Goal: Task Accomplishment & Management: Manage account settings

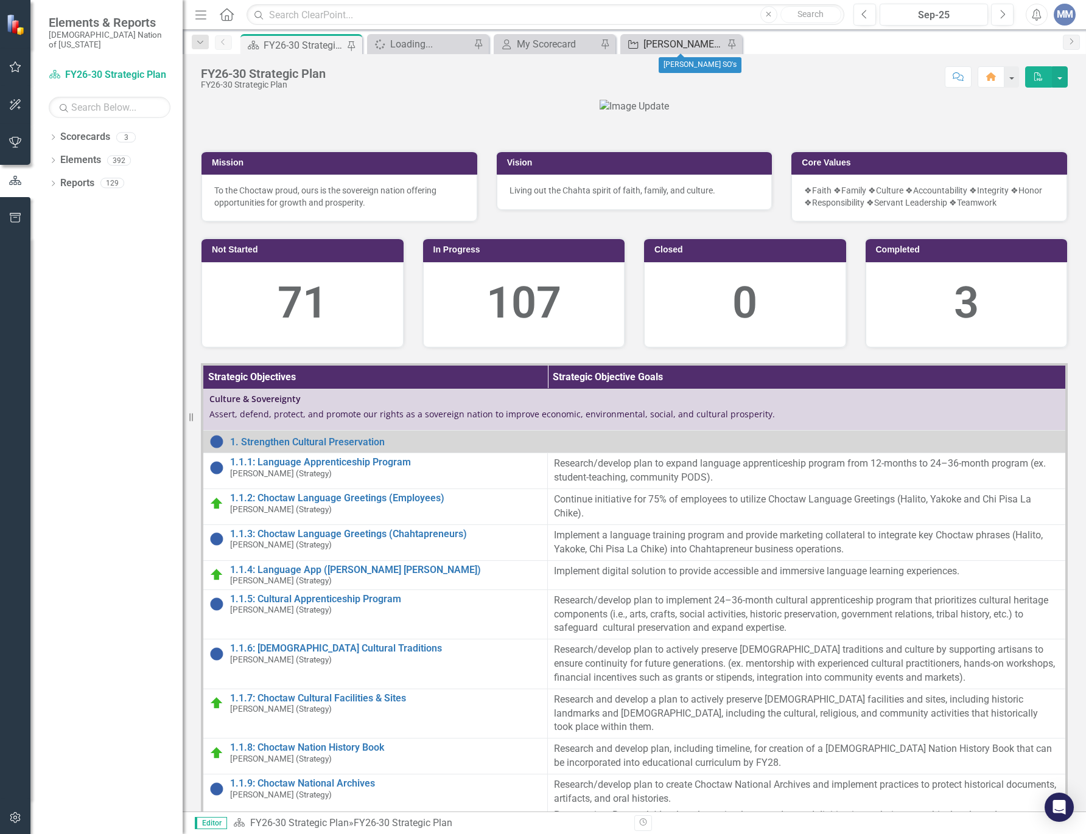
click at [686, 37] on div "[PERSON_NAME] SO's" at bounding box center [683, 44] width 80 height 15
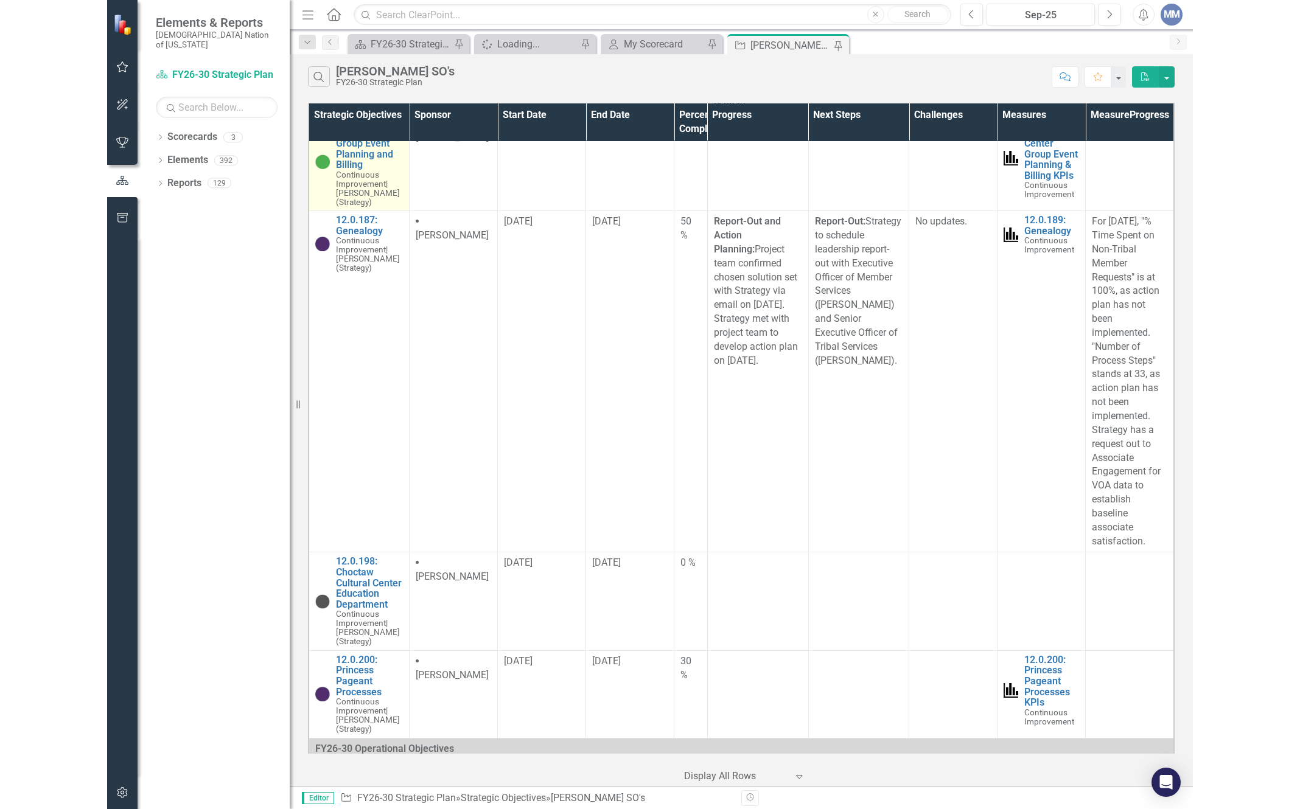
scroll to position [3517, 0]
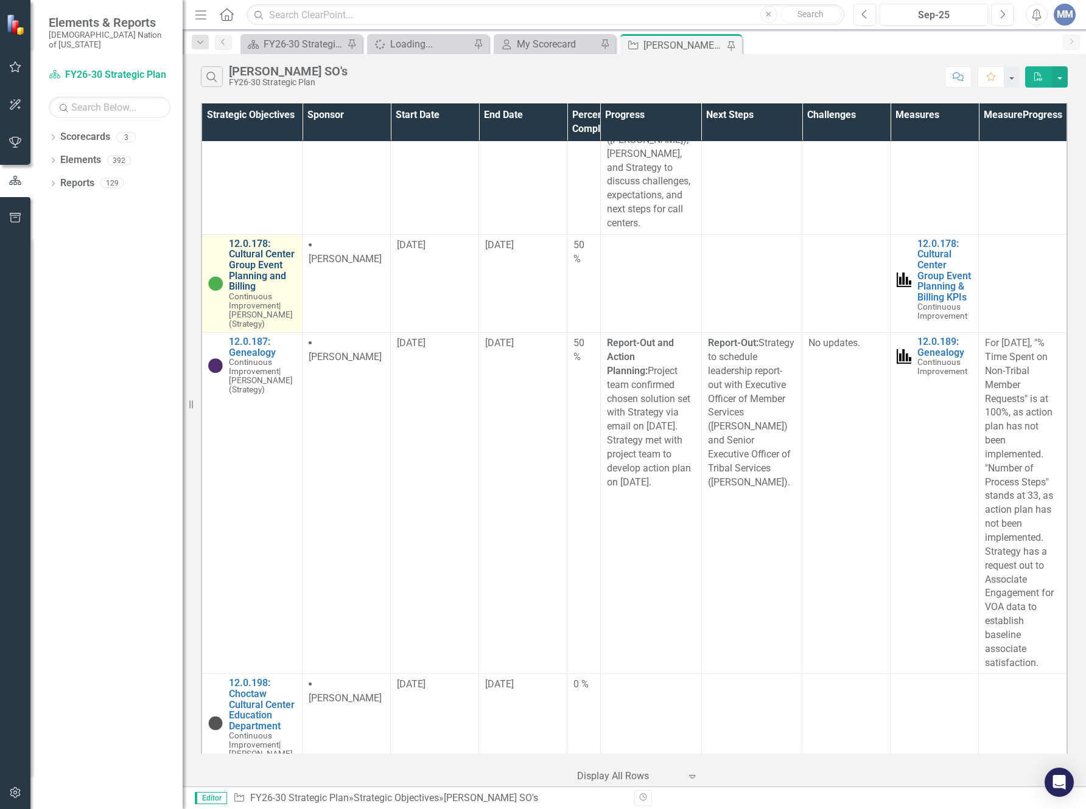
click at [240, 292] on link "12.0.178: Cultural Center Group Event Planning and Billing" at bounding box center [262, 266] width 67 height 54
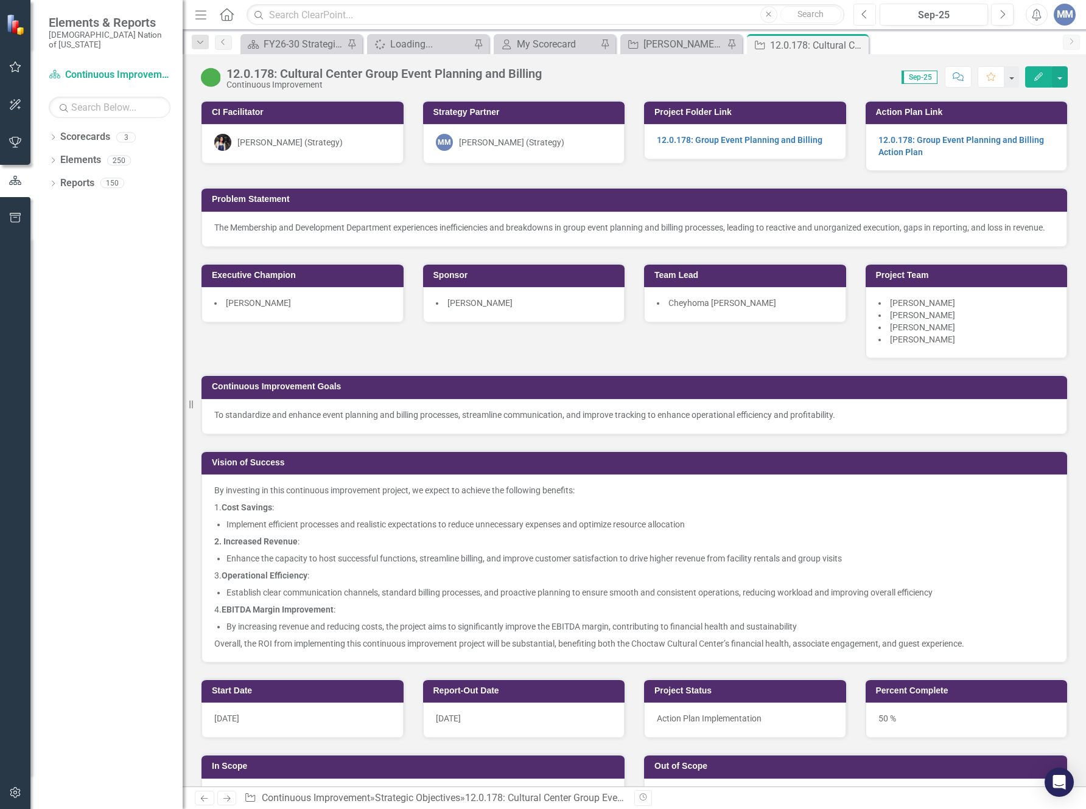
click at [867, 15] on icon "Previous" at bounding box center [864, 14] width 7 height 11
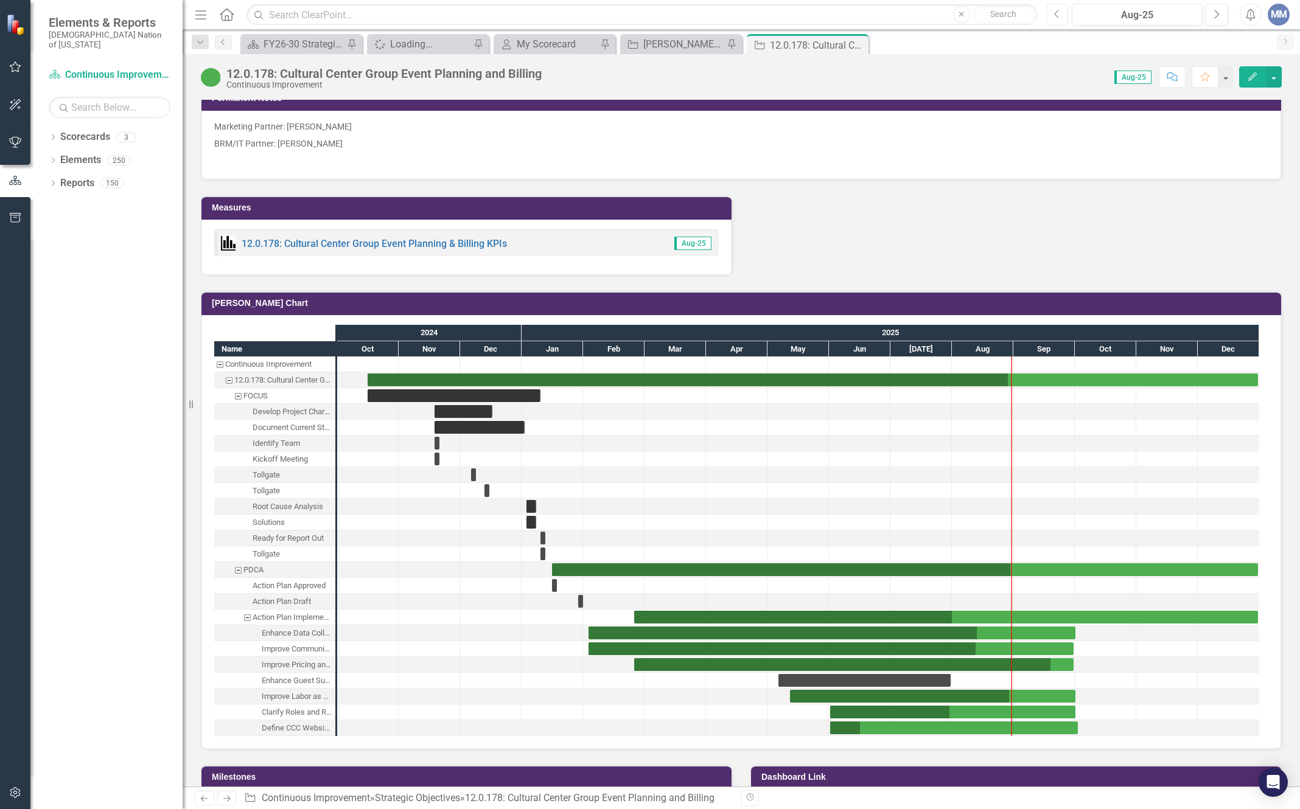
scroll to position [1704, 0]
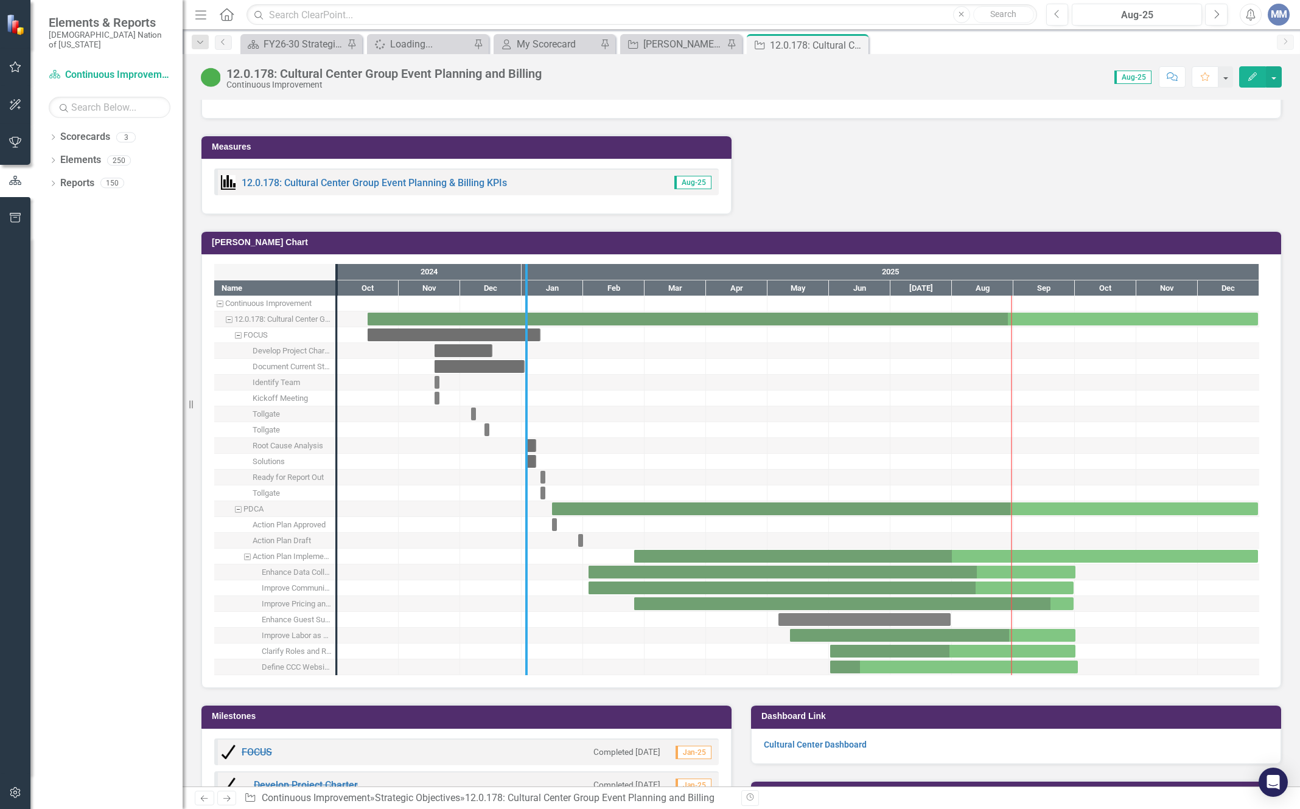
drag, startPoint x: 339, startPoint y: 355, endPoint x: 529, endPoint y: 388, distance: 192.7
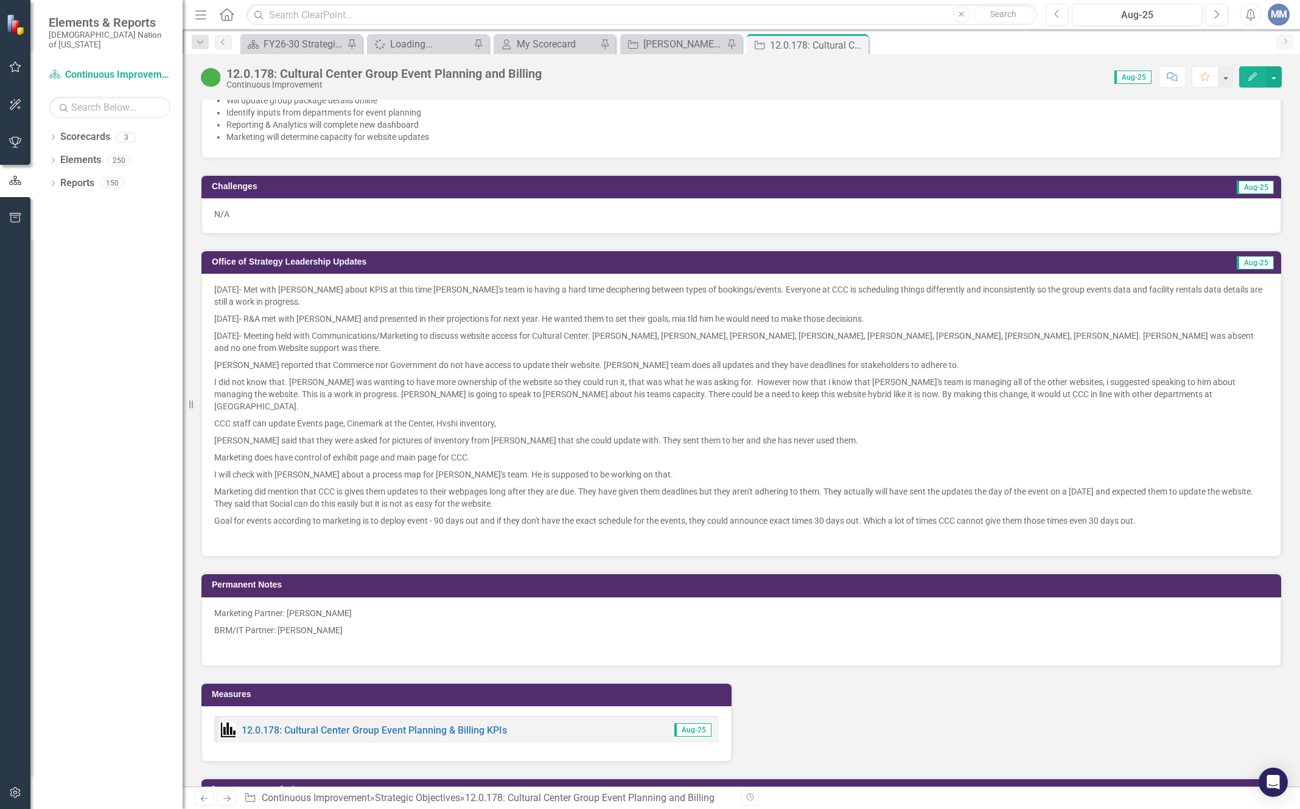
scroll to position [1521, 0]
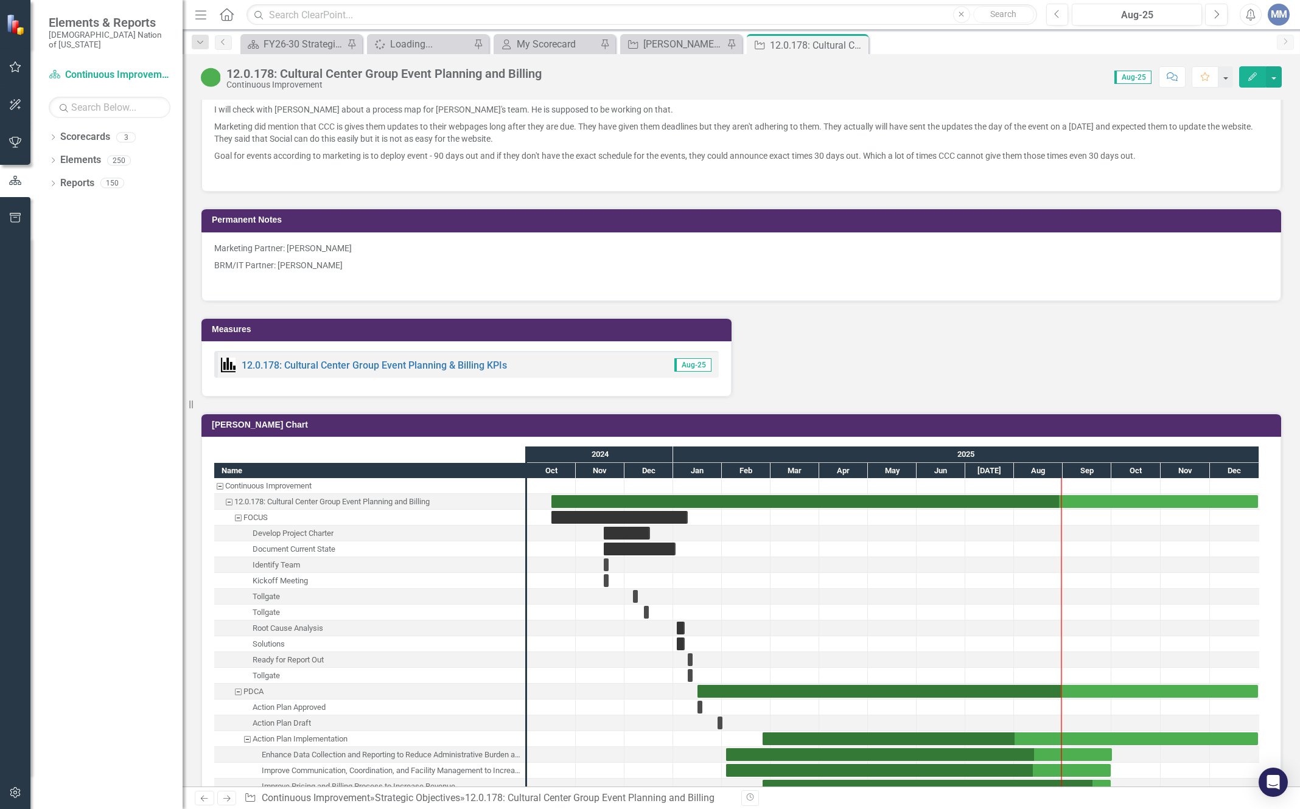
click at [327, 358] on div "12.0.178: Cultural Center Group Event Planning & Billing KPIs" at bounding box center [364, 365] width 286 height 15
click at [327, 360] on link "12.0.178: Cultural Center Group Event Planning & Billing KPIs" at bounding box center [374, 366] width 265 height 12
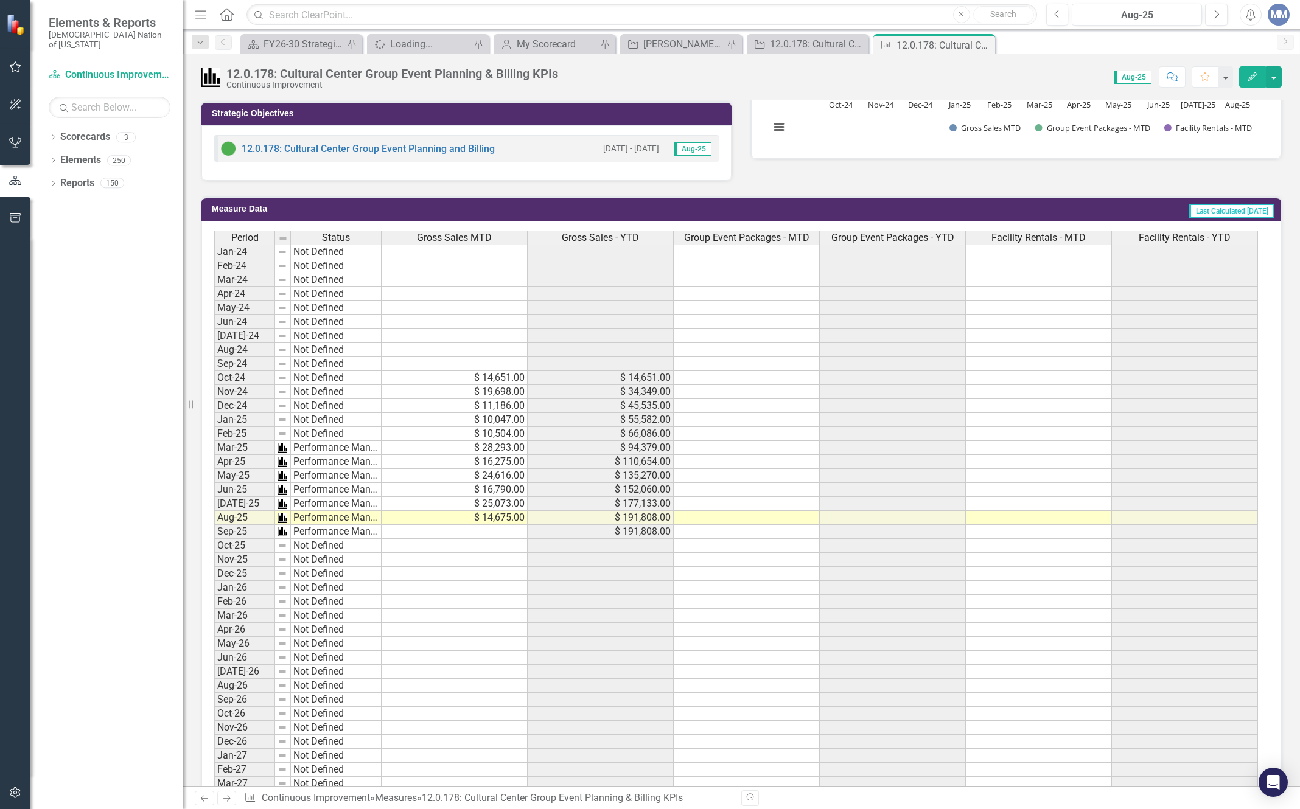
scroll to position [487, 0]
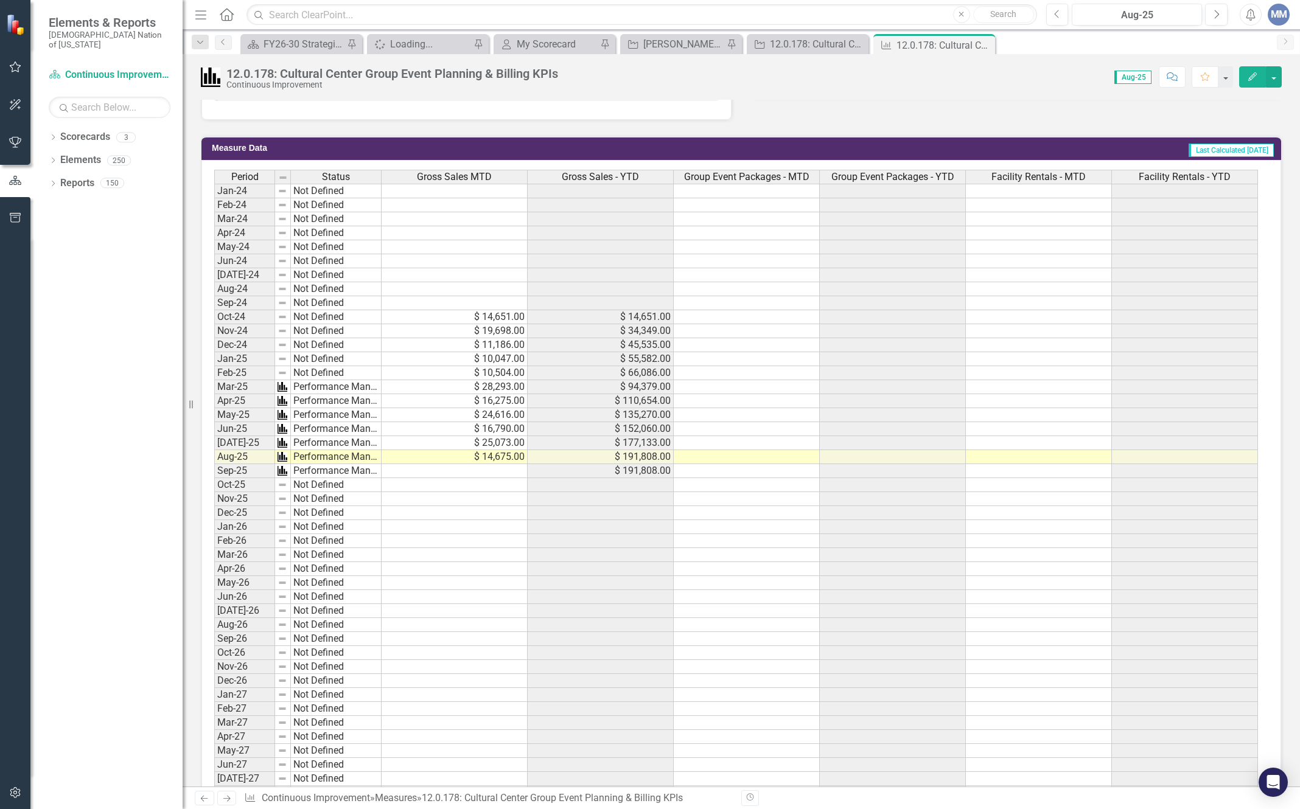
click at [214, 324] on div "Period Status Gross Sales MTD Gross Sales - YTD Group Event Packages - MTD Grou…" at bounding box center [214, 513] width 0 height 686
click at [822, 40] on div "12.0.178: Cultural Center Group Event Planning and Billing" at bounding box center [810, 44] width 80 height 15
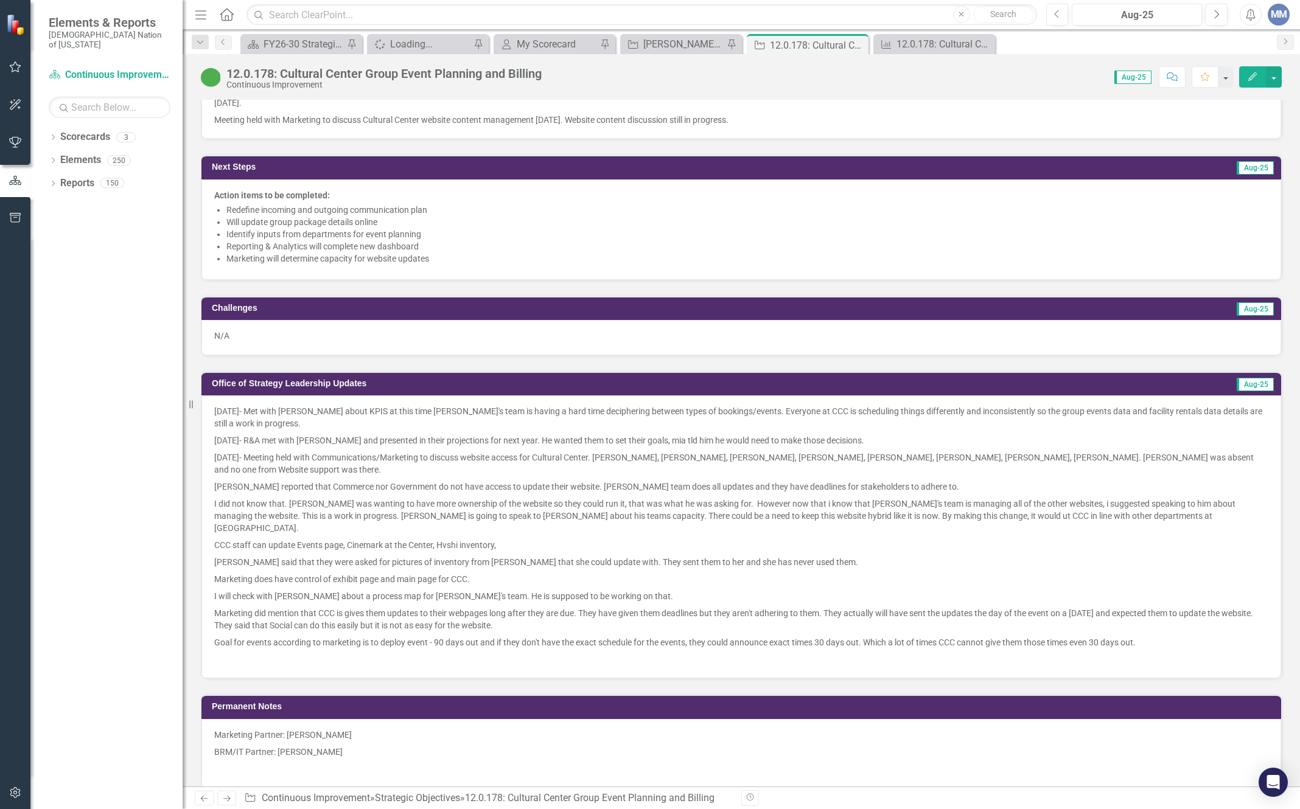
scroll to position [852, 0]
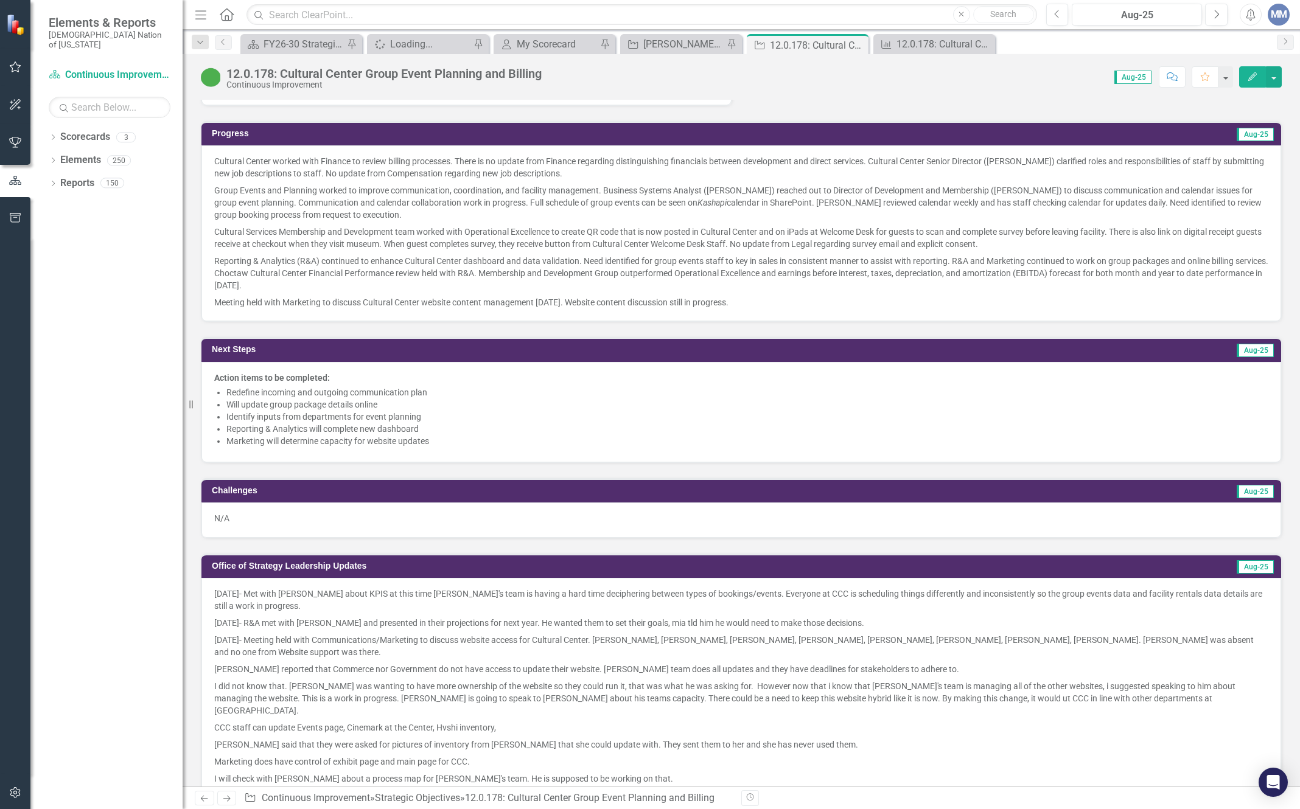
click at [566, 168] on p "Cultural Center worked with Finance to review billing processes. There is no up…" at bounding box center [741, 168] width 1054 height 27
click at [565, 168] on p "Cultural Center worked with Finance to review billing processes. There is no up…" at bounding box center [741, 168] width 1054 height 27
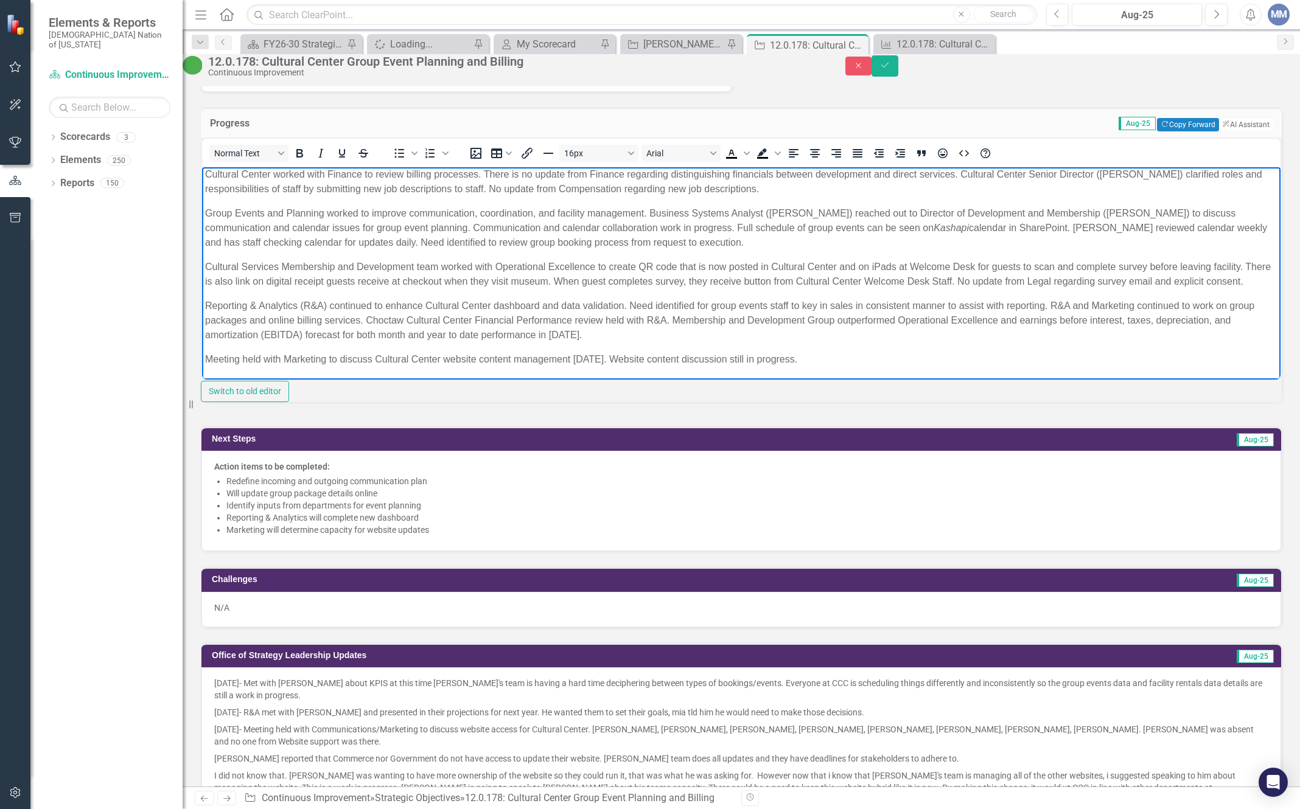
scroll to position [0, 0]
drag, startPoint x: 837, startPoint y: 358, endPoint x: 177, endPoint y: 163, distance: 688.6
click at [202, 167] on html "Cultural Center worked with Finance to review billing processes. There is no up…" at bounding box center [741, 274] width 1078 height 215
copy body "Cultural Center worked with Finance to review billing processes. There is no up…"
click at [872, 62] on button "Close" at bounding box center [858, 66] width 27 height 19
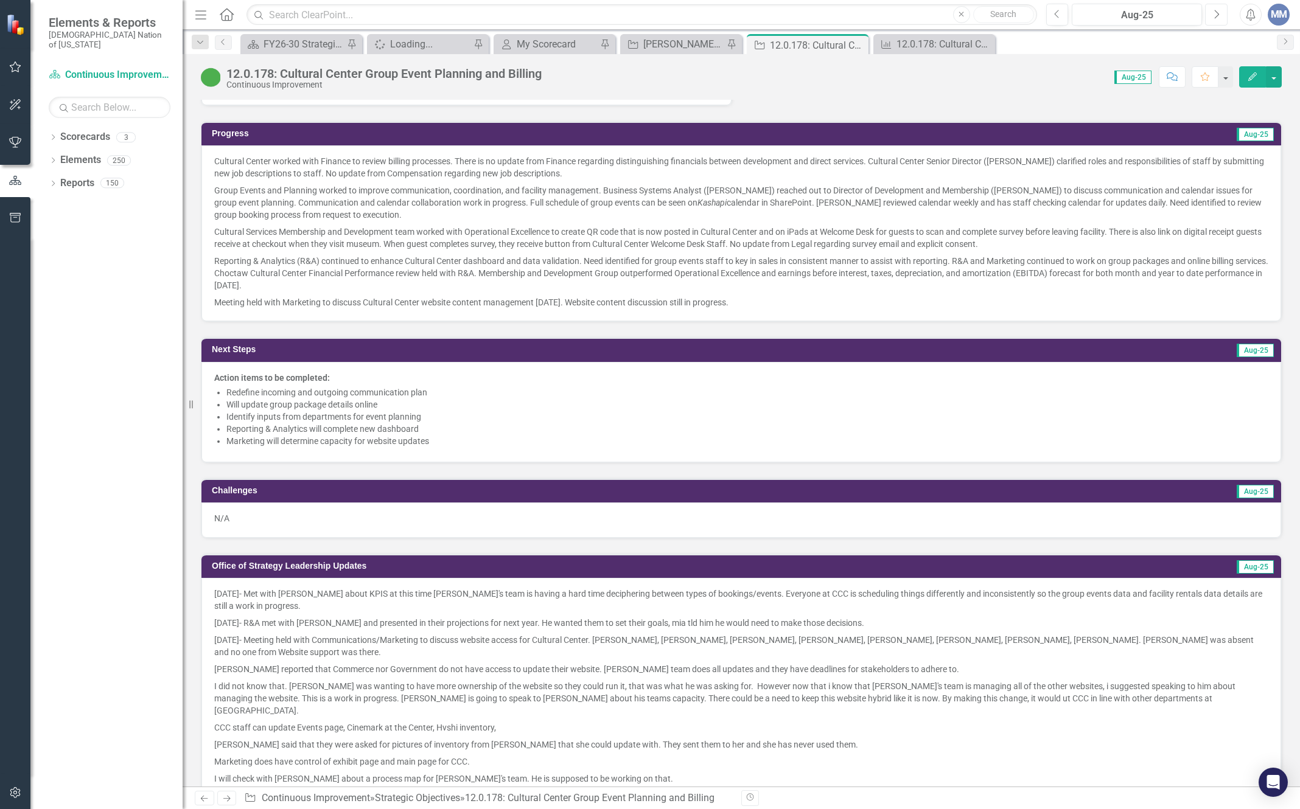
click at [1085, 17] on icon "Next" at bounding box center [1216, 14] width 7 height 11
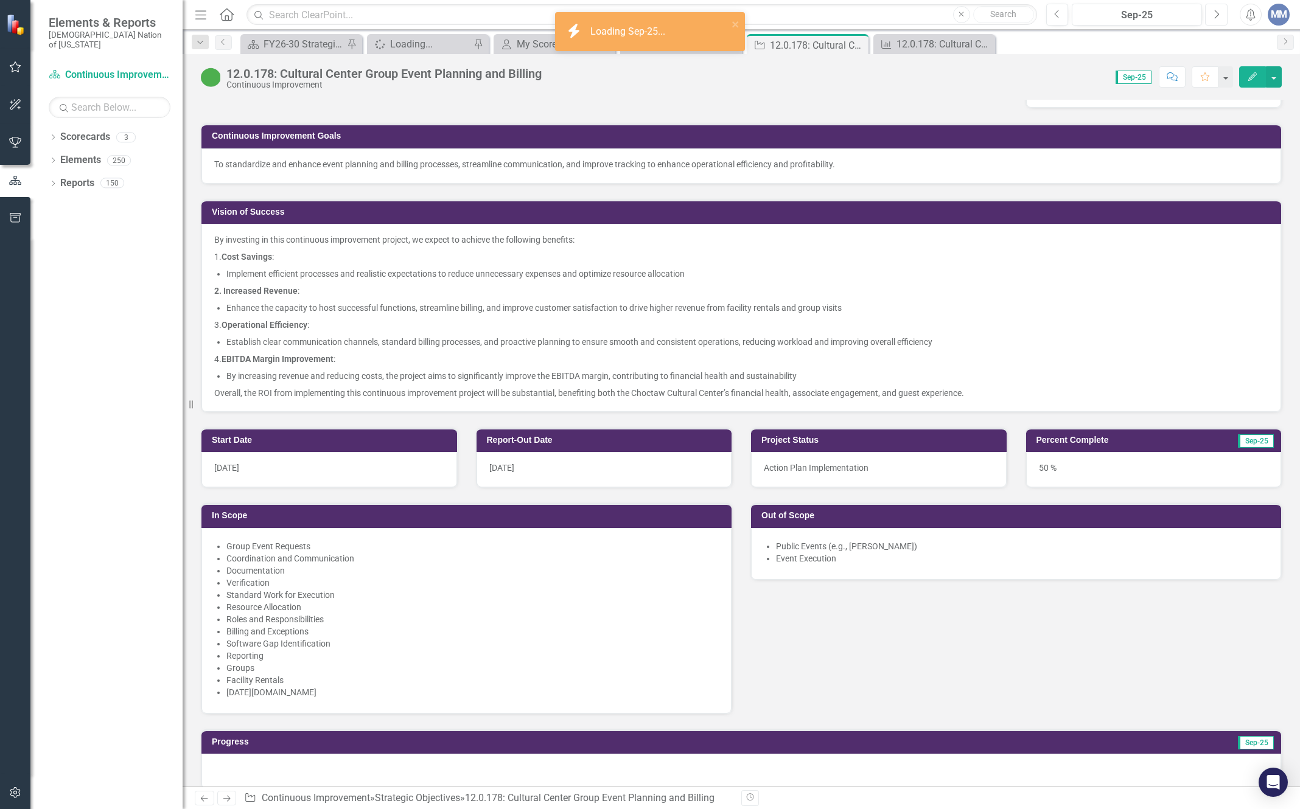
scroll to position [609, 0]
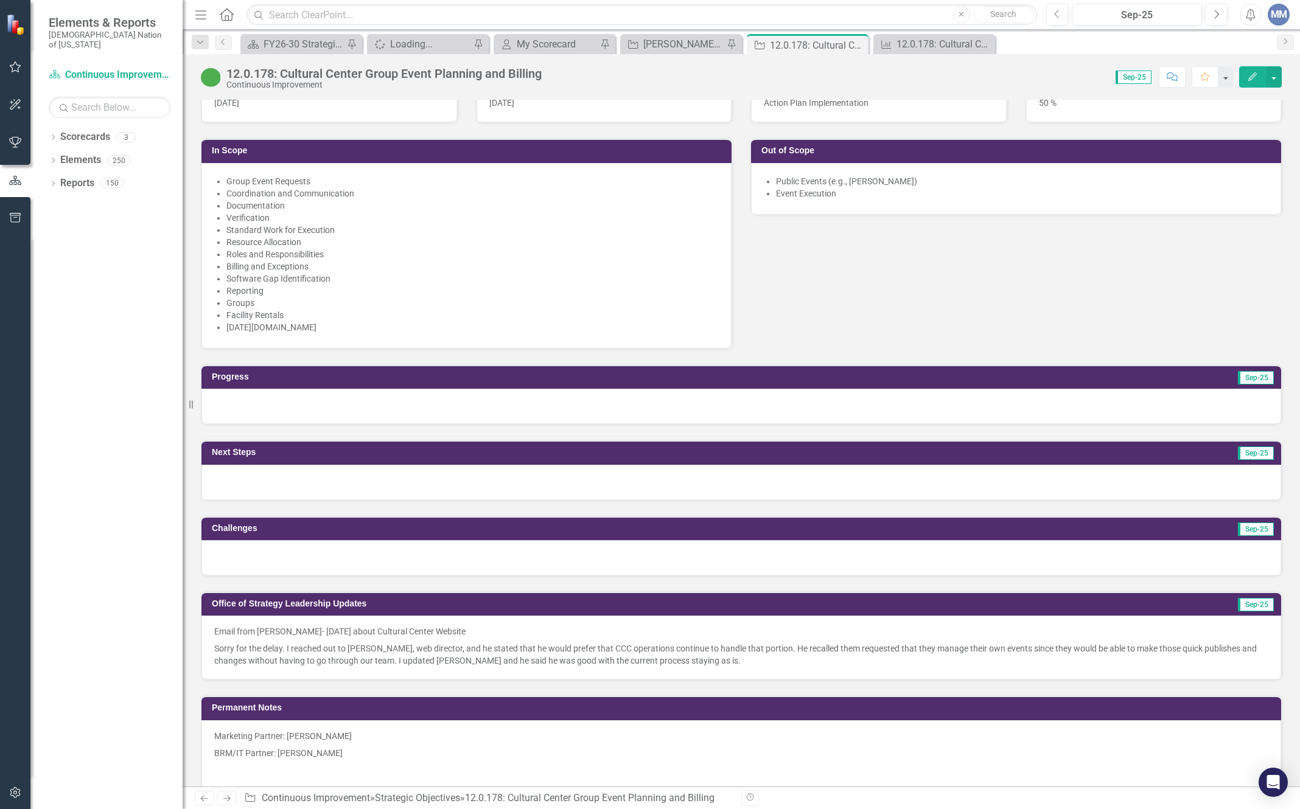
click at [269, 399] on div at bounding box center [741, 406] width 1080 height 35
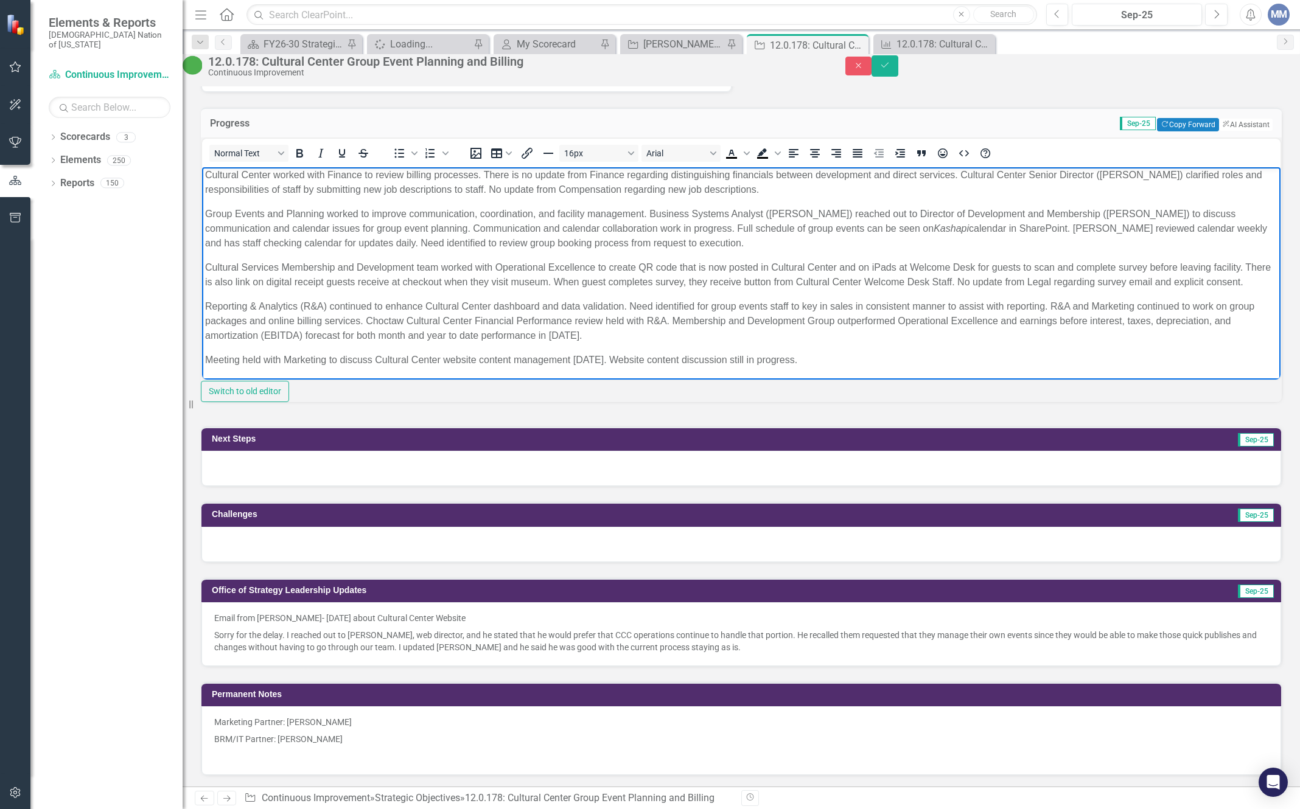
scroll to position [0, 0]
drag, startPoint x: 403, startPoint y: 175, endPoint x: 275, endPoint y: 170, distance: 128.5
click at [275, 170] on p "Cultural Center worked with Finance to review billing processes. There is no up…" at bounding box center [741, 184] width 1072 height 29
click at [345, 178] on p "Cultural Center billing processes. There is no update from Finance regarding di…" at bounding box center [741, 184] width 1072 height 29
click at [441, 172] on p "Cultural Center billing process suggestions from CNO finance and Reporting . Th…" at bounding box center [741, 184] width 1072 height 29
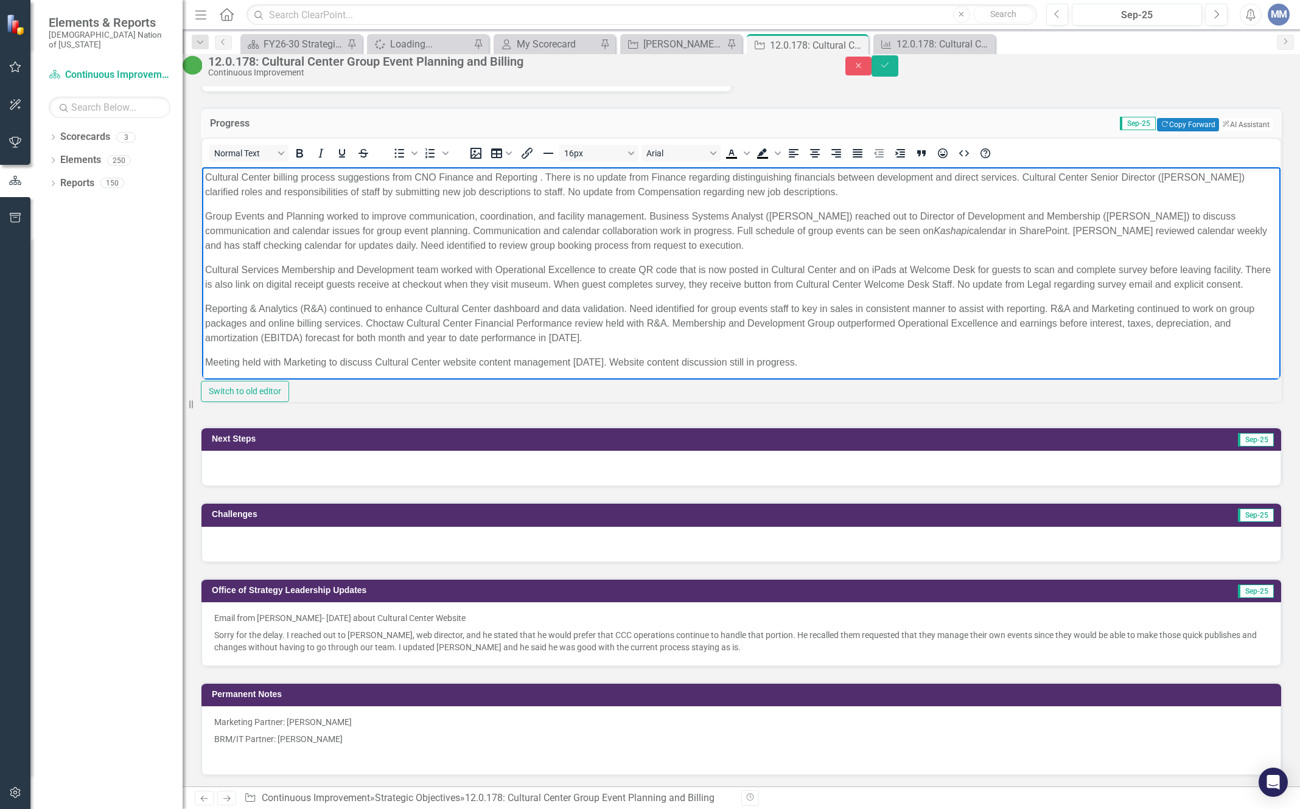
click at [538, 175] on p "Cultural Center billing process suggestions from CNO Finance and Reporting . Th…" at bounding box center [741, 184] width 1072 height 29
drag, startPoint x: 389, startPoint y: 177, endPoint x: 338, endPoint y: 173, distance: 51.3
click at [338, 173] on p "Cultural Center billing process suggestions from CNO Finance and Reporting & An…" at bounding box center [741, 184] width 1072 height 29
drag, startPoint x: 1201, startPoint y: 175, endPoint x: 938, endPoint y: 333, distance: 306.9
click at [724, 167] on html "Cultural Center billing process recommendations from CNO Finance and Reporting …" at bounding box center [741, 274] width 1078 height 215
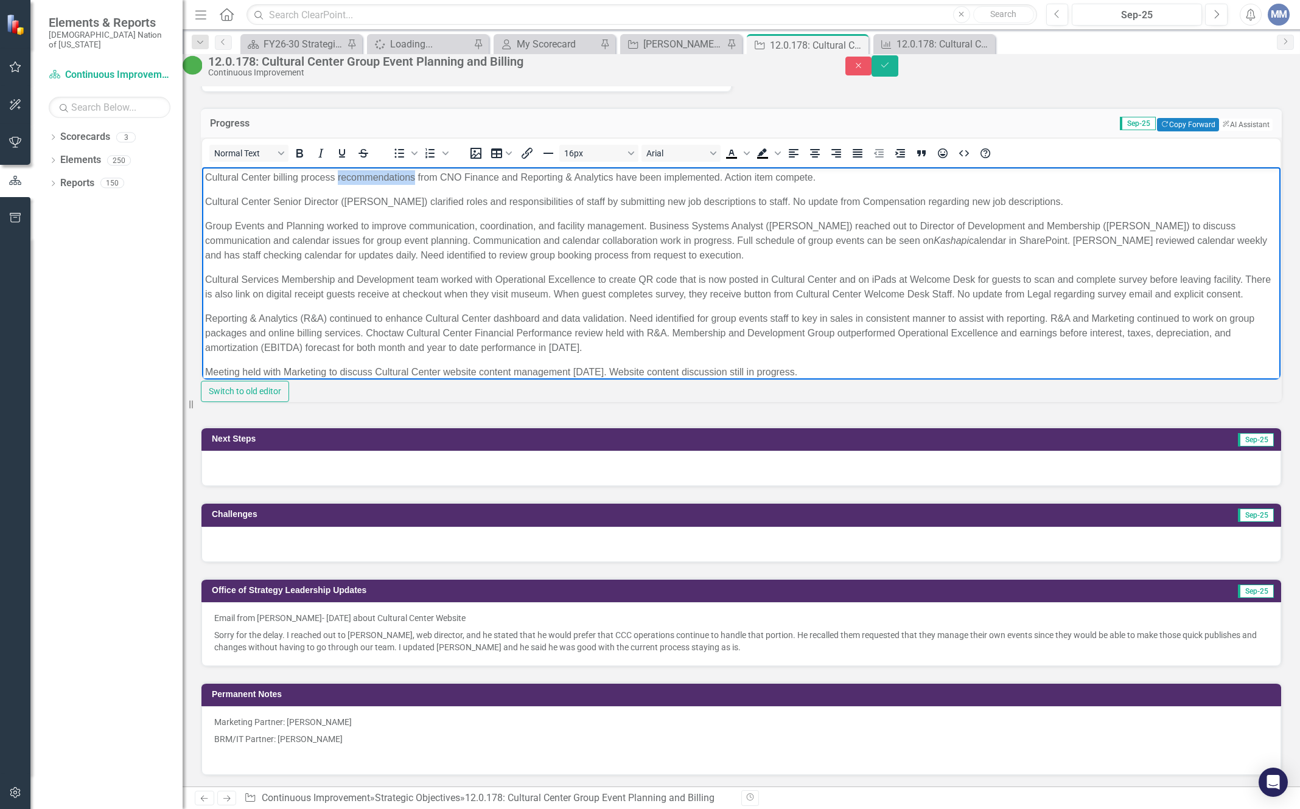
drag, startPoint x: 415, startPoint y: 175, endPoint x: 338, endPoint y: 170, distance: 76.8
click at [338, 170] on p "Cultural Center billing process recommendations from CNO Finance and Reporting …" at bounding box center [741, 177] width 1072 height 15
click at [338, 172] on p "Cultural Center billing process recommendations from CNO Finance and Reporting …" at bounding box center [741, 177] width 1072 height 15
drag, startPoint x: 337, startPoint y: 173, endPoint x: 591, endPoint y: 292, distance: 281.0
click at [337, 173] on p "Cultural Center billing process recommendations from CNO Finance and Reporting …" at bounding box center [741, 177] width 1072 height 15
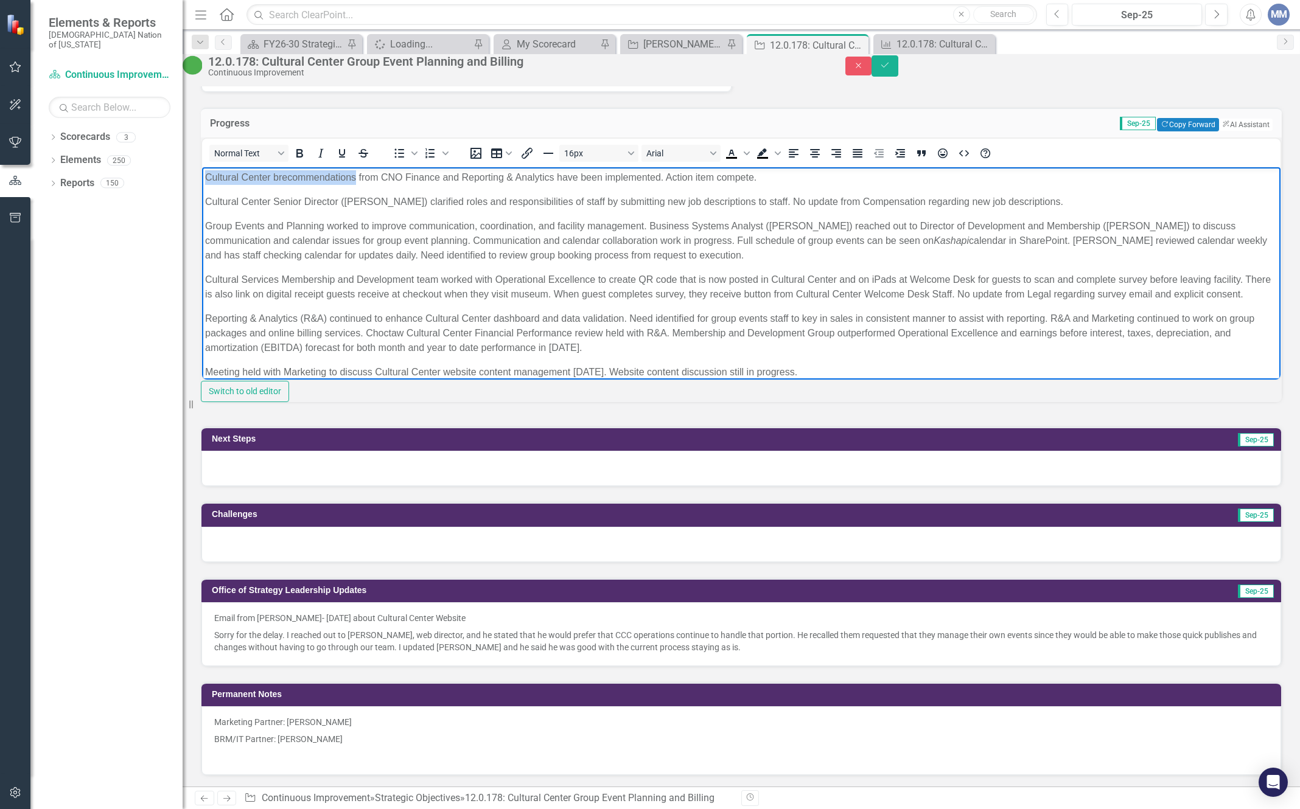
drag, startPoint x: 355, startPoint y: 173, endPoint x: 107, endPoint y: 147, distance: 249.7
click at [202, 167] on html "Cultural Center brecommendations from CNO Finance and Reporting & Analytics hav…" at bounding box center [741, 279] width 1078 height 225
click at [381, 178] on p "CNO Finance and Reporting & Analytics have been implemented. Action item compet…" at bounding box center [741, 177] width 1072 height 15
click at [267, 176] on p "CNO Finance and Reporting & Analytics billing processes recommendations have be…" at bounding box center [741, 177] width 1072 height 15
drag, startPoint x: 1082, startPoint y: 265, endPoint x: 875, endPoint y: 175, distance: 225.9
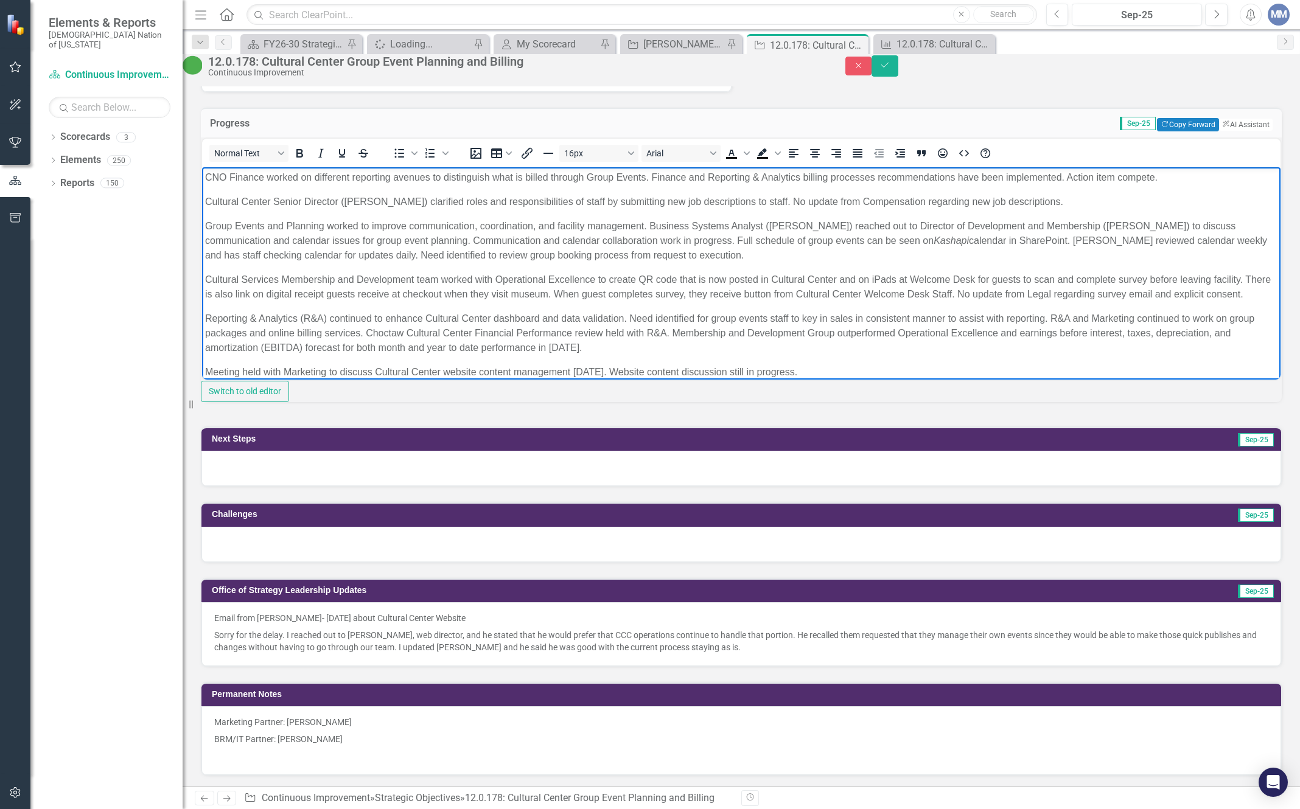
click at [875, 175] on p "CNO Finance worked on different reporting avenues to distinguish what is billed…" at bounding box center [741, 177] width 1072 height 15
drag, startPoint x: 1039, startPoint y: 204, endPoint x: 843, endPoint y: 204, distance: 196.0
click at [843, 204] on p "Cultural Center Senior Director (Scott Wesley) clarified roles and responsibili…" at bounding box center [741, 201] width 1072 height 15
click at [952, 193] on body "CNO Finance worked on different reporting avenues to distinguish what is billed…" at bounding box center [741, 279] width 1078 height 225
drag, startPoint x: 952, startPoint y: 195, endPoint x: 779, endPoint y: 199, distance: 173.5
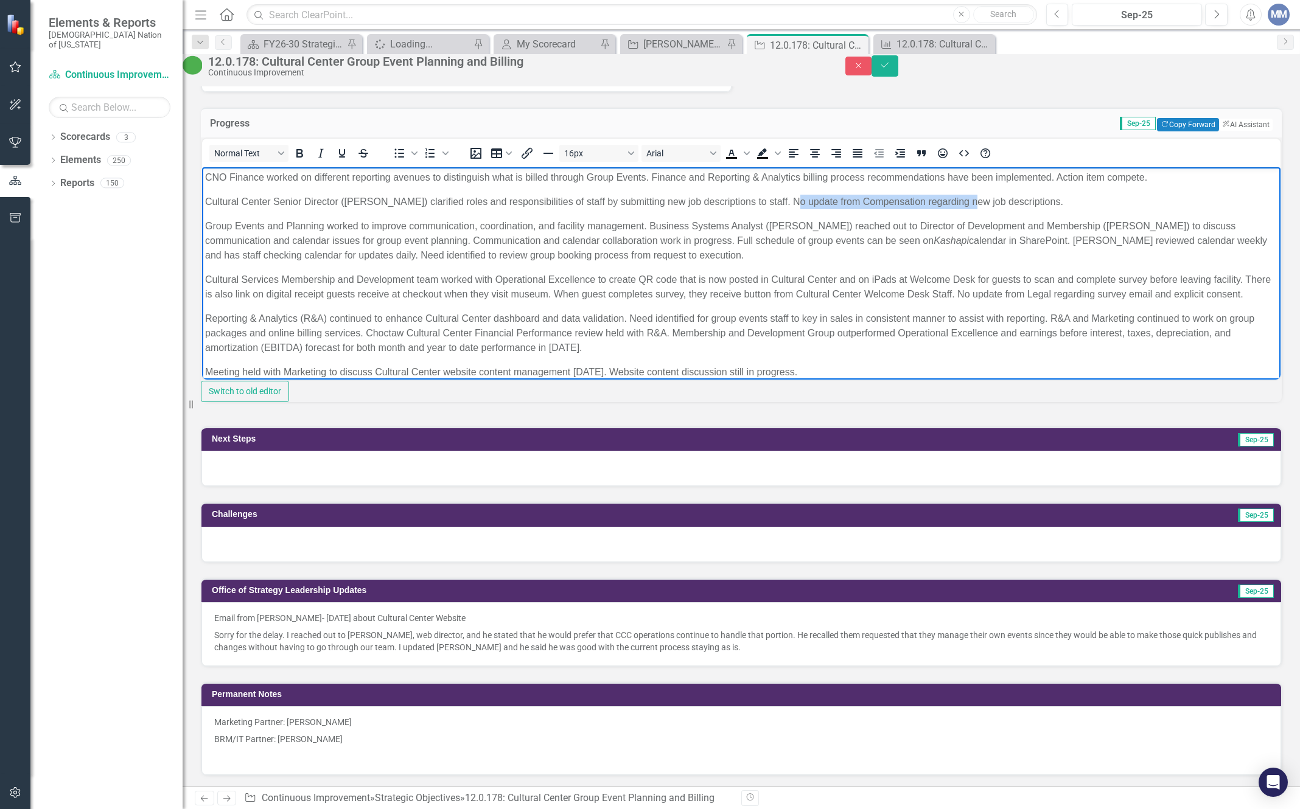
click at [779, 199] on p "Cultural Center Senior Director (Scott Wesley) clarified roles and responsibili…" at bounding box center [741, 201] width 1072 height 15
click at [909, 195] on p "Cultural Center Senior Director (Scott Wesley) clarified roles and responsibili…" at bounding box center [741, 201] width 1072 height 15
click at [772, 200] on p "Cultural Center Senior Director (Scott Wesley) clarified roles and responsibili…" at bounding box center [741, 201] width 1072 height 15
drag, startPoint x: 1127, startPoint y: 200, endPoint x: 1072, endPoint y: 207, distance: 55.2
click at [1072, 207] on p "Cultural Center Senior Director (Scott Wesley) clarified roles and responsibili…" at bounding box center [741, 201] width 1072 height 15
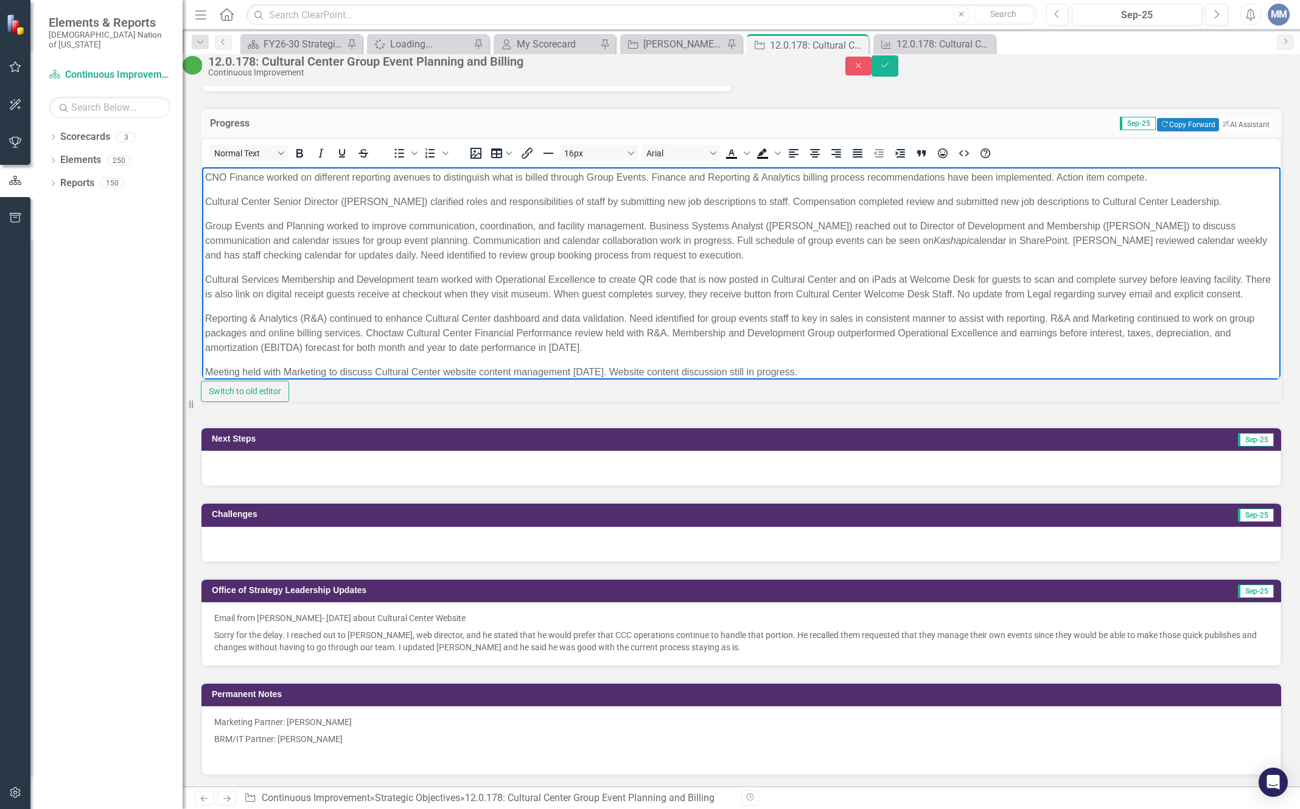
click at [1085, 197] on p "Cultural Center Senior Director (Scott Wesley) clarified roles and responsibili…" at bounding box center [741, 201] width 1072 height 15
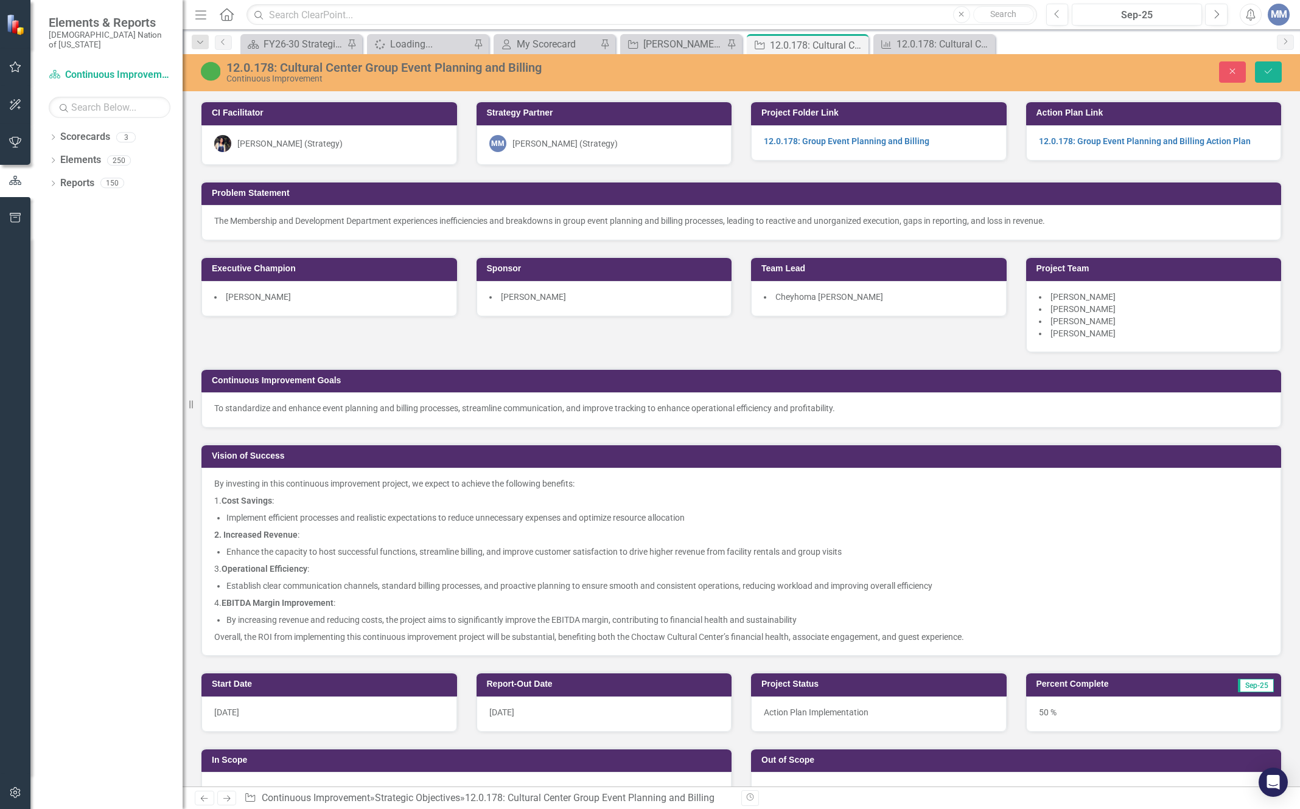
scroll to position [852, 0]
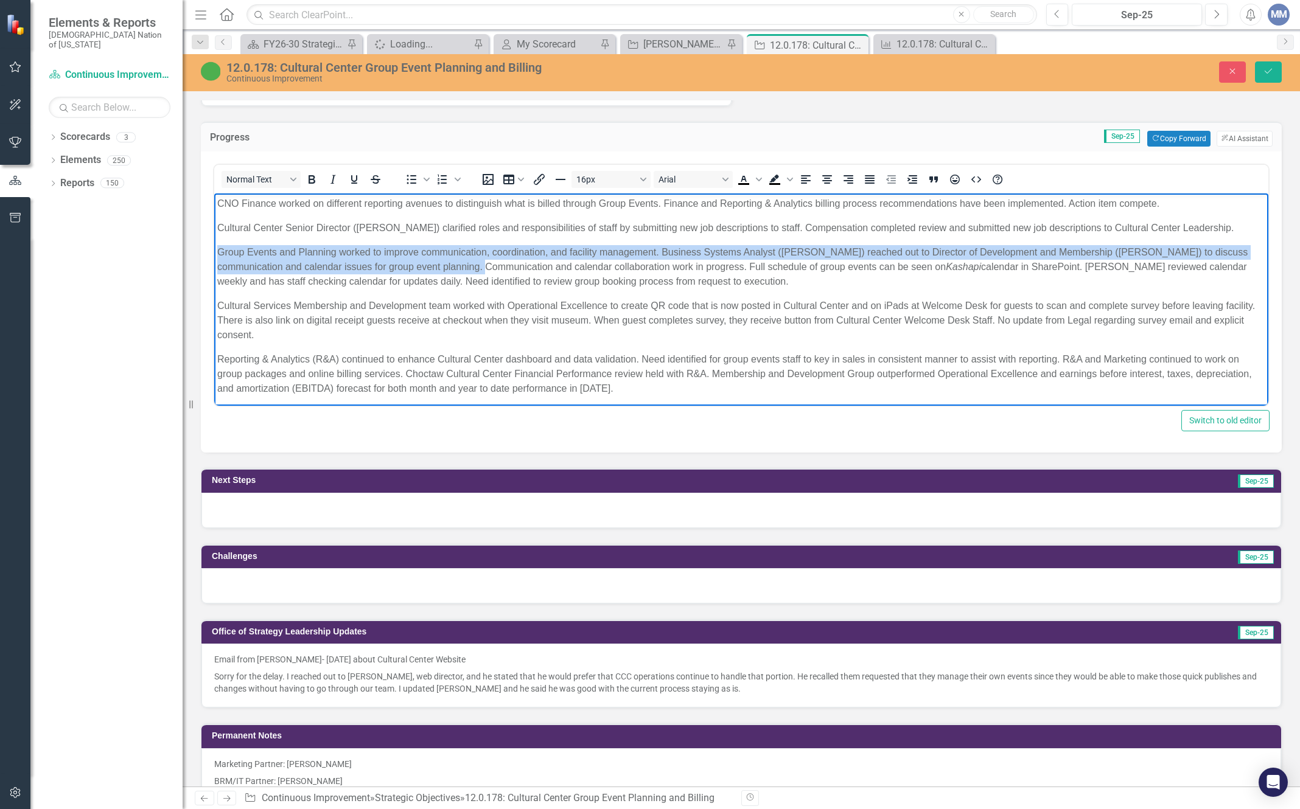
drag, startPoint x: 484, startPoint y: 267, endPoint x: 415, endPoint y: 436, distance: 182.9
click at [214, 242] on html "CNO Finance worked on different reporting avenues to distinguish what is billed…" at bounding box center [741, 314] width 1054 height 240
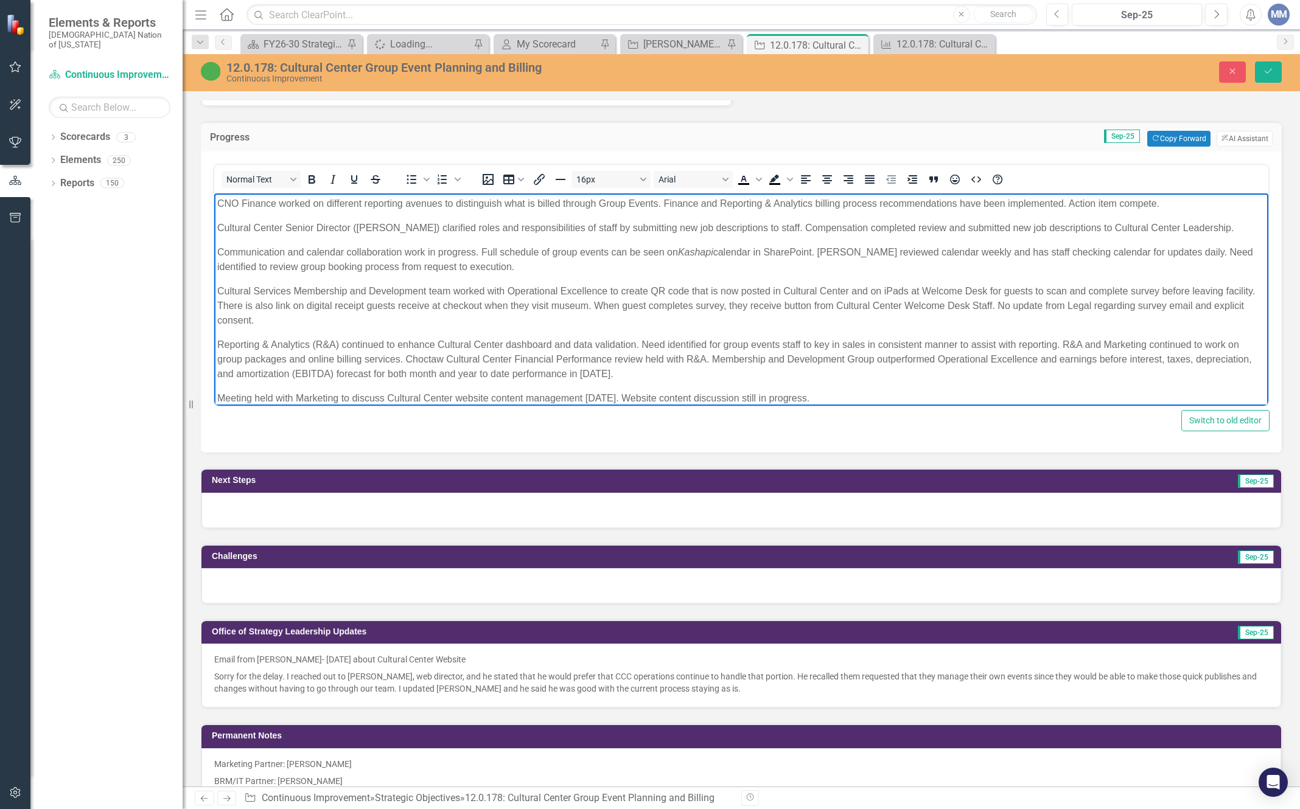
drag, startPoint x: 407, startPoint y: 252, endPoint x: 679, endPoint y: 348, distance: 289.1
click at [407, 252] on p "Communication and calendar collaboration work in progress. Full schedule of gro…" at bounding box center [741, 259] width 1048 height 29
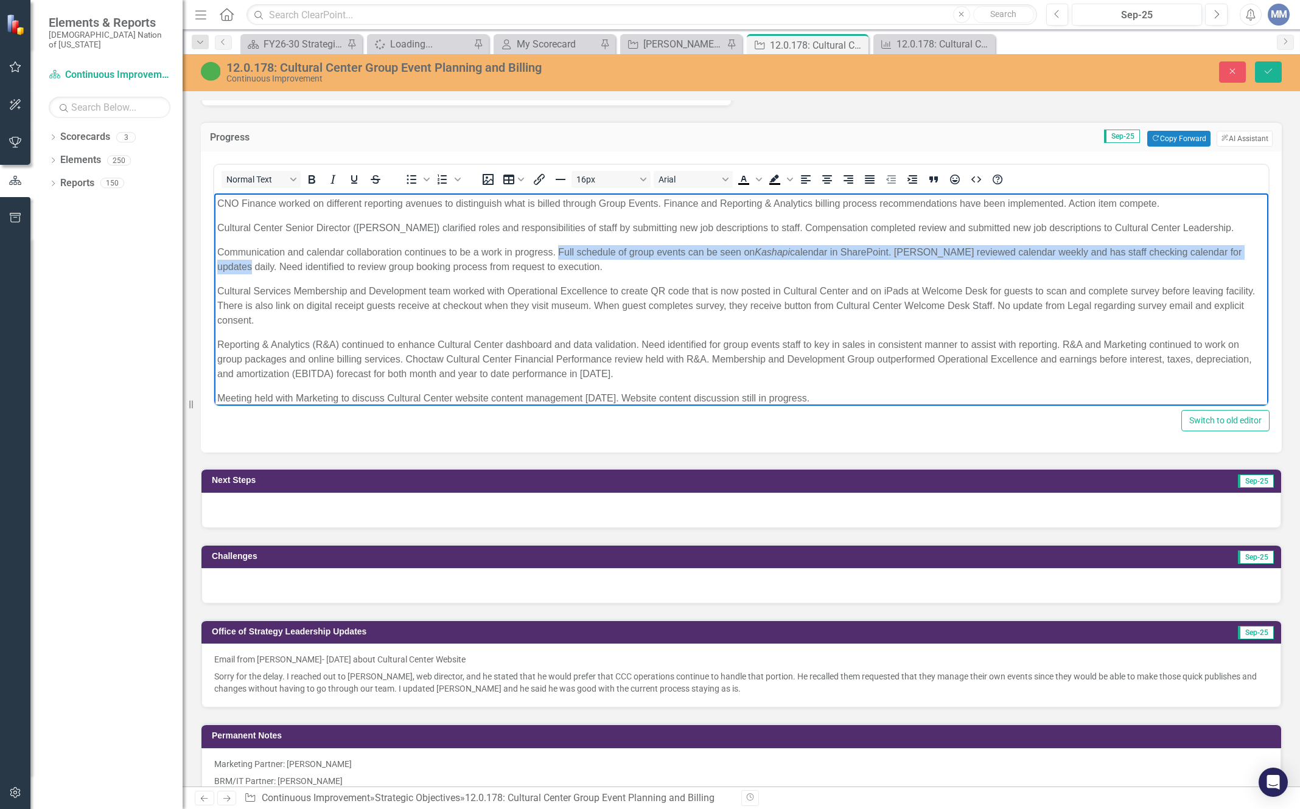
drag, startPoint x: 242, startPoint y: 265, endPoint x: 558, endPoint y: 245, distance: 317.1
click at [558, 245] on p "Communication and calendar collaboration continues to be a work in progress. Fu…" at bounding box center [741, 259] width 1048 height 29
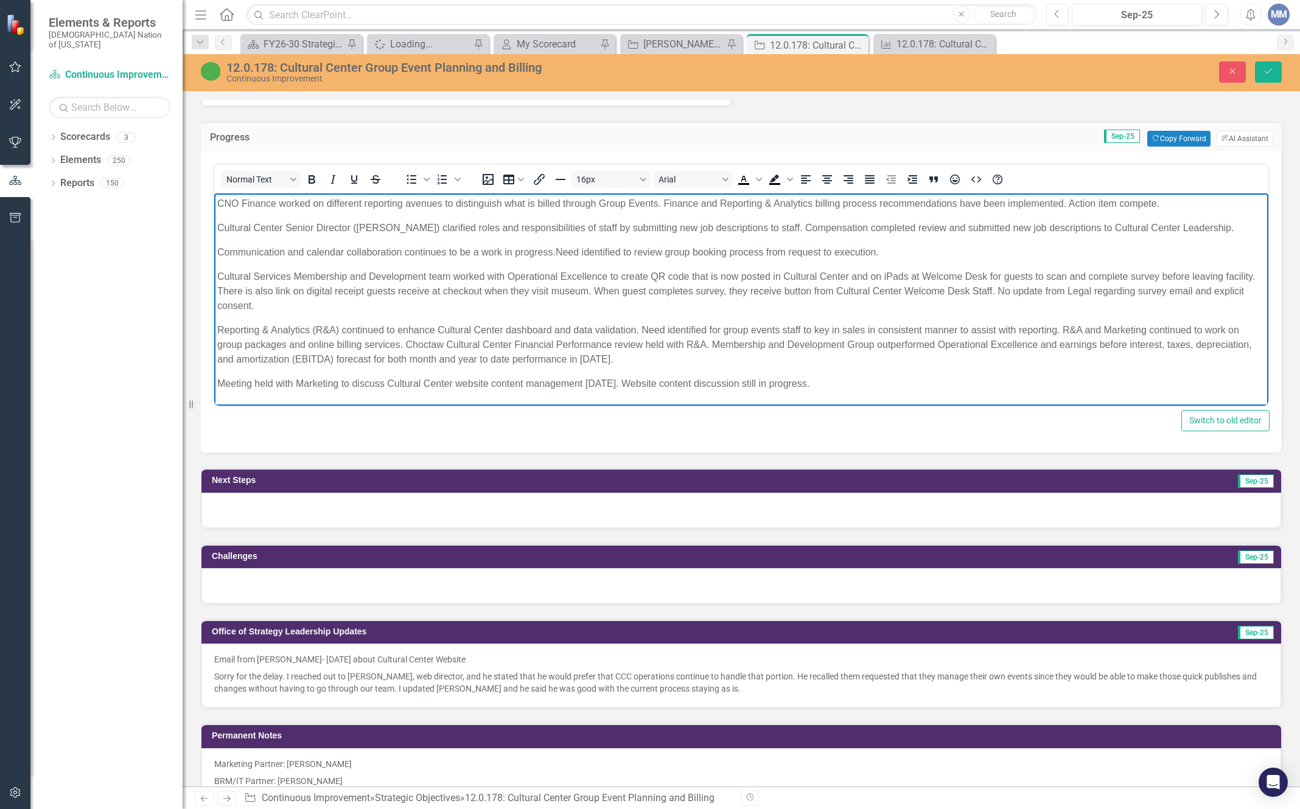
click at [928, 250] on p "Communication and calendar collaboration continues to be a work in progress. Ne…" at bounding box center [741, 252] width 1048 height 15
click at [901, 251] on p "Communication and calendar collaboration continues to be a work in progress. Ne…" at bounding box center [741, 252] width 1048 height 15
click at [559, 248] on p "Communication and calendar collaboration continues to be a work in progress. Ne…" at bounding box center [741, 252] width 1048 height 15
drag, startPoint x: 557, startPoint y: 253, endPoint x: 570, endPoint y: 230, distance: 26.1
click at [557, 253] on p "Communication and calendar collaboration continues to be a work in progress. Ne…" at bounding box center [741, 252] width 1048 height 15
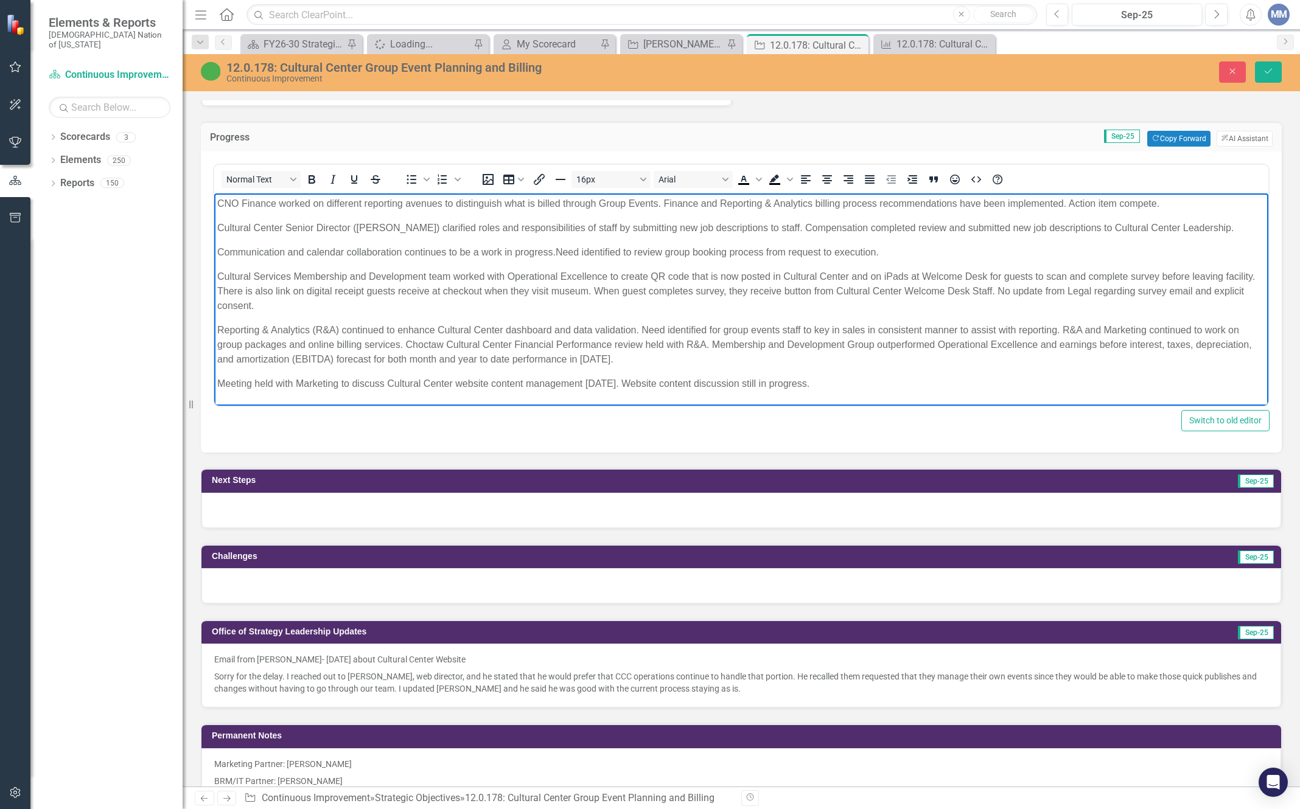
click at [1217, 228] on p "Cultural Center Senior Director (Scott Wesley) clarified roles and responsibili…" at bounding box center [741, 228] width 1048 height 15
click at [1224, 226] on p "Cultural Center Senior Director (Scott Wesley) clarified roles and responsibili…" at bounding box center [741, 228] width 1048 height 15
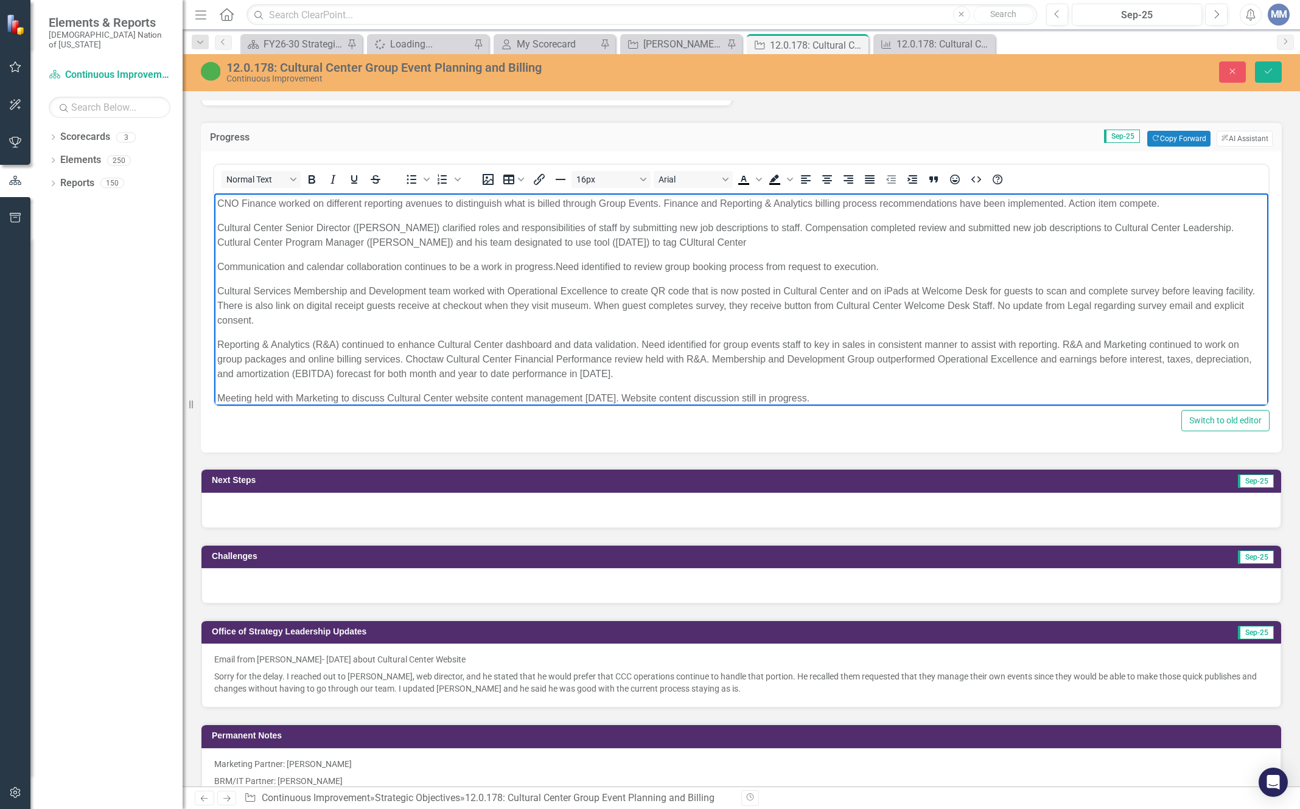
click at [682, 240] on p "Cultural Center Senior Director (Scott Wesley) clarified roles and responsibili…" at bounding box center [741, 235] width 1048 height 29
click at [745, 237] on p "Cultural Center Senior Director (Scott Wesley) clarified roles and responsibili…" at bounding box center [741, 235] width 1048 height 29
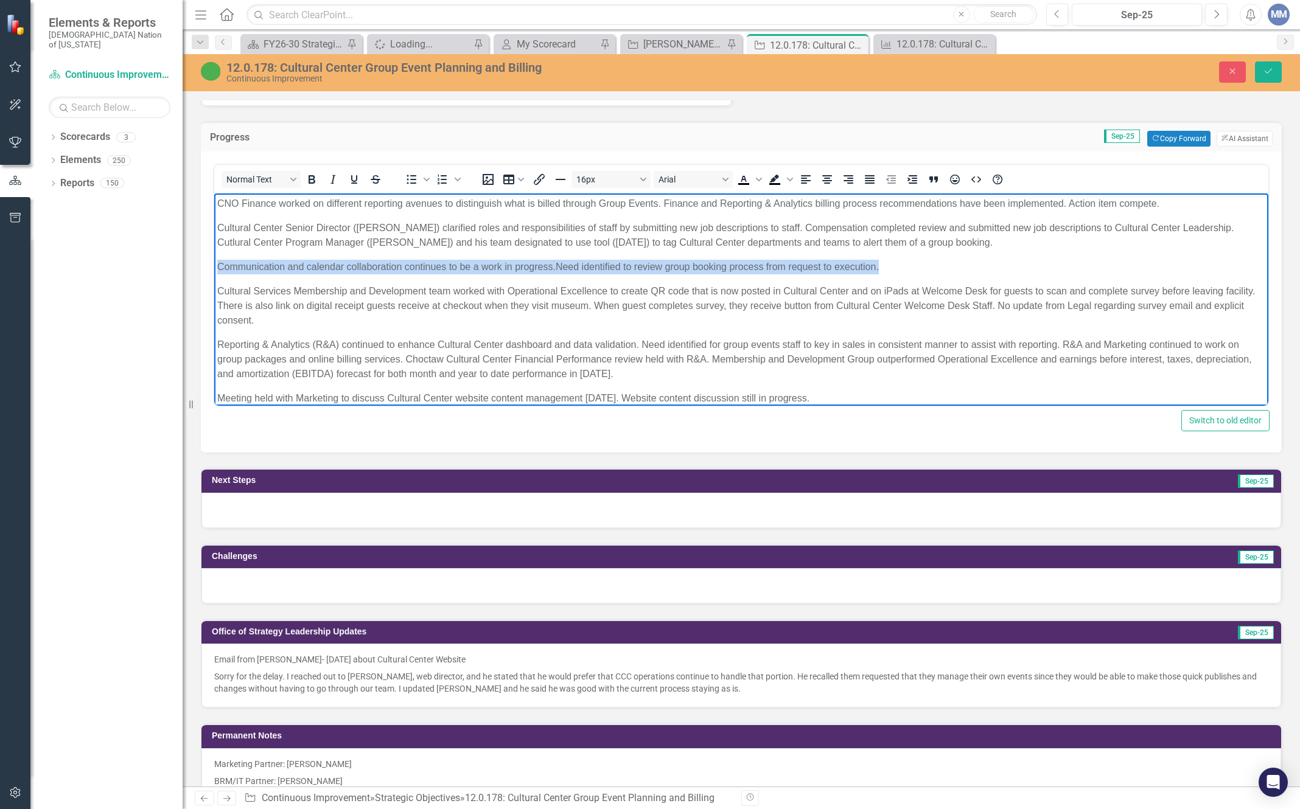
drag, startPoint x: 881, startPoint y: 267, endPoint x: 211, endPoint y: 268, distance: 670.1
click at [214, 268] on html "CNO Finance worked on different reporting avenues to distinguish what is billed…" at bounding box center [741, 306] width 1054 height 225
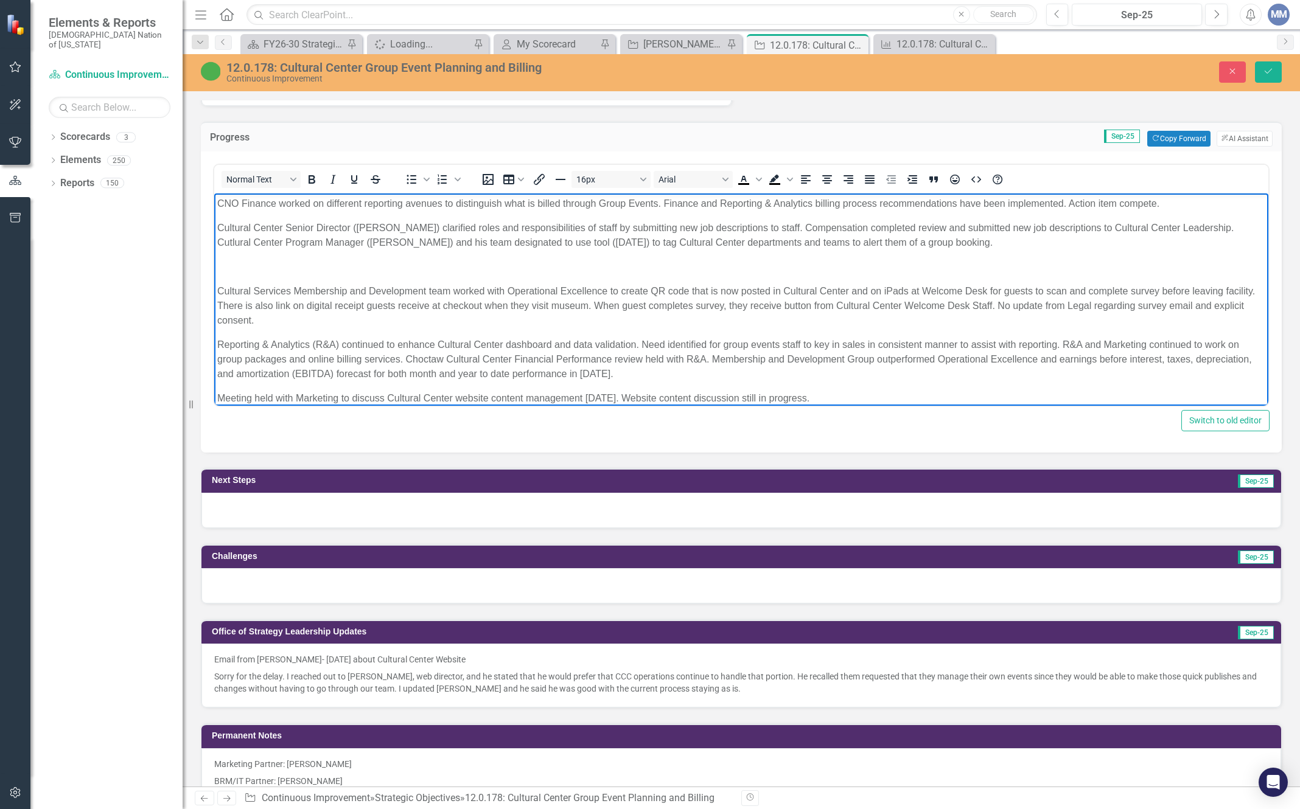
click at [217, 223] on p "Cultural Center Senior Director (Scott Wesley) clarified roles and responsibili…" at bounding box center [741, 235] width 1048 height 29
click at [1224, 231] on p "Cultural Center Senior Director (Scott Wesley) clarified roles and responsibili…" at bounding box center [741, 235] width 1048 height 29
click at [238, 268] on p "Rich Text Area. Press ALT-0 for help." at bounding box center [741, 267] width 1048 height 15
click at [229, 265] on p "Rich Text Area. Press ALT-0 for help." at bounding box center [741, 267] width 1048 height 15
drag, startPoint x: 256, startPoint y: 267, endPoint x: 203, endPoint y: 262, distance: 52.6
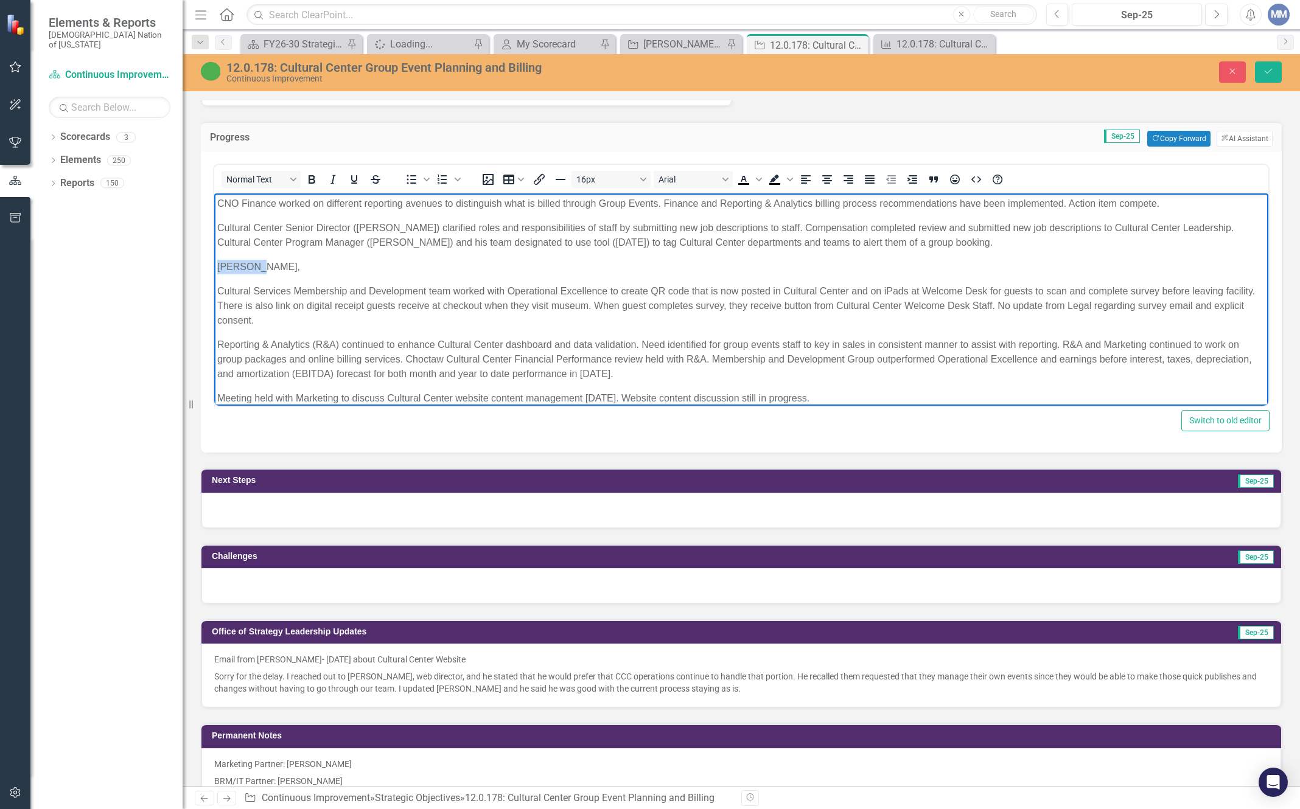
click at [214, 262] on html "CNO Finance worked on different reporting avenues to distinguish what is billed…" at bounding box center [741, 306] width 1054 height 225
click at [265, 260] on p "Rich Text Area. Press ALT-0 for help." at bounding box center [741, 267] width 1048 height 15
click at [601, 244] on p "Cultural Center Senior Director (Scott Wesley) clarified roles and responsibili…" at bounding box center [741, 235] width 1048 height 29
click at [867, 273] on p "Director of Development and Membership (Cheyhoma Dugger), Administrative Assist…" at bounding box center [741, 267] width 1048 height 15
click at [833, 262] on p "Director of Development and Membership (Cheyhoma Dugger), Administrative Assist…" at bounding box center [741, 267] width 1048 height 15
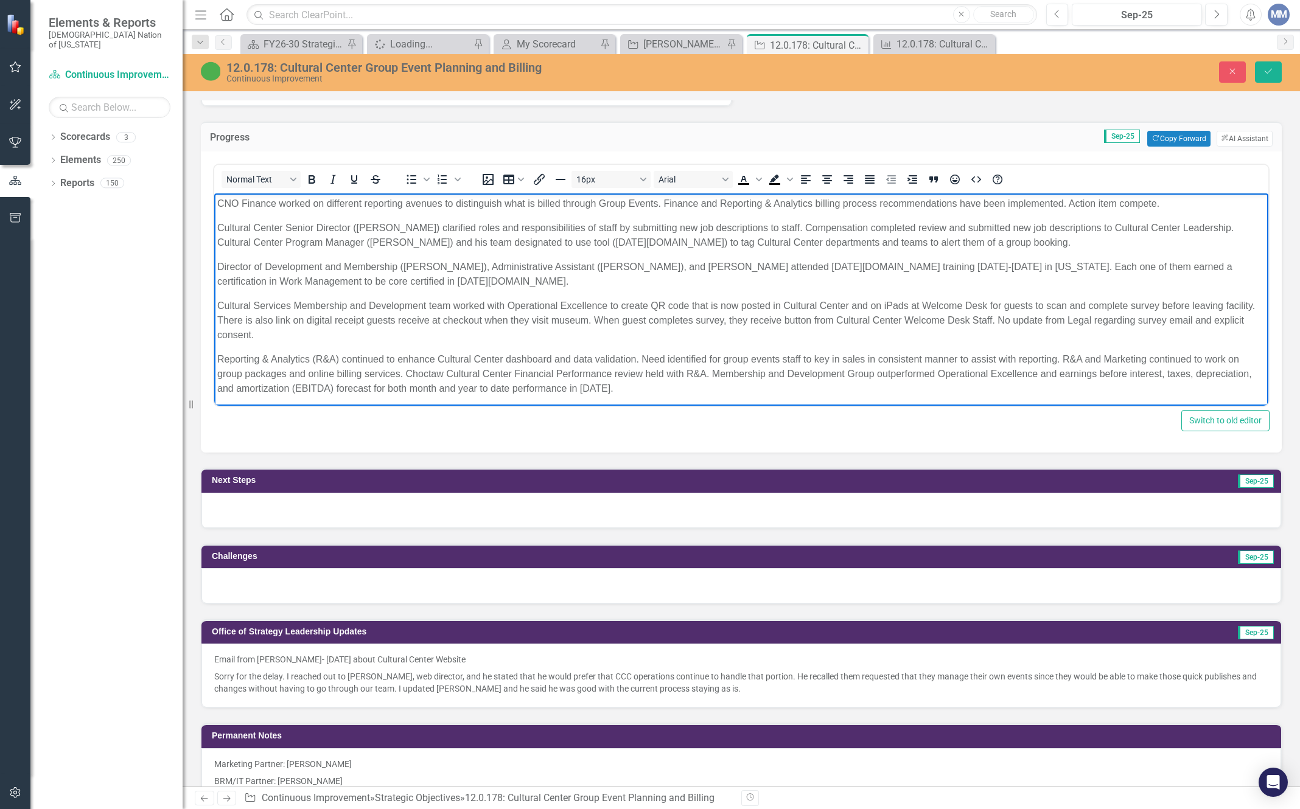
drag, startPoint x: 307, startPoint y: 279, endPoint x: 414, endPoint y: 198, distance: 134.3
click at [309, 276] on p "Director of Development and Membership (Cheyhoma Dugger), Administrative Assist…" at bounding box center [741, 274] width 1048 height 29
click at [330, 279] on p "Director of Development and Membership (Cheyhoma Dugger), Administrative Assist…" at bounding box center [741, 274] width 1048 height 29
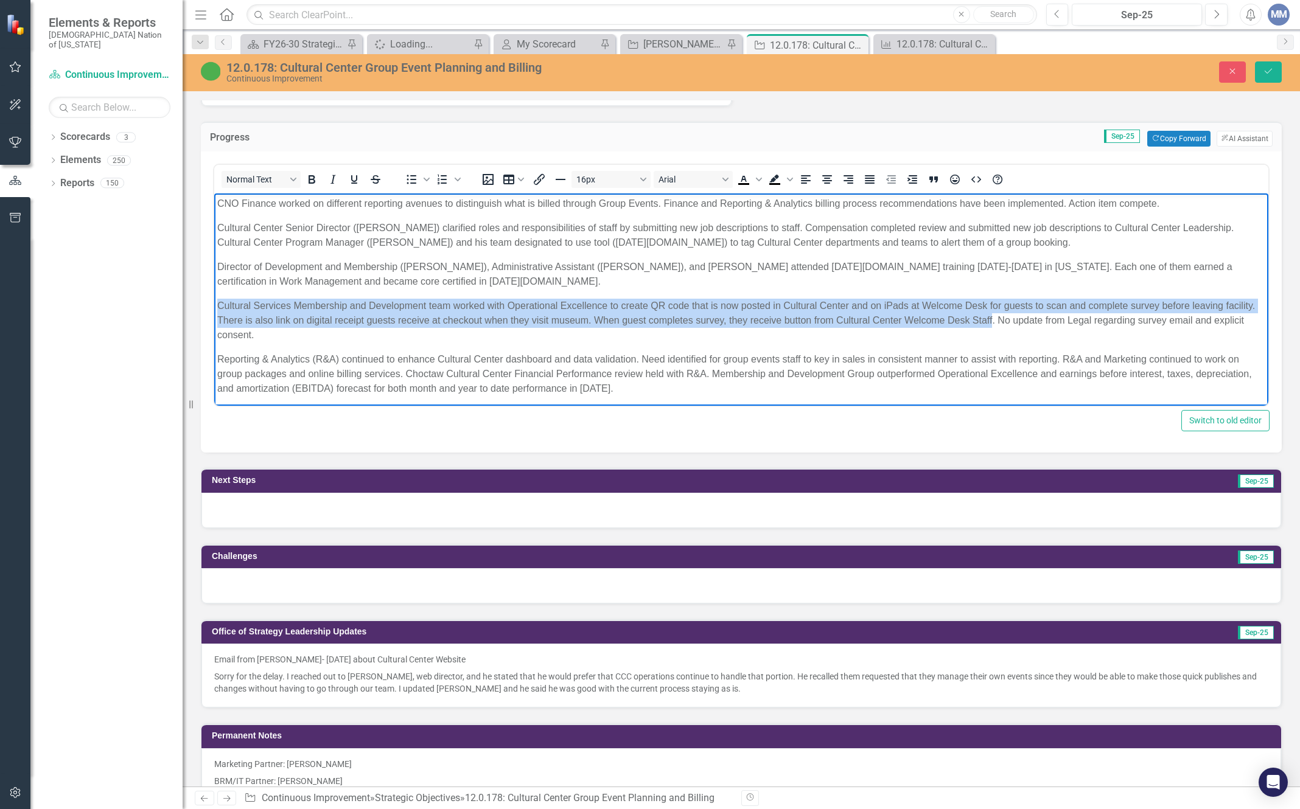
drag, startPoint x: 1024, startPoint y: 320, endPoint x: 388, endPoint y: 501, distance: 661.2
click at [214, 307] on html "CNO Finance worked on different reporting avenues to distinguish what is billed…" at bounding box center [741, 314] width 1054 height 240
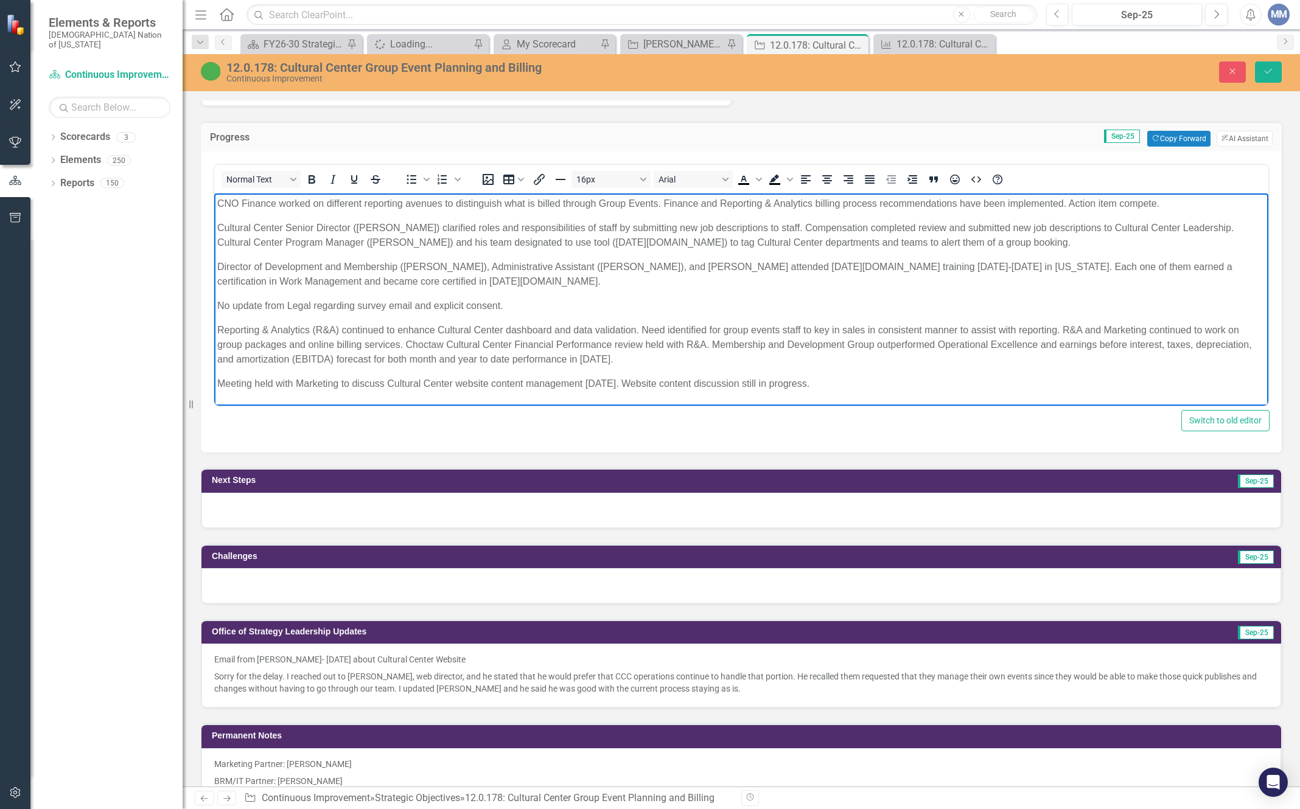
drag, startPoint x: 644, startPoint y: 363, endPoint x: 407, endPoint y: 340, distance: 238.5
click at [407, 340] on p "Reporting & Analytics (R&A) continued to enhance Cultural Center dashboard and …" at bounding box center [741, 345] width 1048 height 44
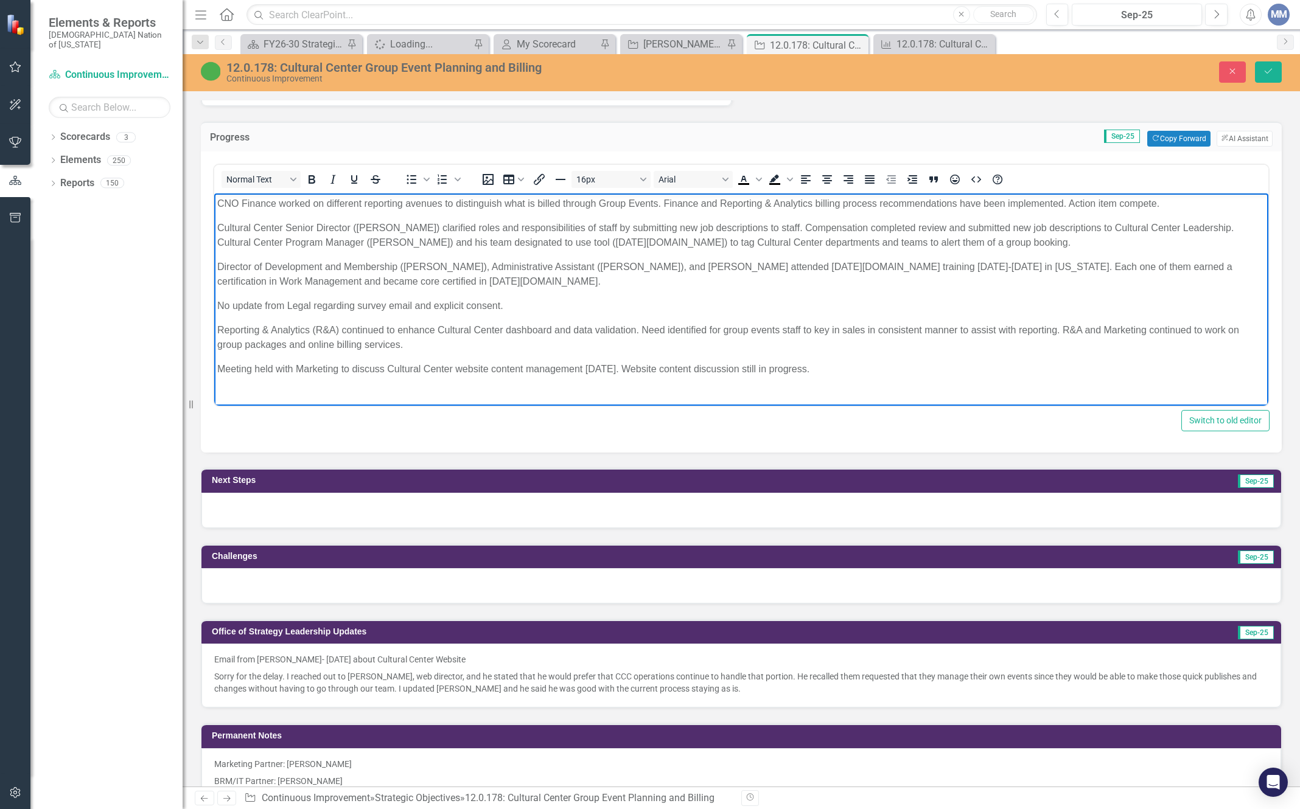
drag, startPoint x: 850, startPoint y: 369, endPoint x: 217, endPoint y: 362, distance: 633.0
click at [217, 362] on body "CNO Finance worked on different reporting avenues to distinguish what is billed…" at bounding box center [741, 292] width 1054 height 196
click at [389, 368] on p "Meeting held with Marketing to discuss Cultural Center website content manageme…" at bounding box center [741, 369] width 1048 height 15
drag, startPoint x: 389, startPoint y: 368, endPoint x: 330, endPoint y: 538, distance: 179.6
click at [214, 346] on html "CNO Finance worked on different reporting avenues to distinguish what is billed…" at bounding box center [741, 292] width 1054 height 196
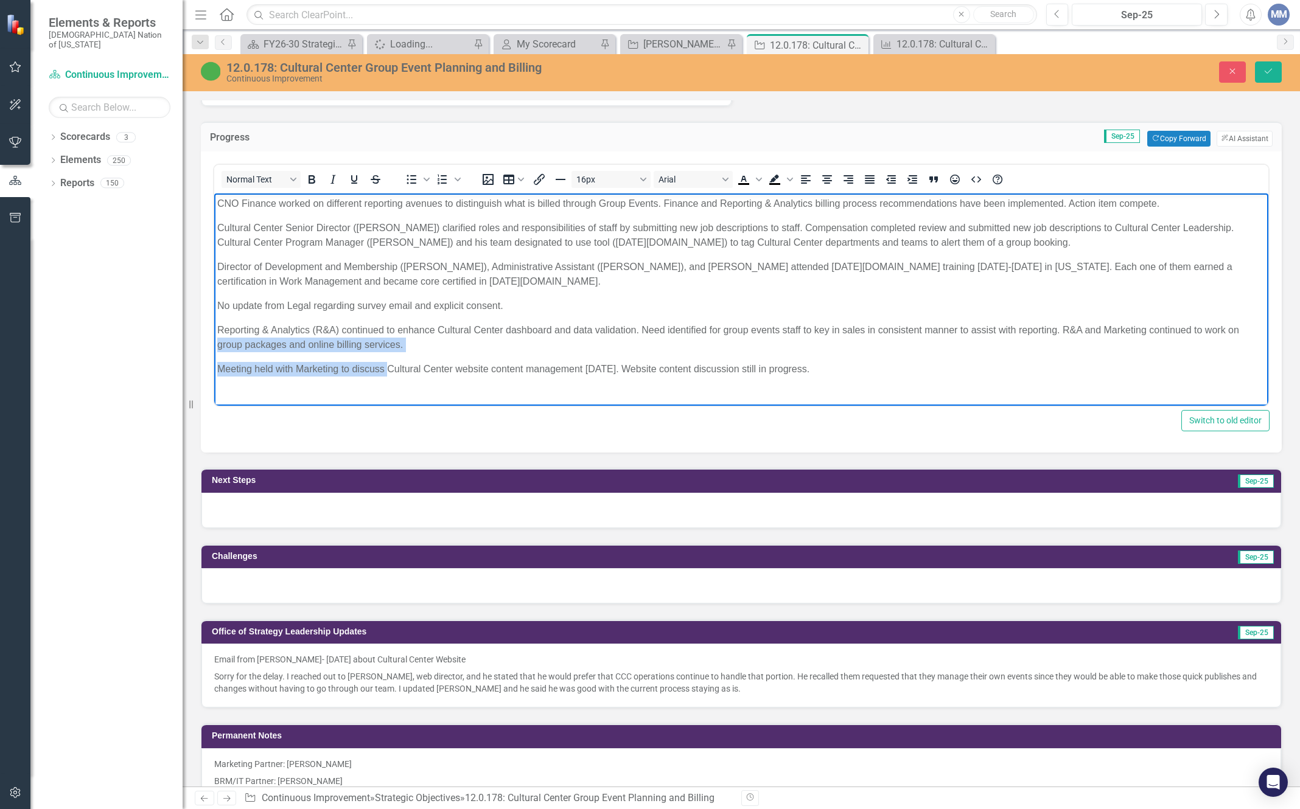
click at [262, 379] on body "CNO Finance worked on different reporting avenues to distinguish what is billed…" at bounding box center [741, 292] width 1054 height 196
drag, startPoint x: 388, startPoint y: 368, endPoint x: 187, endPoint y: 360, distance: 201.0
click at [214, 360] on html "CNO Finance worked on different reporting avenues to distinguish what is billed…" at bounding box center [741, 292] width 1054 height 196
drag, startPoint x: 685, startPoint y: 364, endPoint x: 415, endPoint y: 360, distance: 270.2
click at [415, 360] on body "CNO Finance worked on different reporting avenues to distinguish what is billed…" at bounding box center [741, 292] width 1054 height 196
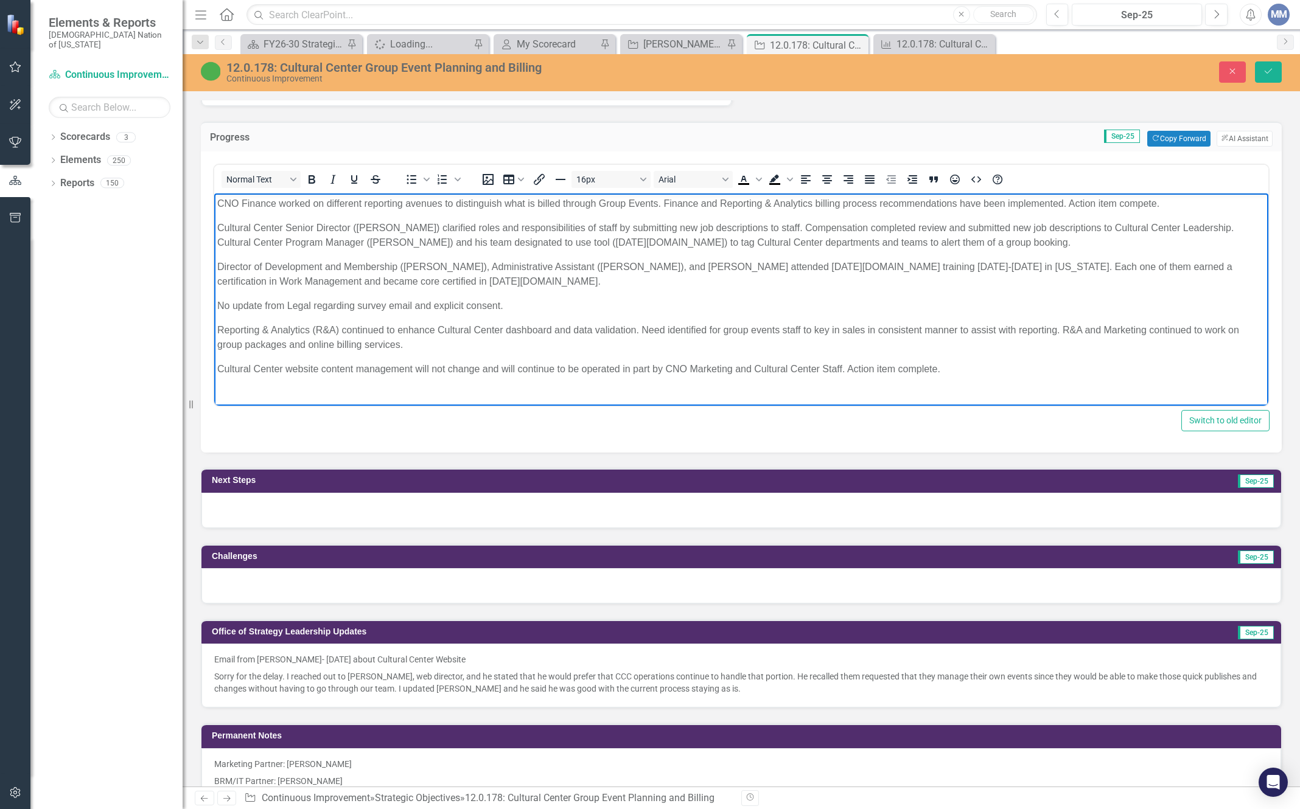
click at [530, 306] on p "No update from Legal regarding survey email and explicit consent." at bounding box center [741, 306] width 1048 height 15
click at [891, 302] on p "No update from Legal regarding survey email and explicit consent. Staff brainst…" at bounding box center [741, 306] width 1048 height 15
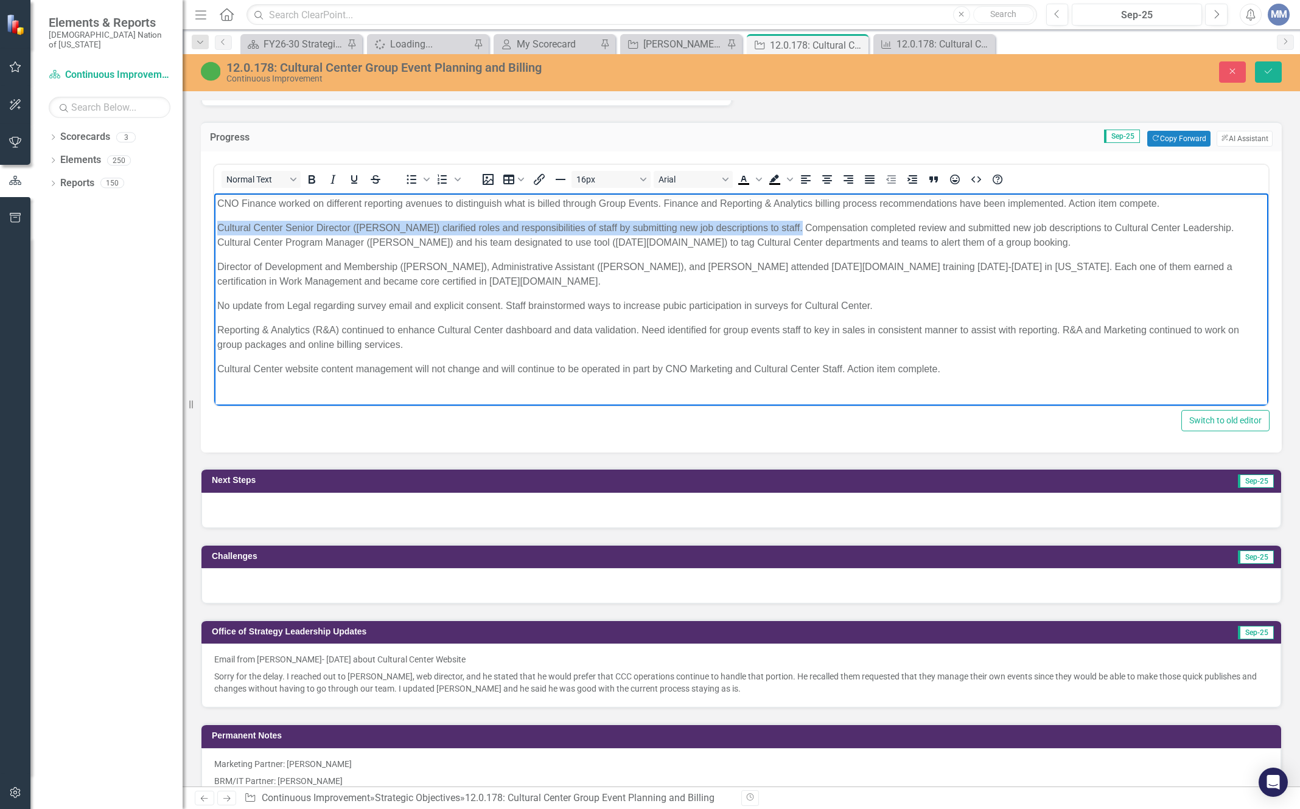
drag, startPoint x: 782, startPoint y: 225, endPoint x: 201, endPoint y: 224, distance: 581.2
click at [214, 224] on html "CNO Finance worked on different reporting avenues to distinguish what is billed…" at bounding box center [741, 292] width 1054 height 196
click at [413, 231] on p "Cultural Center Senior Director (Scott Wesley) clarified roles and responsibili…" at bounding box center [741, 235] width 1048 height 29
drag, startPoint x: 417, startPoint y: 226, endPoint x: 411, endPoint y: 421, distance: 194.8
click at [214, 227] on html "CNO Finance worked on different reporting avenues to distinguish what is billed…" at bounding box center [741, 292] width 1054 height 196
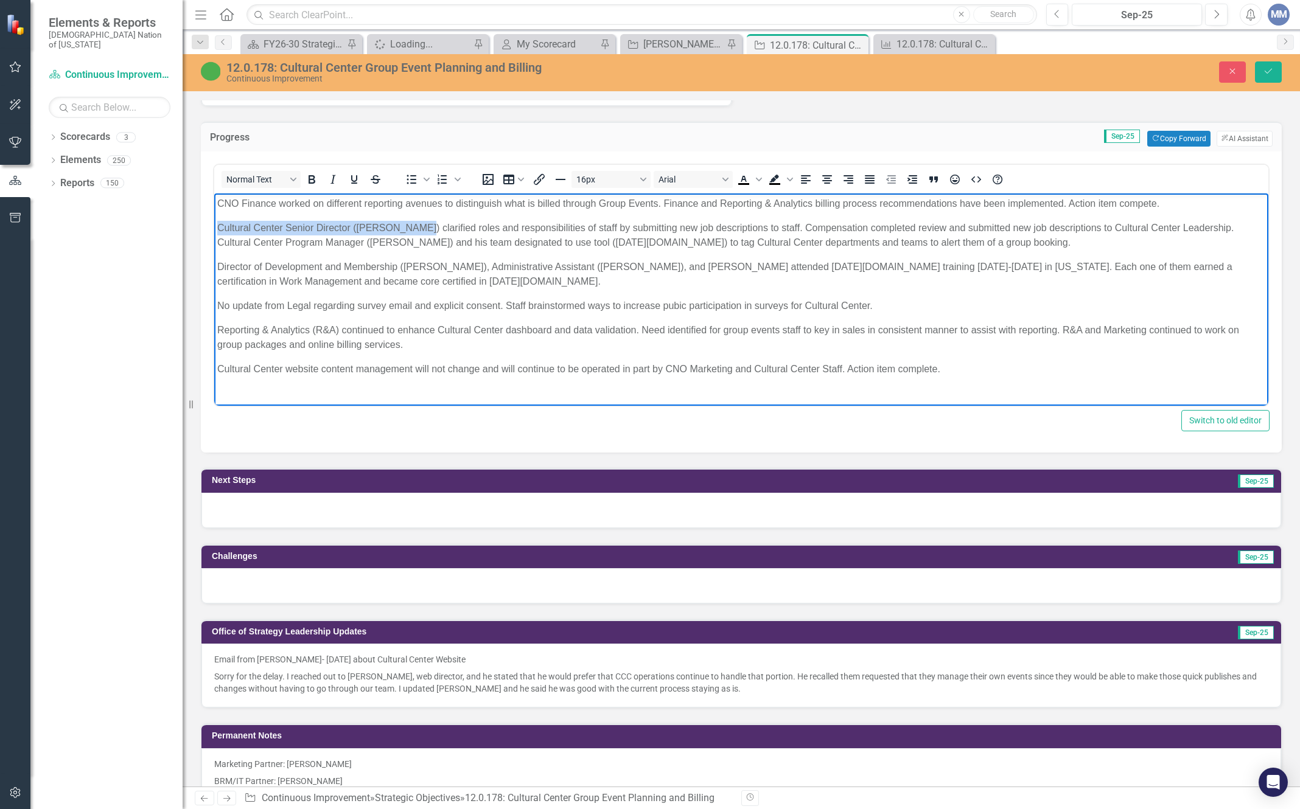
copy p "Cultural Center Senior Director (Scott Wesley)"
drag, startPoint x: 755, startPoint y: 268, endPoint x: 700, endPoint y: 264, distance: 54.9
click at [700, 264] on p "Director of Development and Membership (Cheyhoma Dugger), Administrative Assist…" at bounding box center [741, 274] width 1048 height 29
drag, startPoint x: 781, startPoint y: 226, endPoint x: 142, endPoint y: 211, distance: 639.2
click at [214, 211] on html "CNO Finance worked on different reporting avenues to distinguish what is billed…" at bounding box center [741, 292] width 1054 height 196
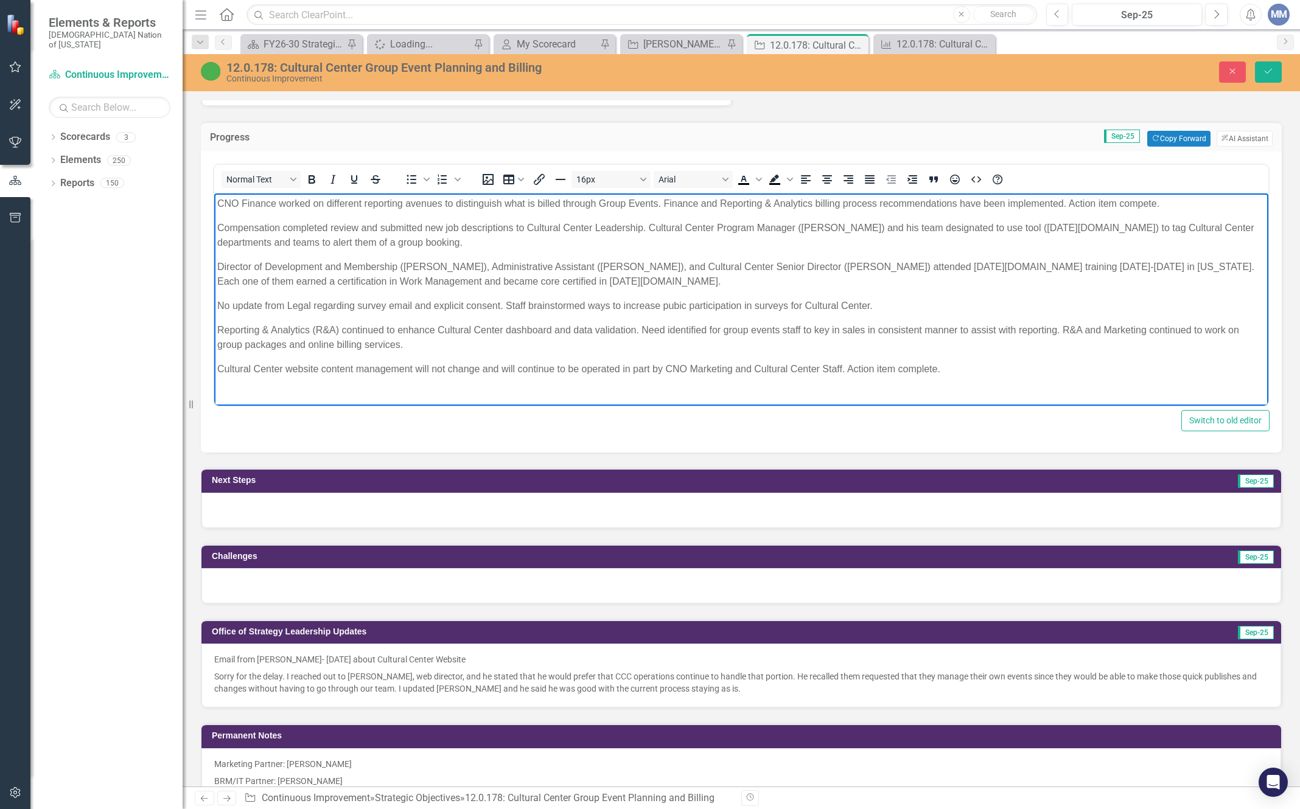
click at [663, 281] on p "Director of Development and Membership (Cheyhoma Dugger), Administrative Assist…" at bounding box center [741, 274] width 1048 height 29
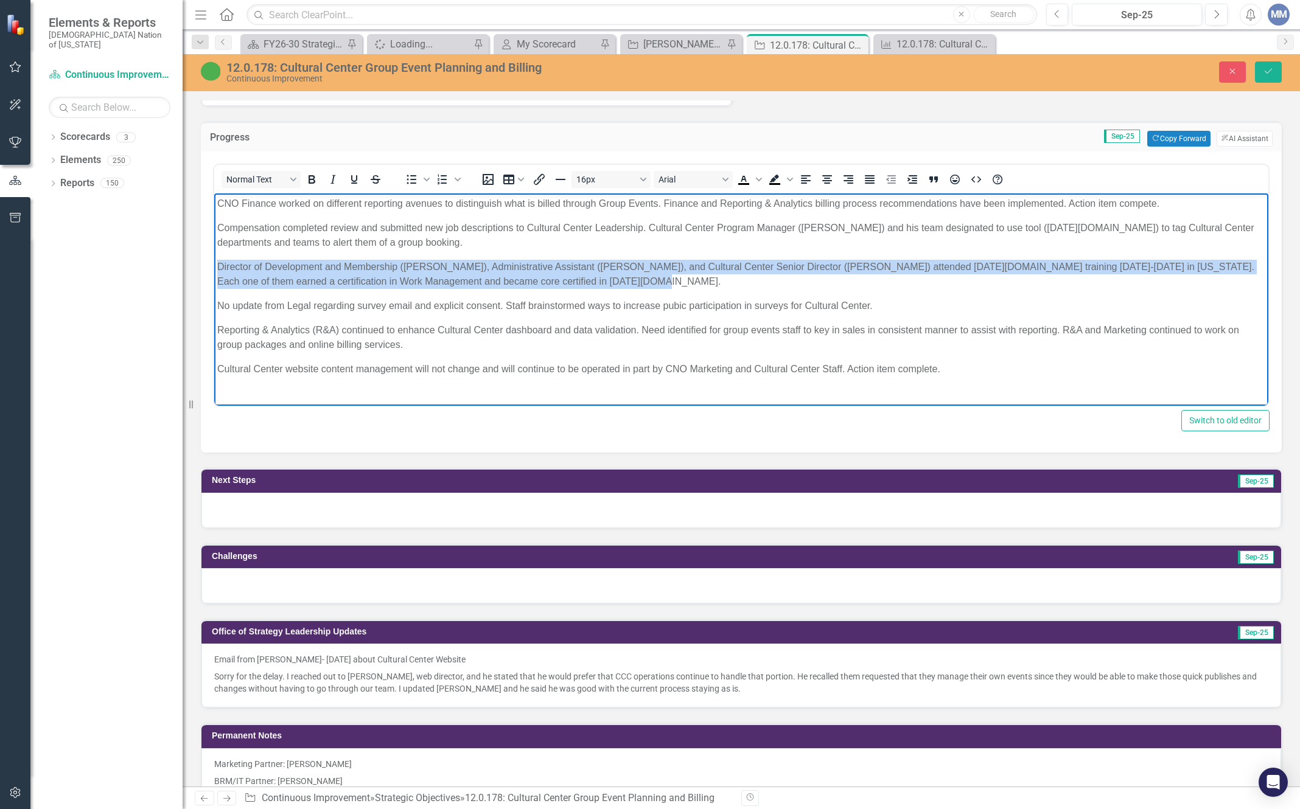
drag, startPoint x: 623, startPoint y: 282, endPoint x: 421, endPoint y: 455, distance: 266.0
click at [214, 260] on html "CNO Finance worked on different reporting avenues to distinguish what is billed…" at bounding box center [741, 292] width 1054 height 196
copy p "Director of Development and Membership (Cheyhoma Dugger), Administrative Assist…"
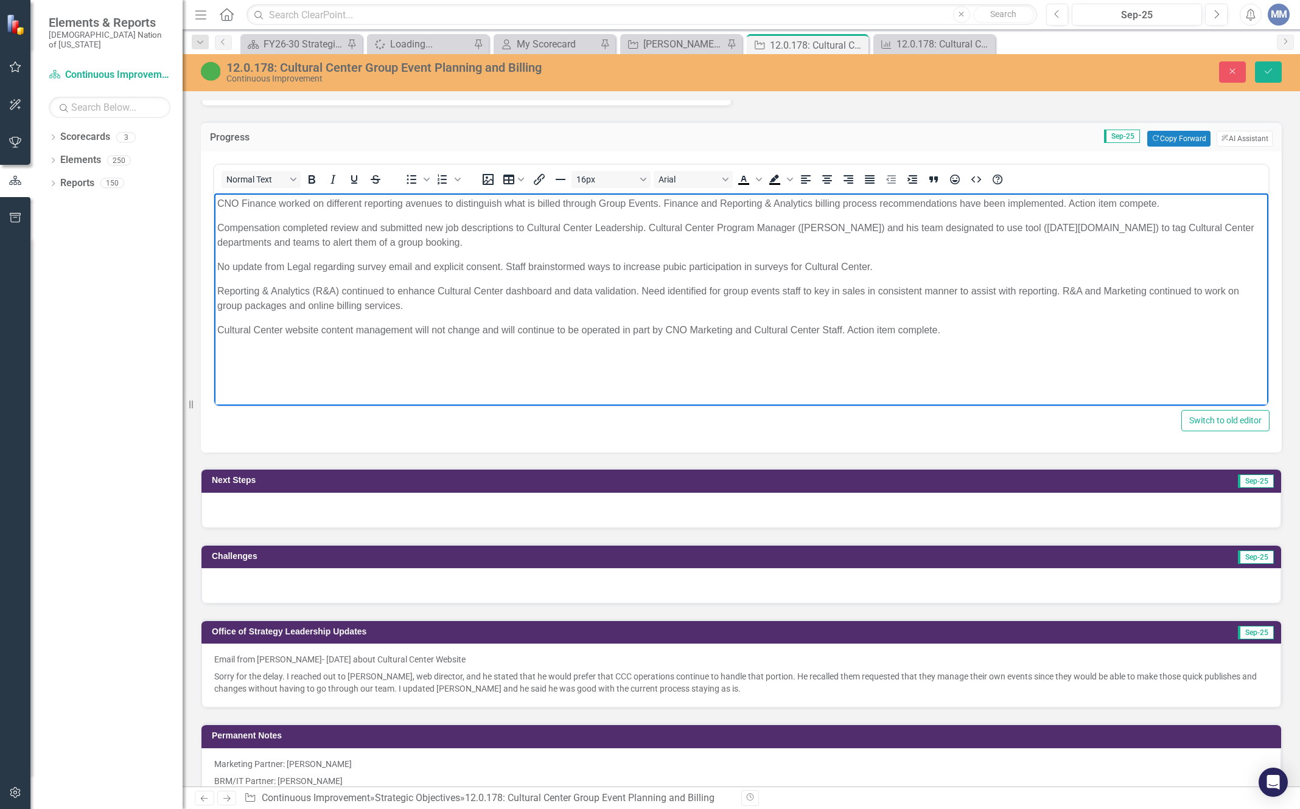
click at [218, 227] on p "Compensation completed review and submitted new job descriptions to Cultural Ce…" at bounding box center [741, 235] width 1048 height 29
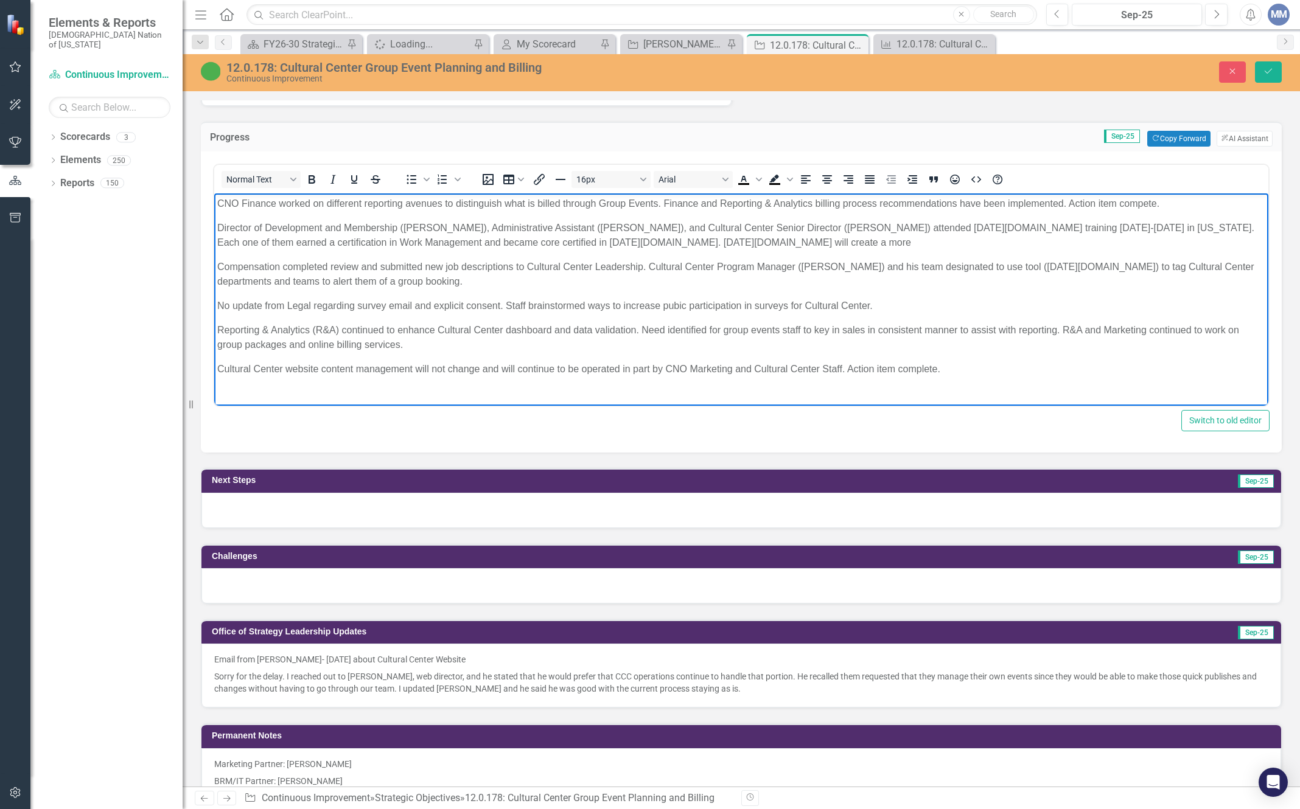
click at [616, 239] on p "Director of Development and Membership (Cheyhoma Dugger), Administrative Assist…" at bounding box center [741, 235] width 1048 height 29
click at [768, 242] on p "Director of Development and Membership (Cheyhoma Dugger), Administrative Assist…" at bounding box center [741, 235] width 1048 height 29
click at [895, 239] on p "Director of Development and Membership (Cheyhoma Dugger), Administrative Assist…" at bounding box center [741, 235] width 1048 height 29
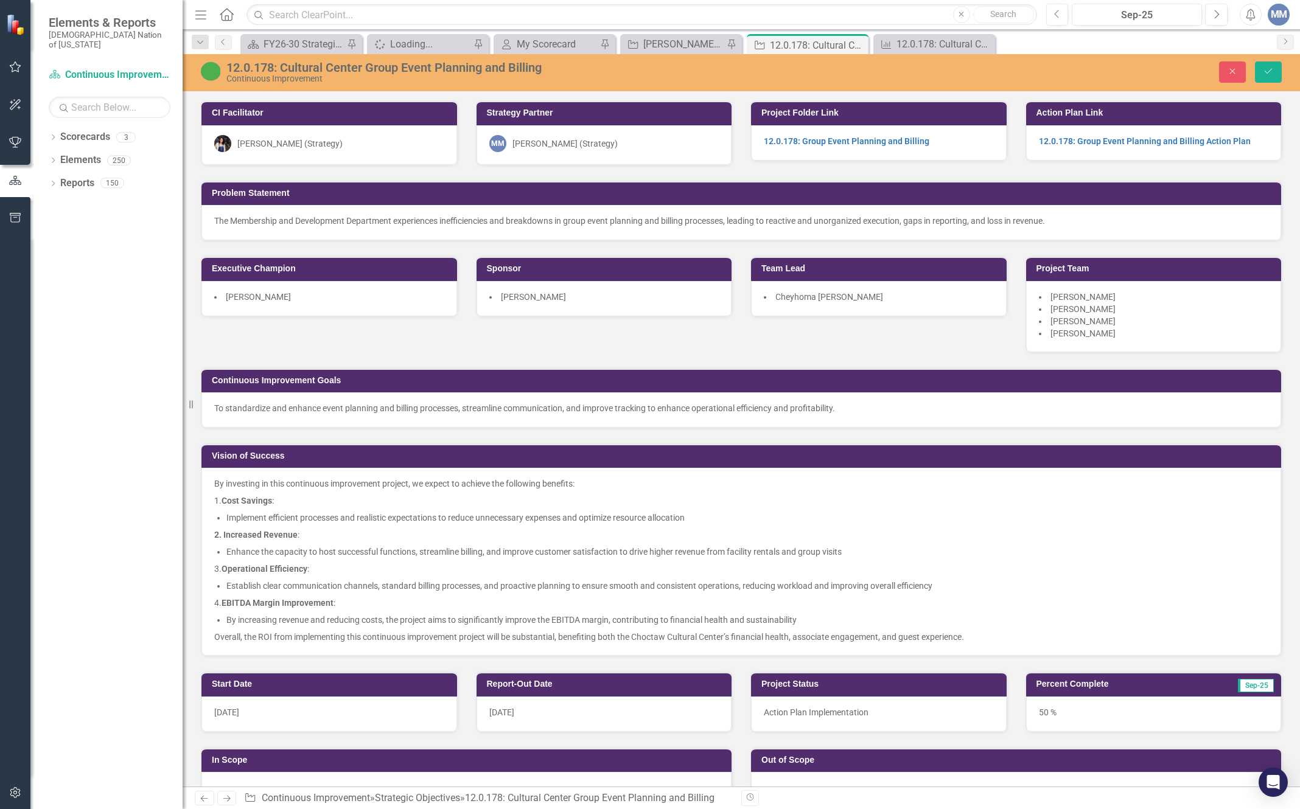
scroll to position [852, 0]
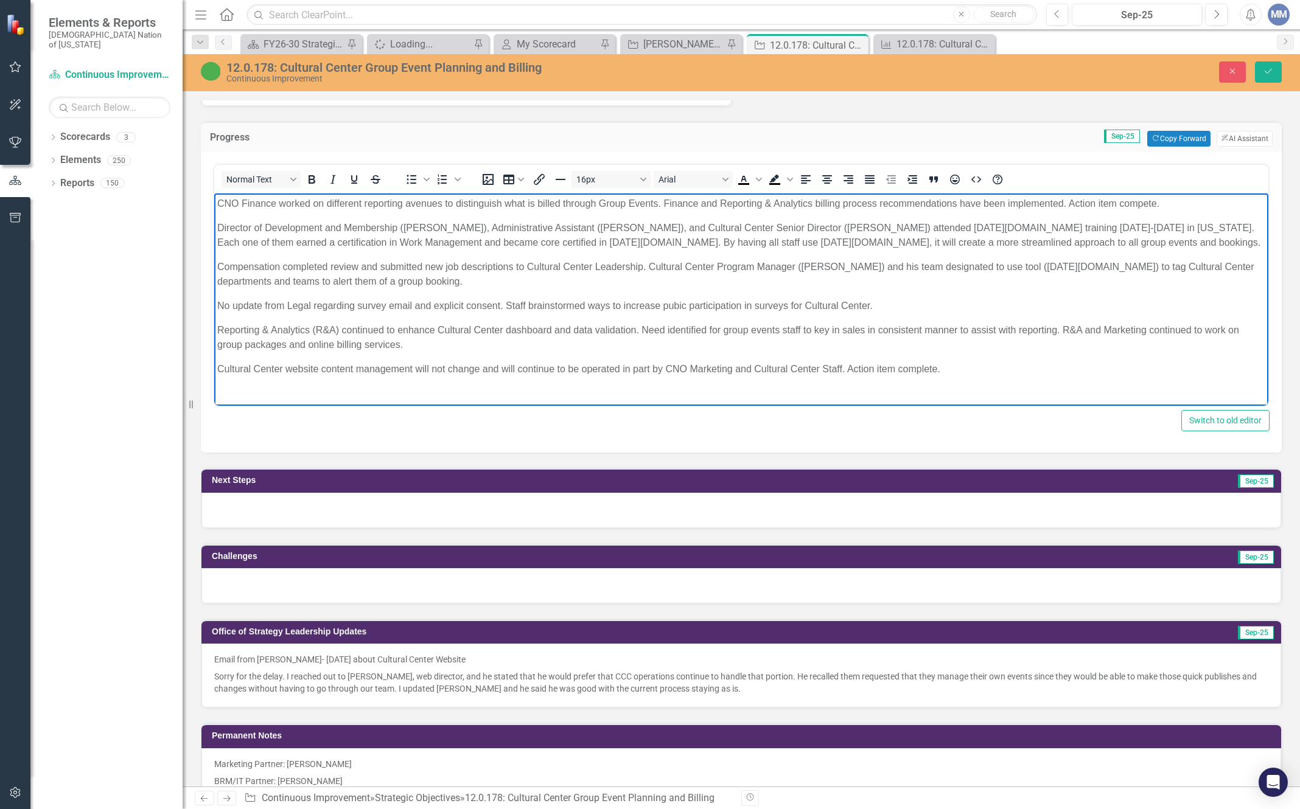
click at [290, 503] on div at bounding box center [741, 510] width 1080 height 35
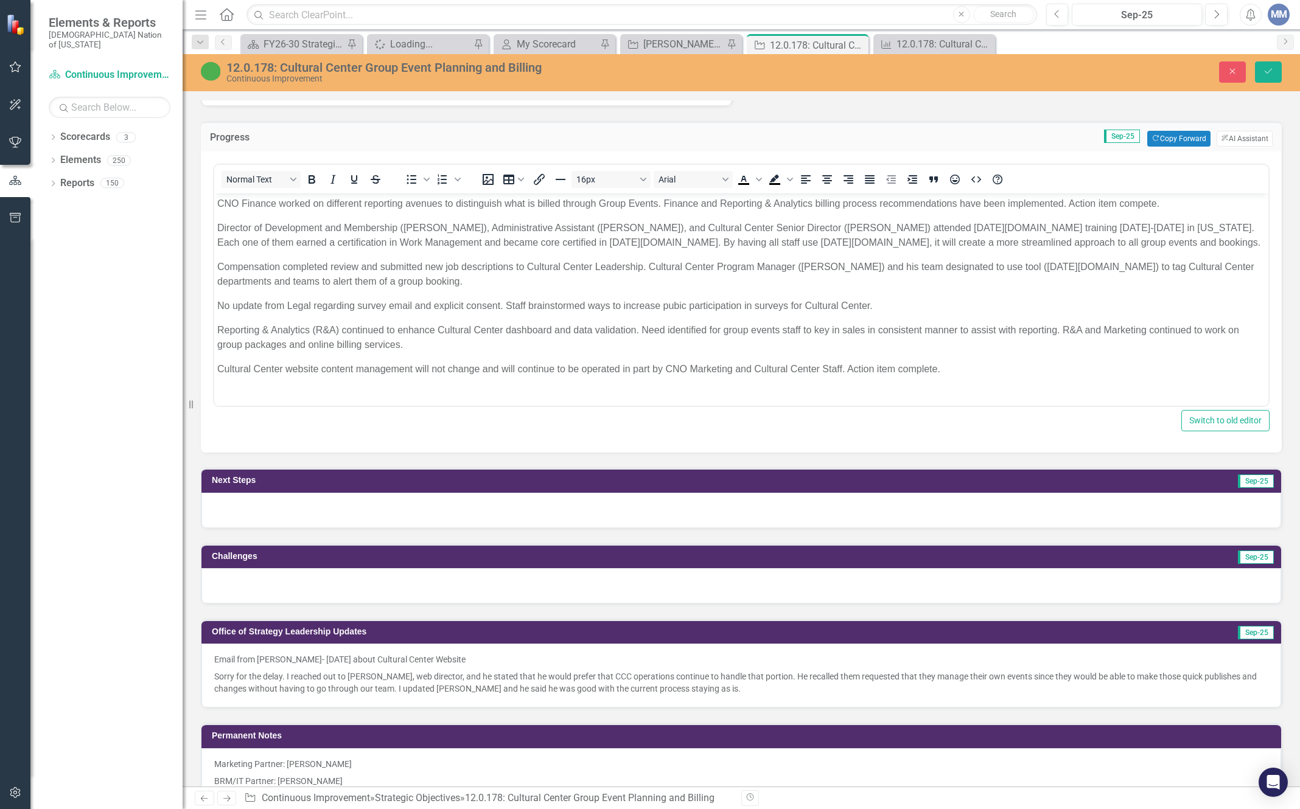
click at [289, 500] on div at bounding box center [741, 510] width 1080 height 35
click at [265, 517] on div at bounding box center [741, 510] width 1080 height 35
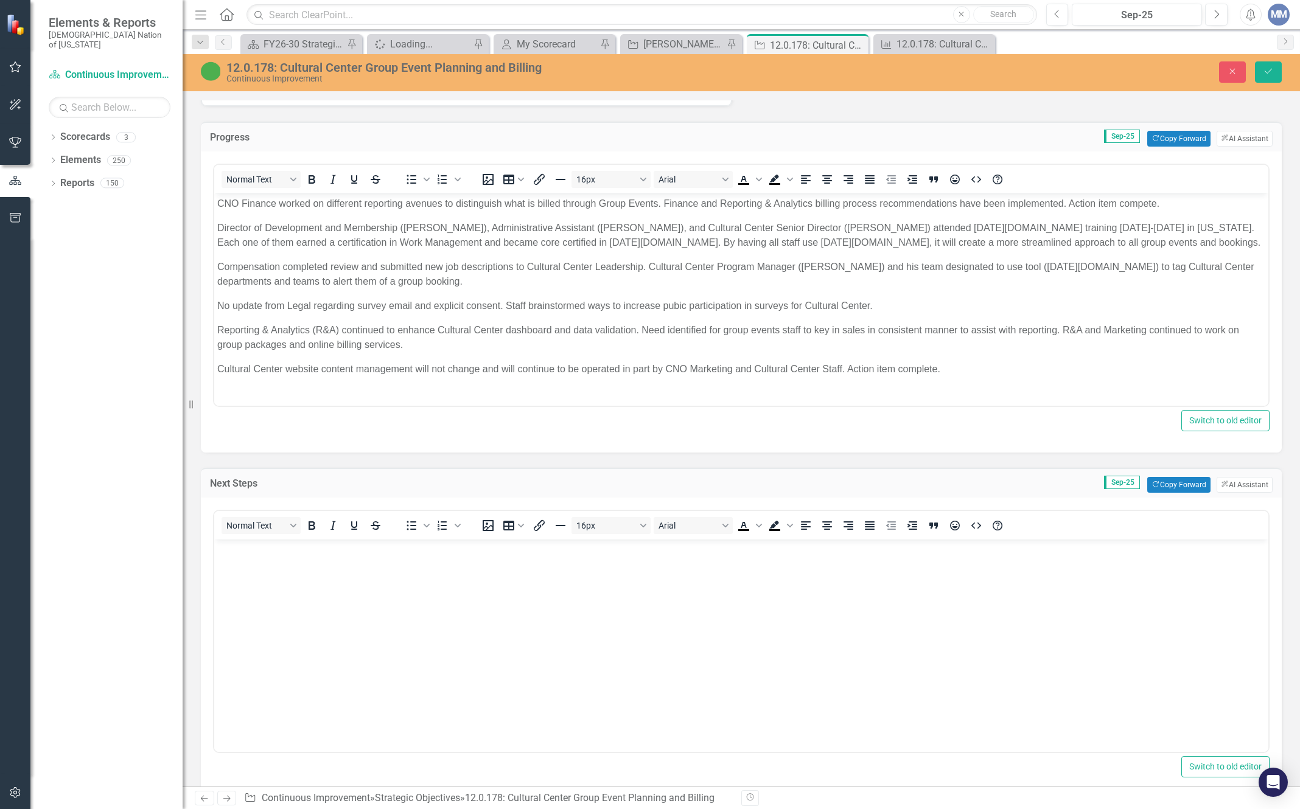
scroll to position [0, 0]
click at [279, 581] on body "Rich Text Area. Press ALT-0 for help." at bounding box center [741, 631] width 1054 height 183
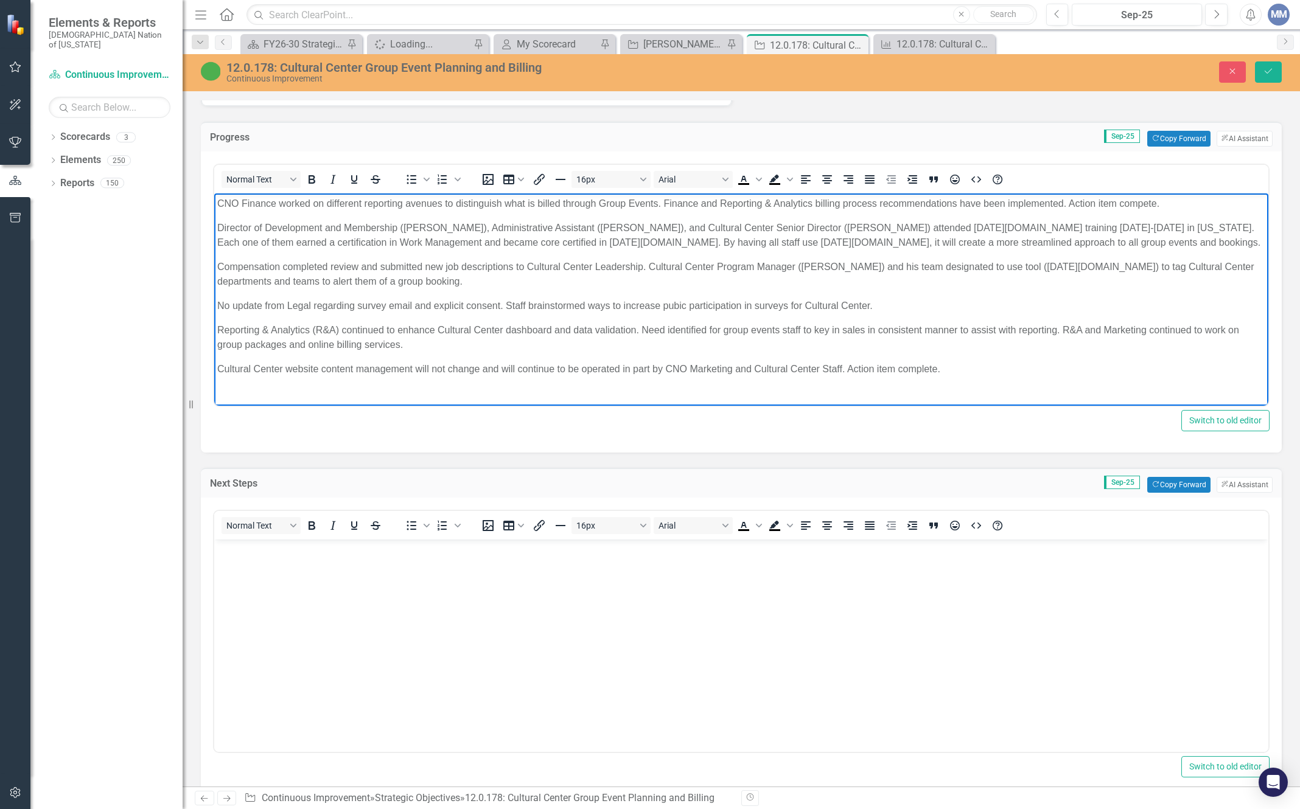
click at [1123, 248] on p "Director of Development and Membership ([PERSON_NAME]), Administrative Assistan…" at bounding box center [741, 235] width 1048 height 29
drag, startPoint x: 710, startPoint y: 241, endPoint x: 631, endPoint y: 244, distance: 79.2
click at [631, 244] on p "Director of Development and Membership ([PERSON_NAME]), Administrative Assistan…" at bounding box center [741, 235] width 1048 height 29
click at [744, 238] on p "Director of Development and Membership ([PERSON_NAME]), Administrative Assistan…" at bounding box center [741, 235] width 1048 height 29
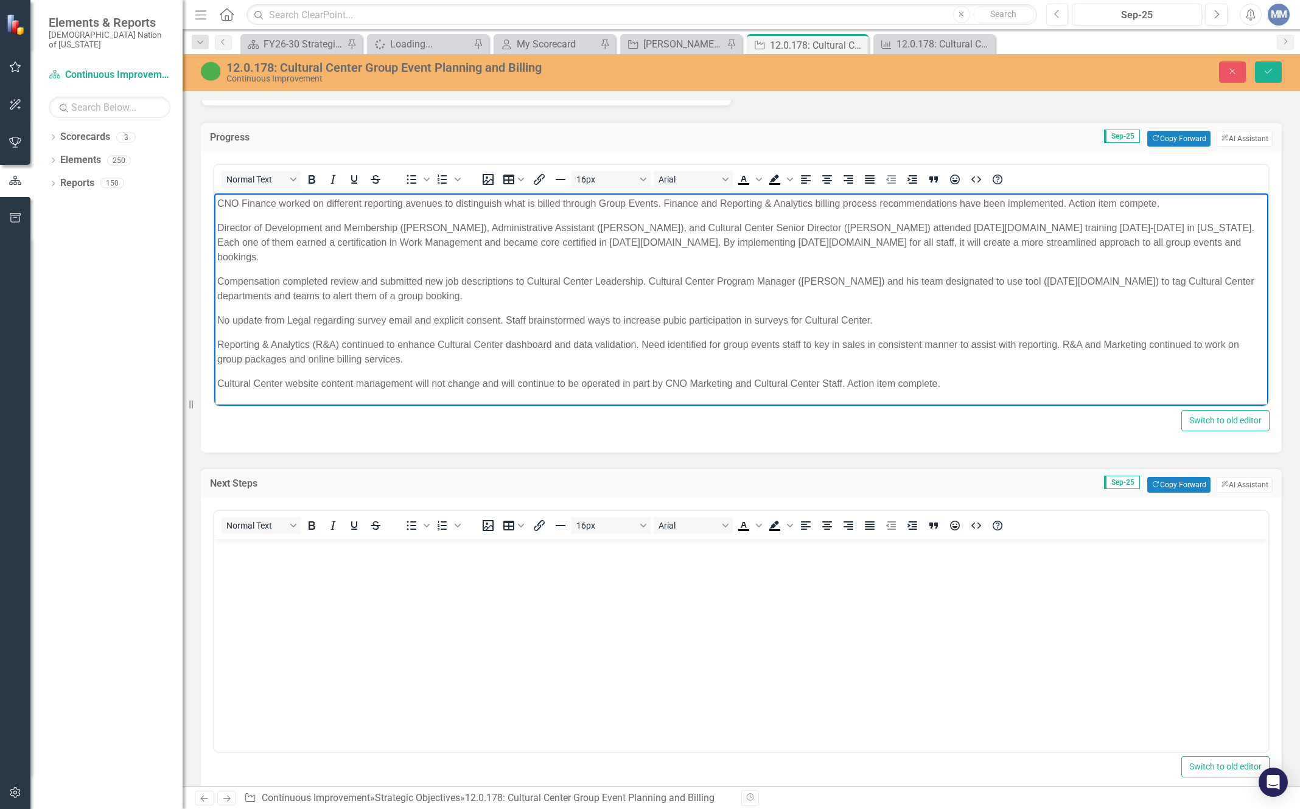
click at [998, 239] on p "Director of Development and Membership ([PERSON_NAME]), Administrative Assistan…" at bounding box center [741, 243] width 1048 height 44
click at [1130, 237] on p "Director of Development and Membership ([PERSON_NAME]), Administrative Assistan…" at bounding box center [741, 243] width 1048 height 44
click at [712, 256] on p "Director of Development and Membership ([PERSON_NAME]), Administrative Assistan…" at bounding box center [741, 243] width 1048 height 44
click at [426, 354] on p "Reporting & Analytics (R&A) continued to enhance Cultural Center dashboard and …" at bounding box center [741, 352] width 1048 height 29
drag, startPoint x: 642, startPoint y: 343, endPoint x: 657, endPoint y: 355, distance: 19.1
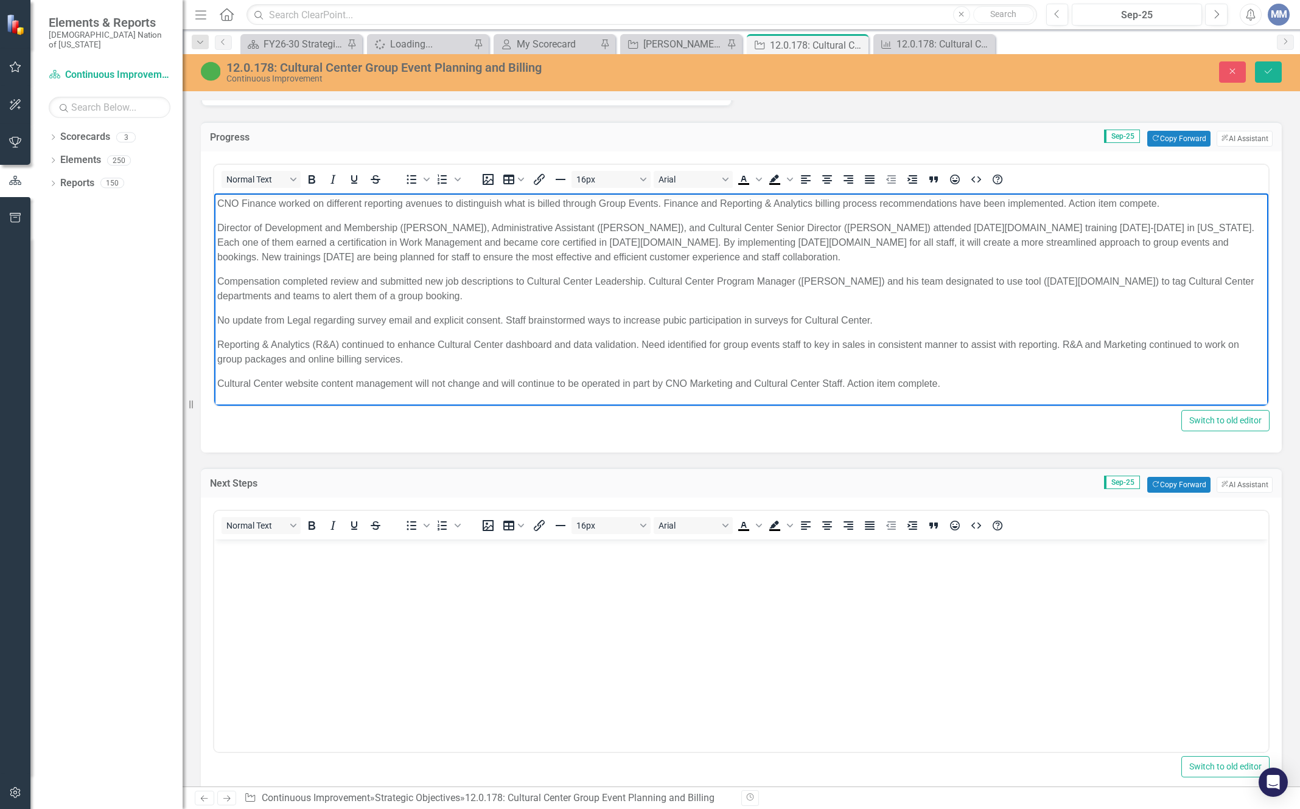
click at [657, 355] on p "Reporting & Analytics (R&A) continued to enhance Cultural Center dashboard and …" at bounding box center [741, 352] width 1048 height 29
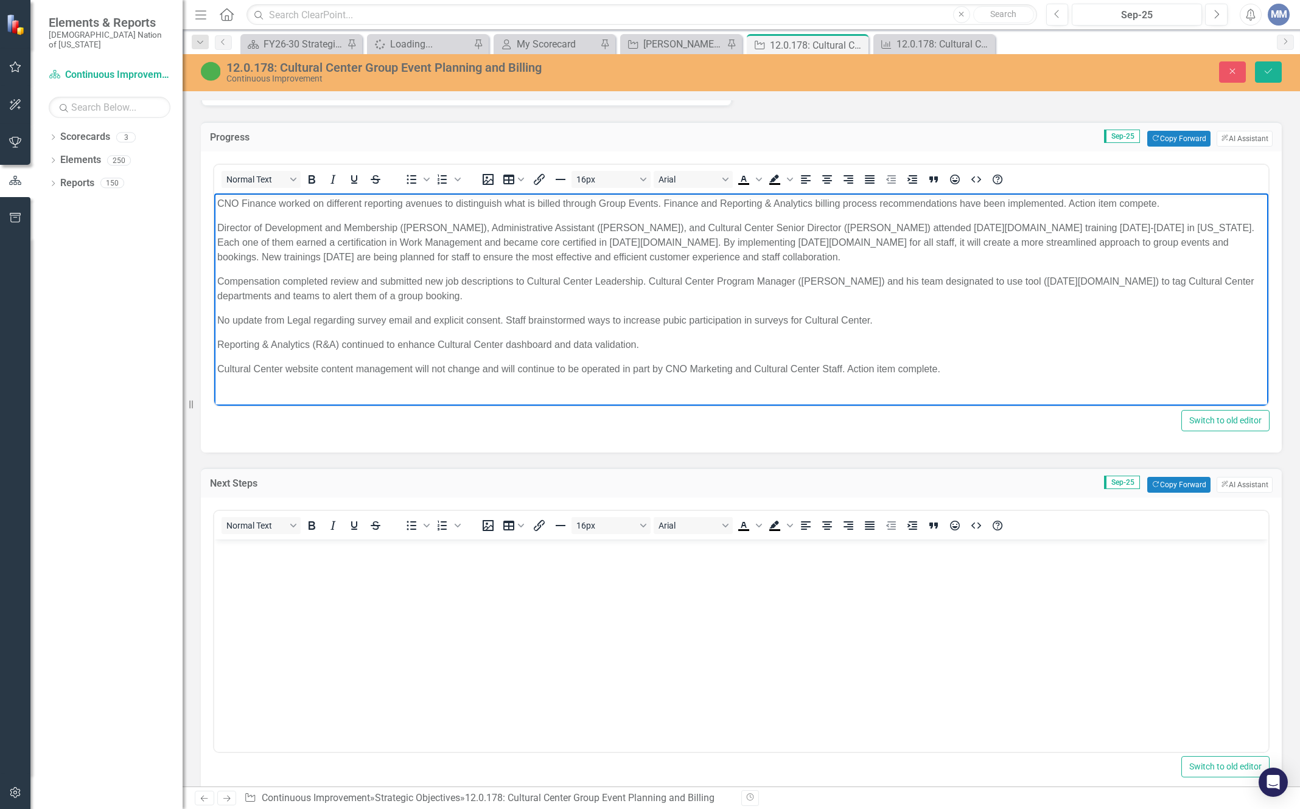
click at [935, 319] on p "No update from Legal regarding survey email and explicit consent. Staff brainst…" at bounding box center [741, 320] width 1048 height 15
click at [734, 256] on p "Director of Development and Membership ([PERSON_NAME]), Administrative Assistan…" at bounding box center [741, 243] width 1048 height 44
click at [1011, 279] on p "Compensation completed review and submitted new job descriptions to Cultural Ce…" at bounding box center [741, 288] width 1048 height 29
click at [505, 290] on p "Compensation completed review and submitted new job descriptions to Cultural Ce…" at bounding box center [741, 288] width 1048 height 29
click at [697, 295] on p "Compensation completed review and submitted new job descriptions to Cultural Ce…" at bounding box center [741, 288] width 1048 height 29
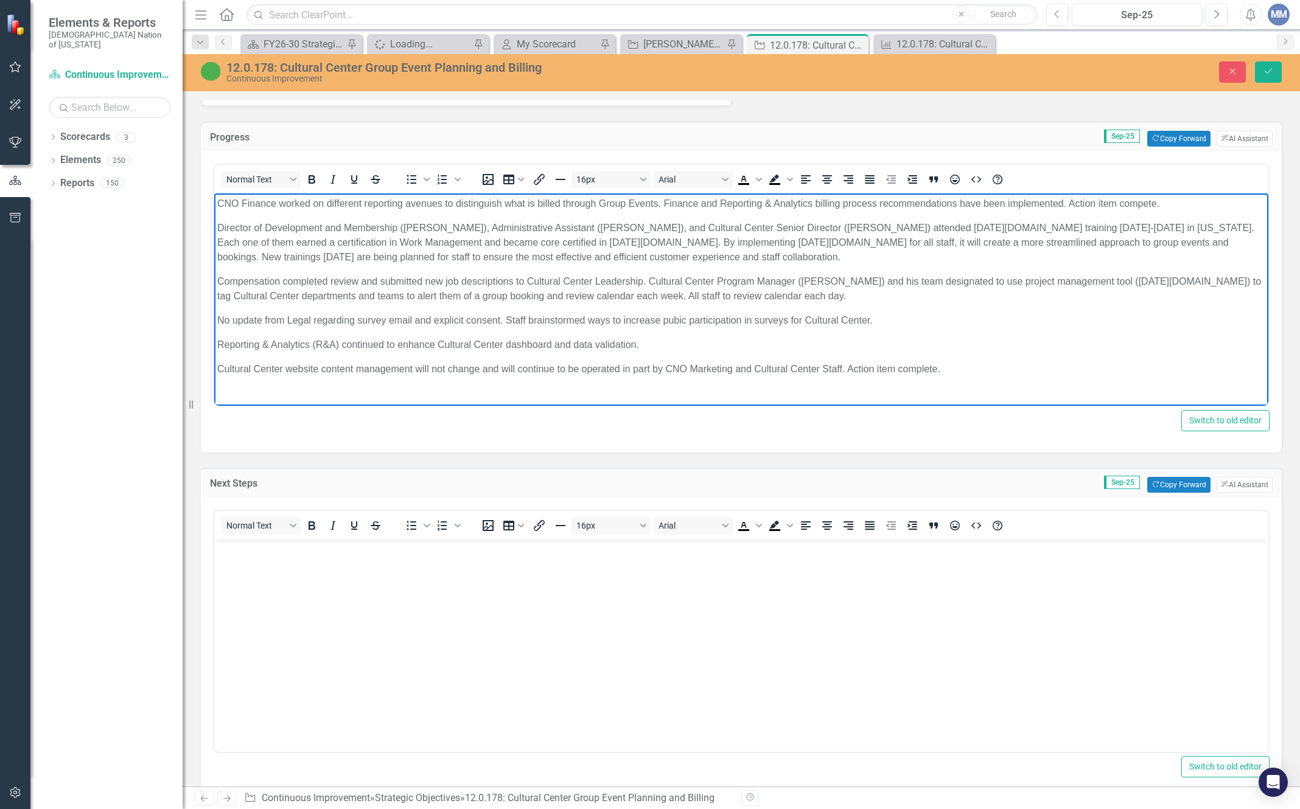
click at [834, 295] on p "Compensation completed review and submitted new job descriptions to Cultural Ce…" at bounding box center [741, 288] width 1048 height 29
click at [804, 292] on p "Compensation completed review and submitted new job descriptions to Cultural Ce…" at bounding box center [741, 288] width 1048 height 29
click at [1182, 294] on p "Compensation completed review and submitted new job descriptions to Cultural Ce…" at bounding box center [741, 288] width 1048 height 29
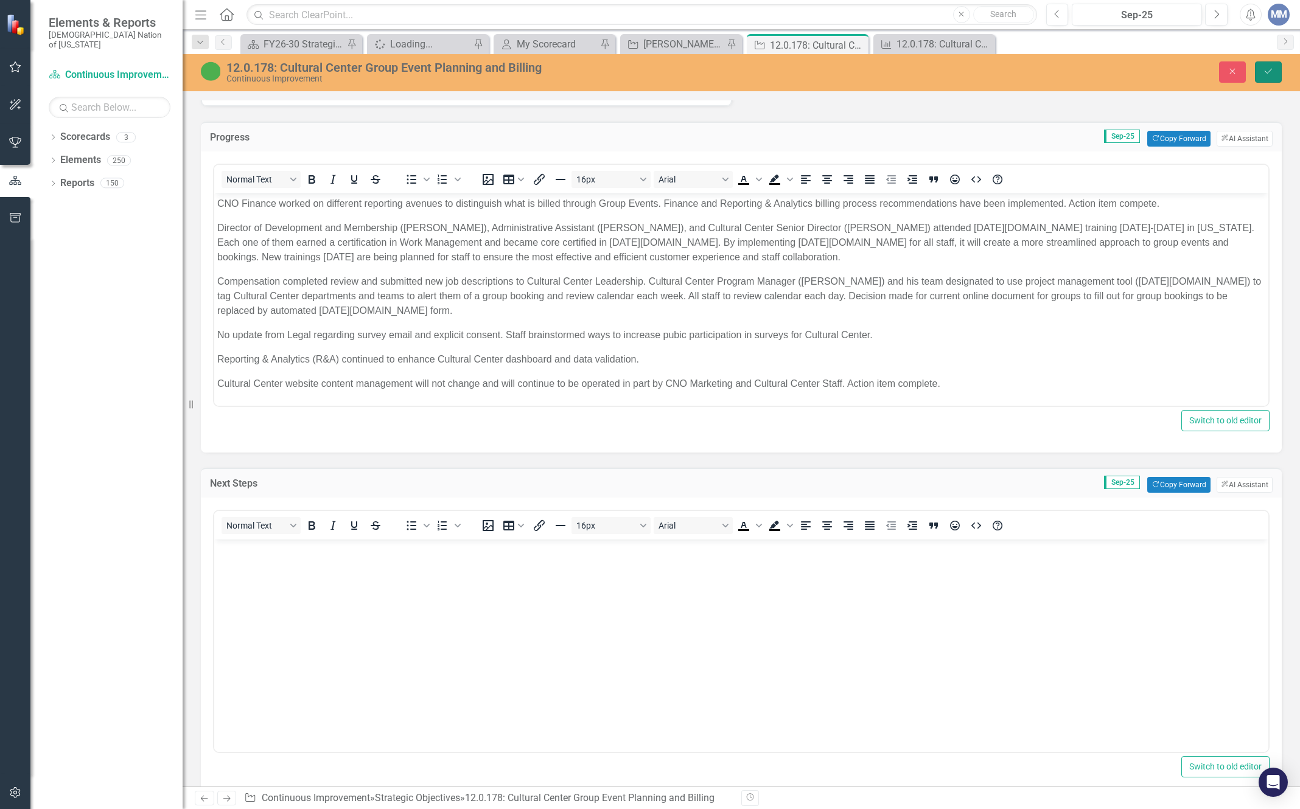
click at [1258, 71] on button "Save" at bounding box center [1268, 71] width 27 height 21
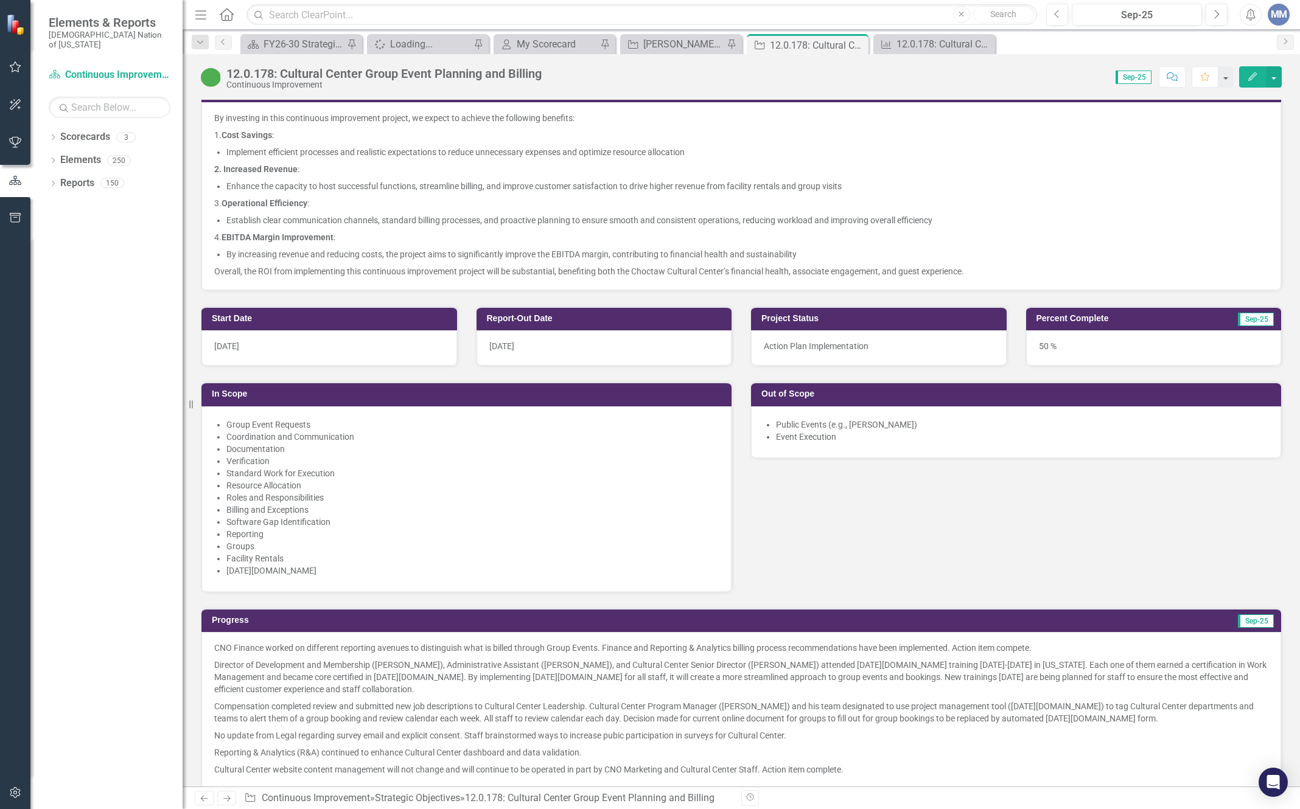
scroll to position [609, 0]
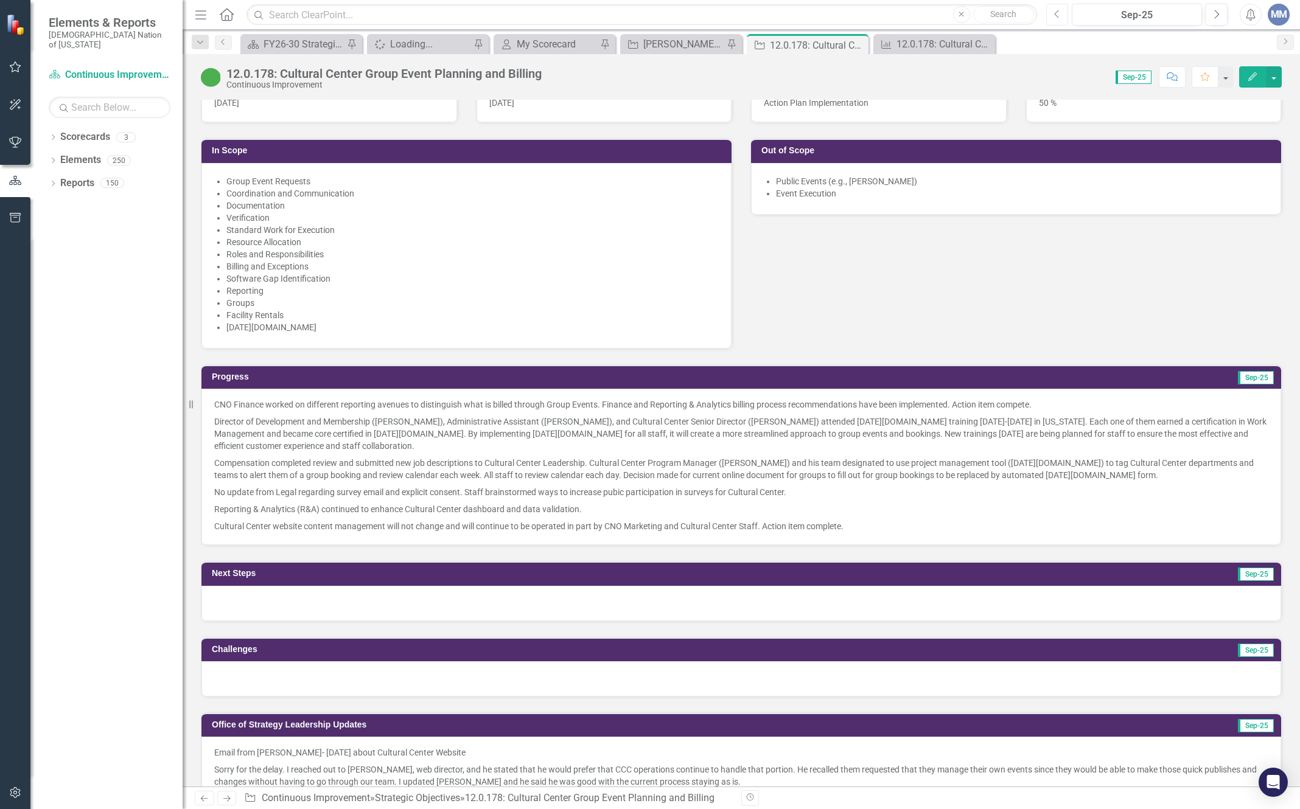
click at [1052, 15] on button "Previous" at bounding box center [1057, 15] width 23 height 22
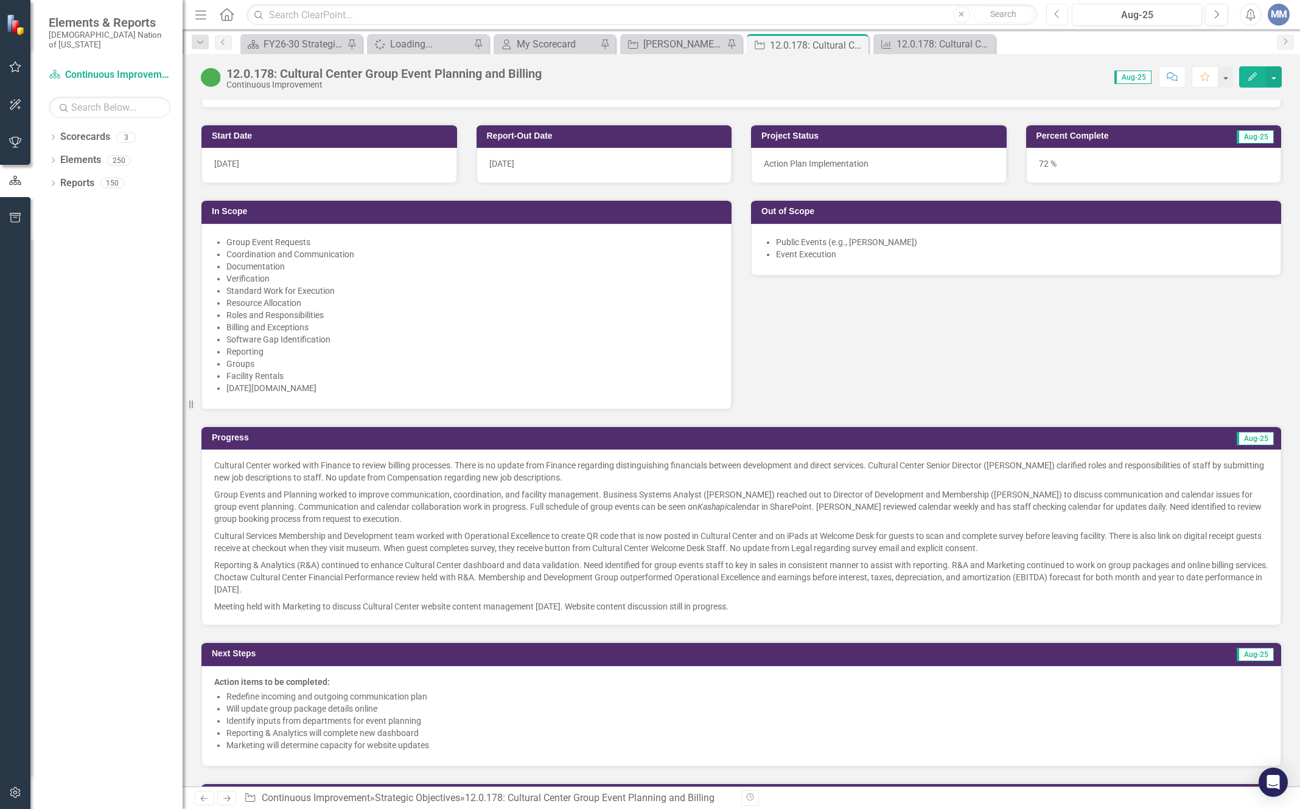
scroll to position [791, 0]
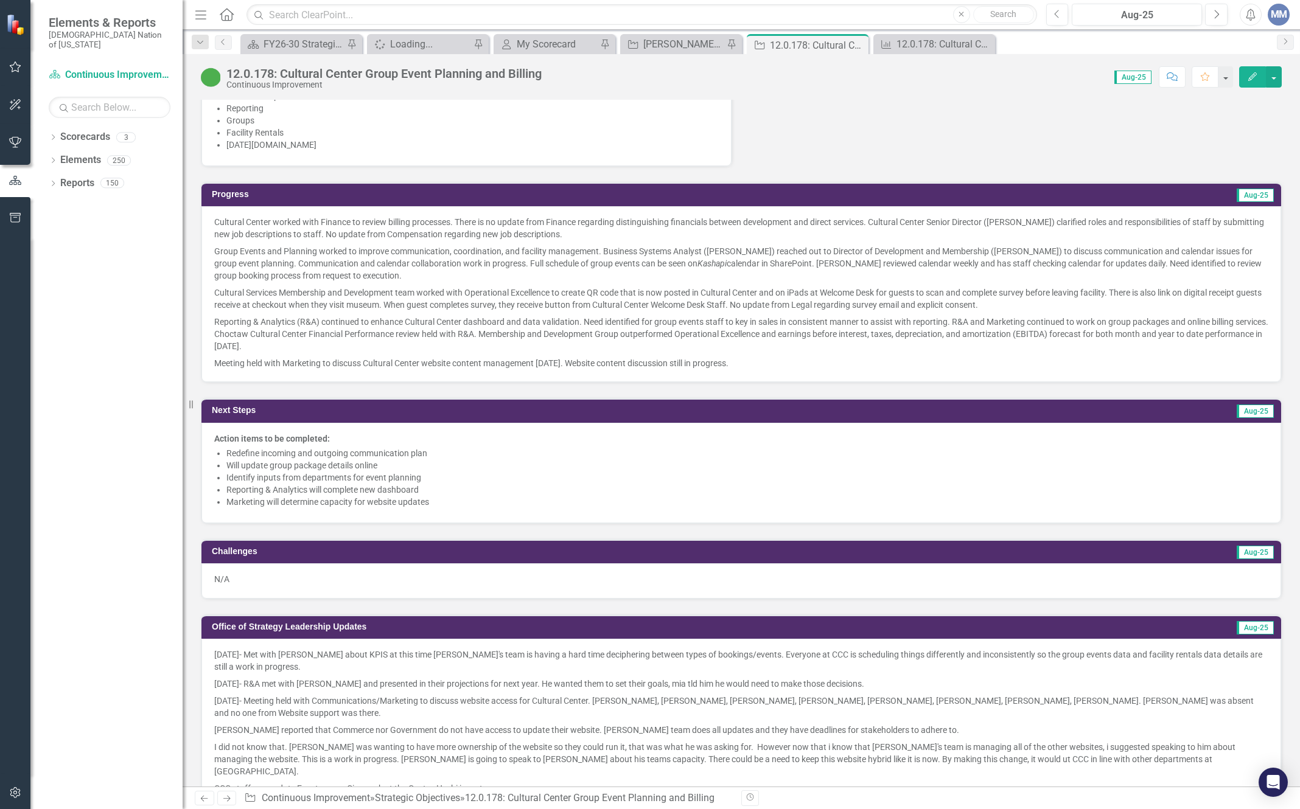
click at [341, 483] on li "Identify inputs from departments for event planning" at bounding box center [747, 478] width 1042 height 12
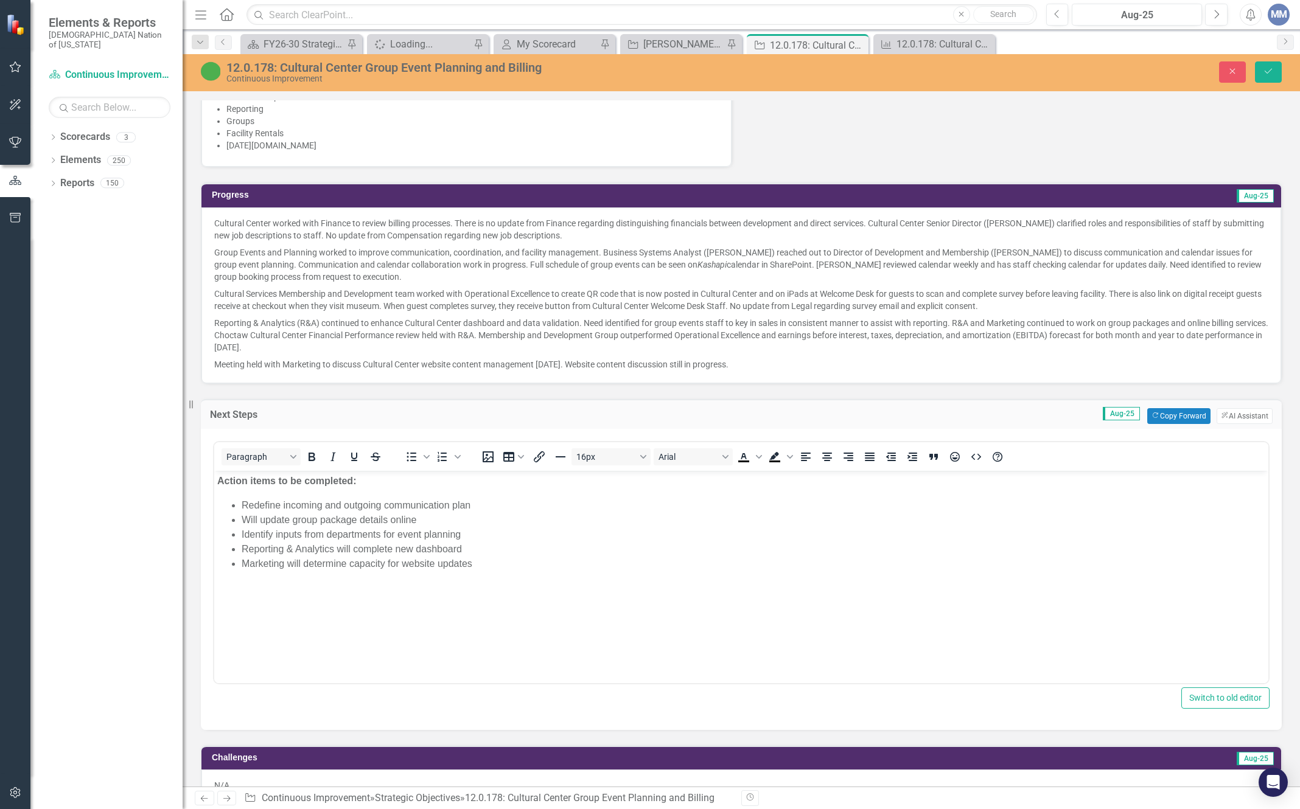
scroll to position [0, 0]
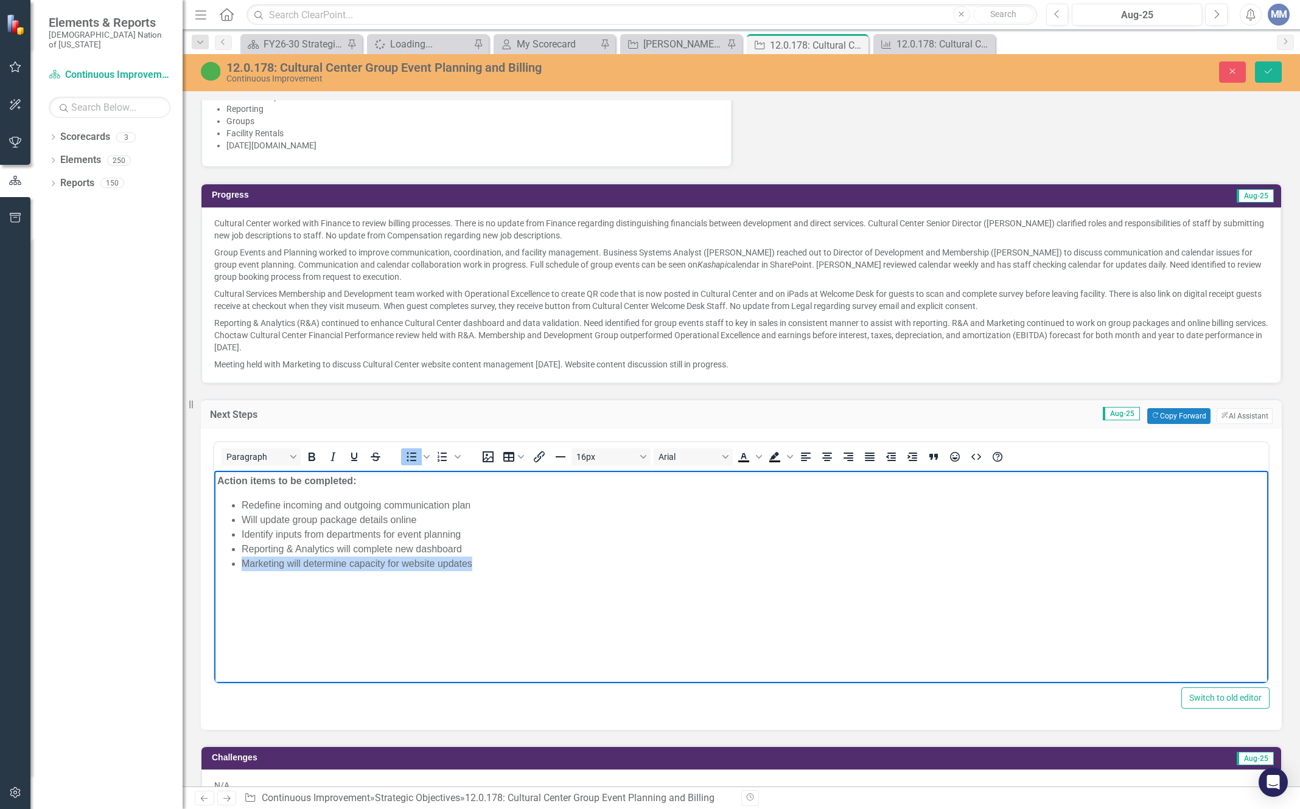
drag, startPoint x: 477, startPoint y: 566, endPoint x: 232, endPoint y: 564, distance: 244.7
click at [242, 564] on li "Marketing will determine capacity for website updates" at bounding box center [754, 563] width 1024 height 15
drag, startPoint x: 1231, startPoint y: 66, endPoint x: 1235, endPoint y: 142, distance: 75.6
click at [1230, 66] on button "Close" at bounding box center [1232, 71] width 27 height 21
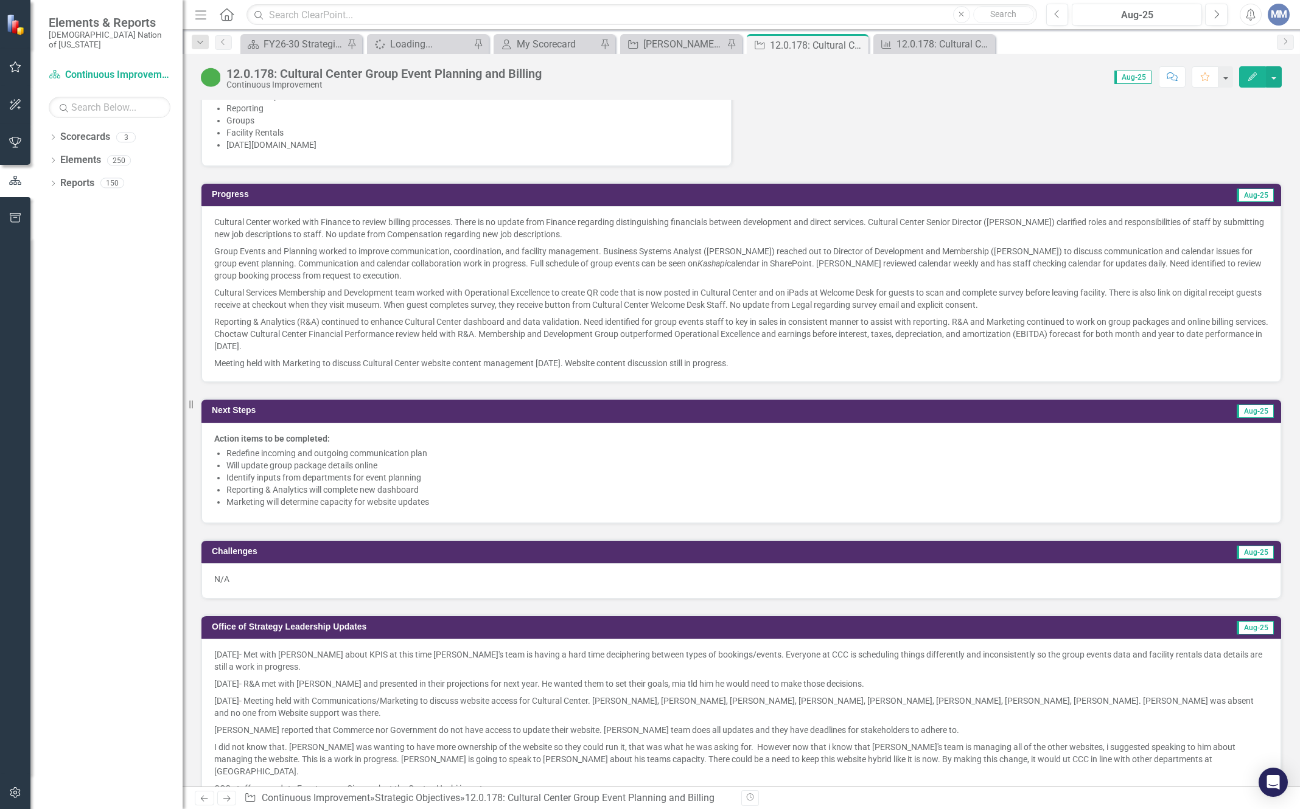
click at [453, 460] on li "Will update group package details online" at bounding box center [747, 465] width 1042 height 12
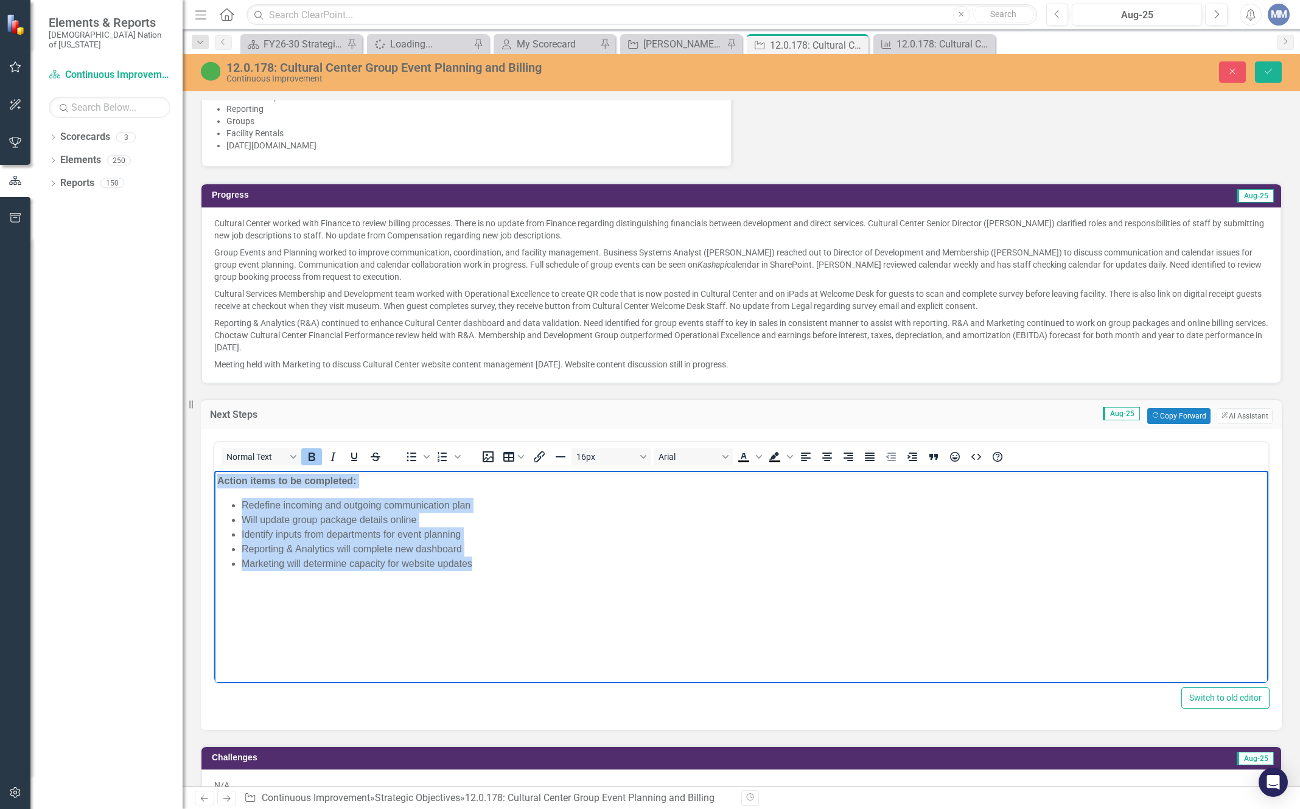
drag, startPoint x: 480, startPoint y: 563, endPoint x: 117, endPoint y: 448, distance: 381.1
click at [214, 470] on html "Action items to be completed: Redefine incoming and outgoing communication plan…" at bounding box center [741, 561] width 1054 height 183
copy body "Action items to be completed: Redefine incoming and outgoing communication plan…"
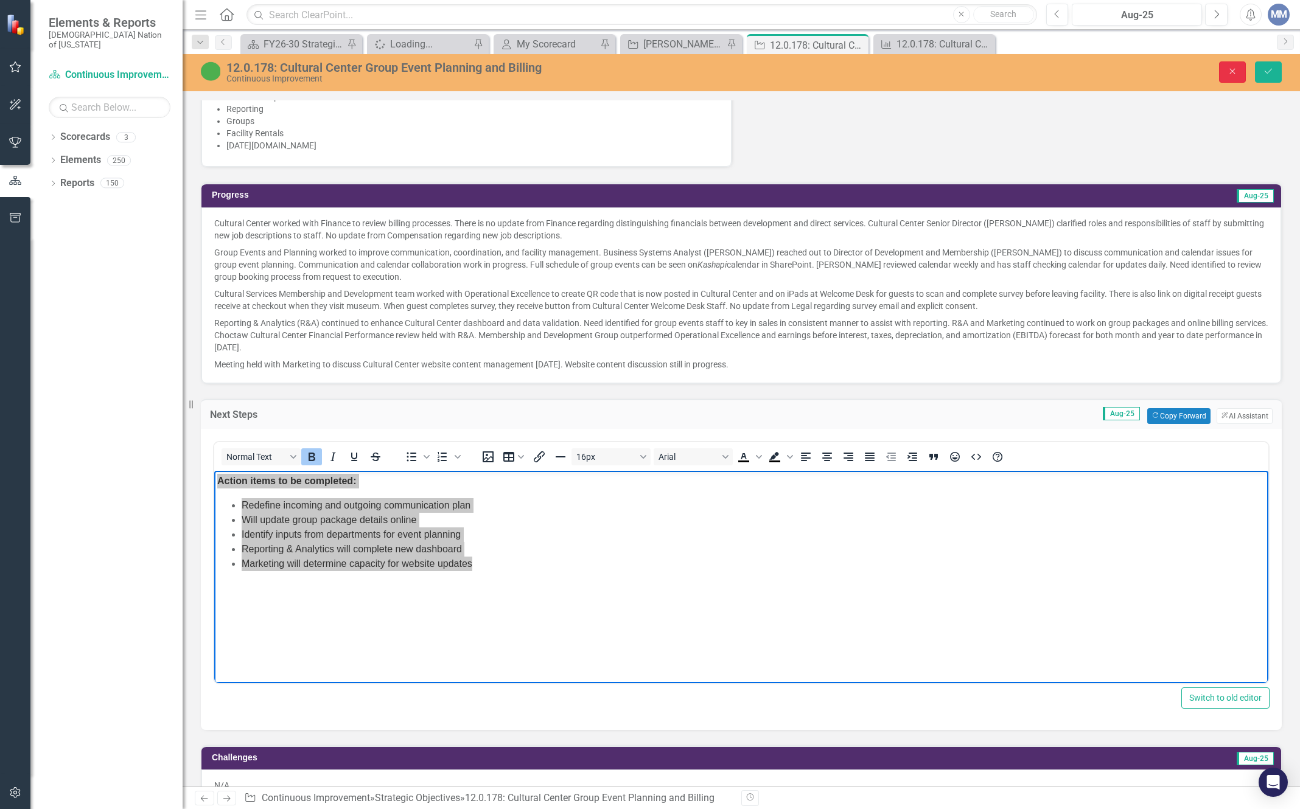
click at [1235, 79] on button "Close" at bounding box center [1232, 71] width 27 height 21
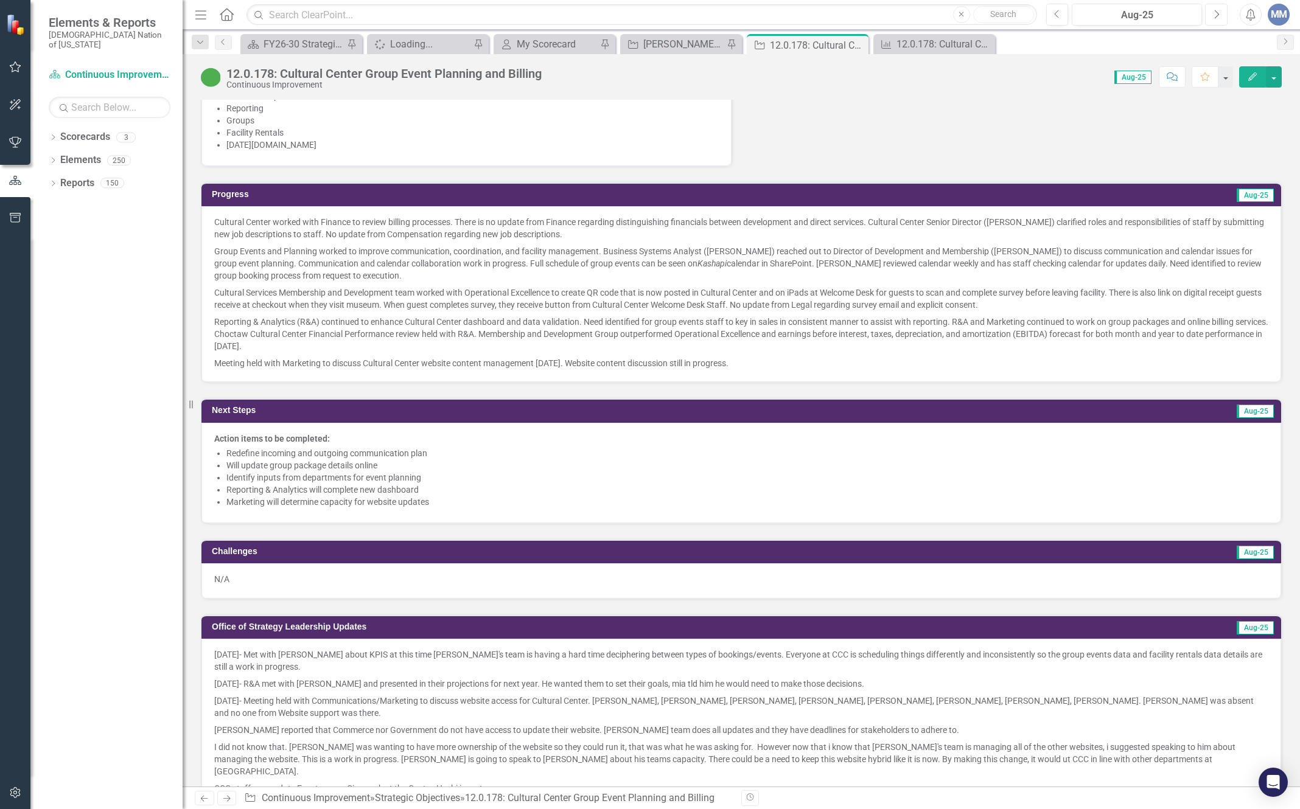
click at [1212, 18] on button "Next" at bounding box center [1216, 15] width 23 height 22
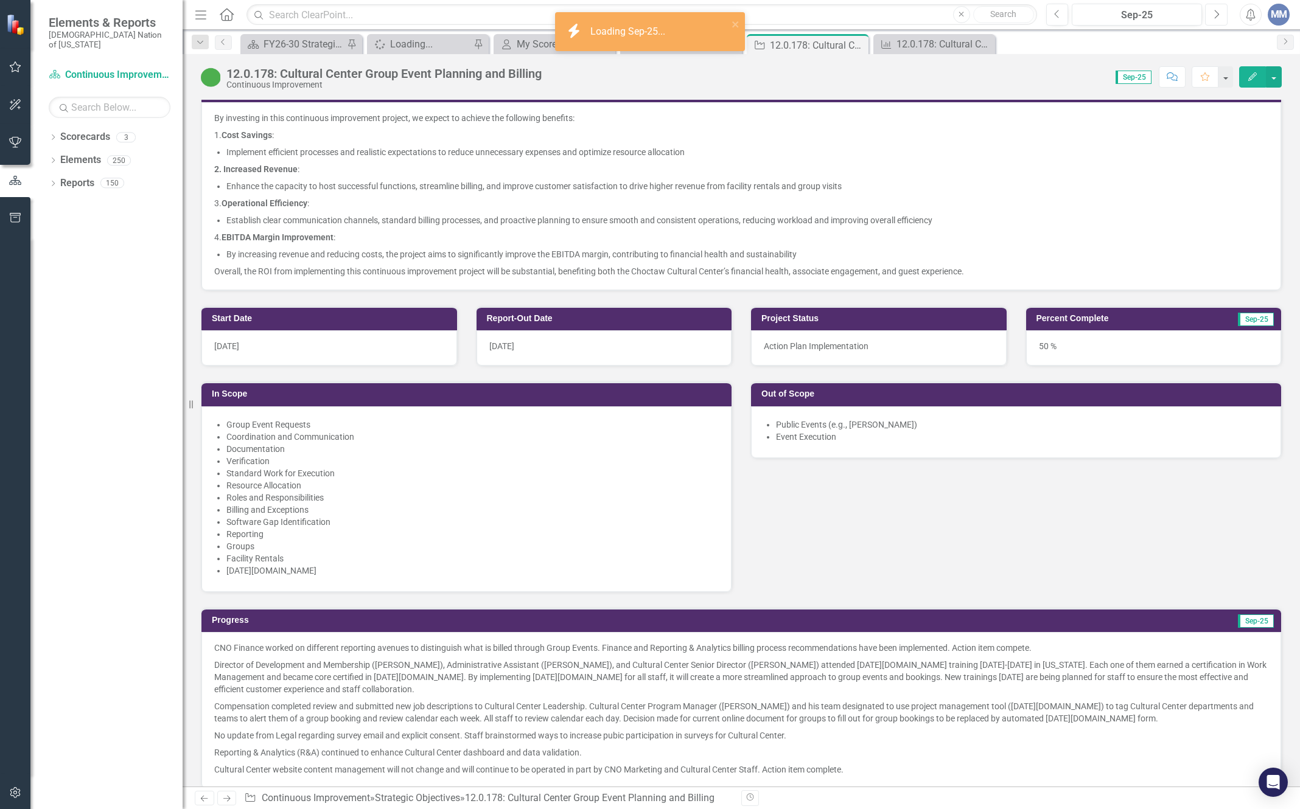
scroll to position [669, 0]
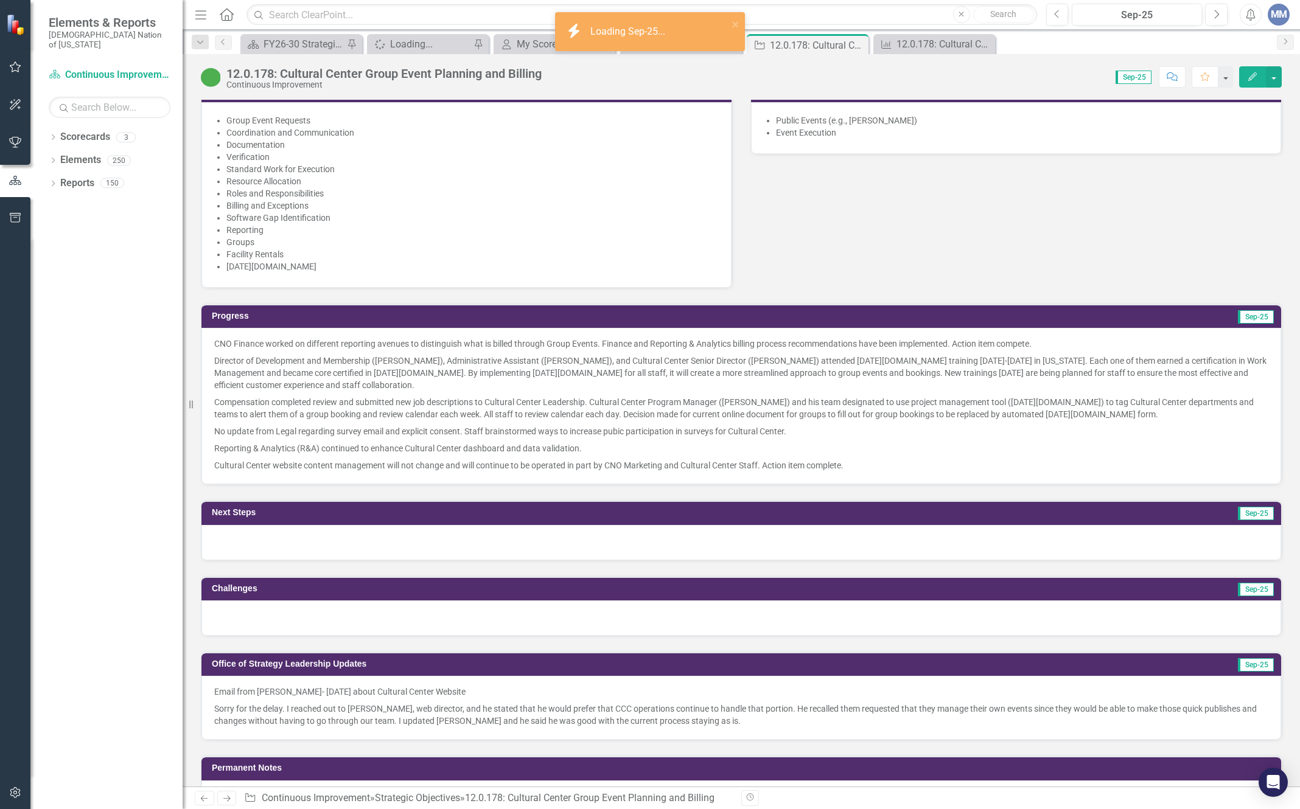
click at [435, 540] on div at bounding box center [741, 542] width 1080 height 35
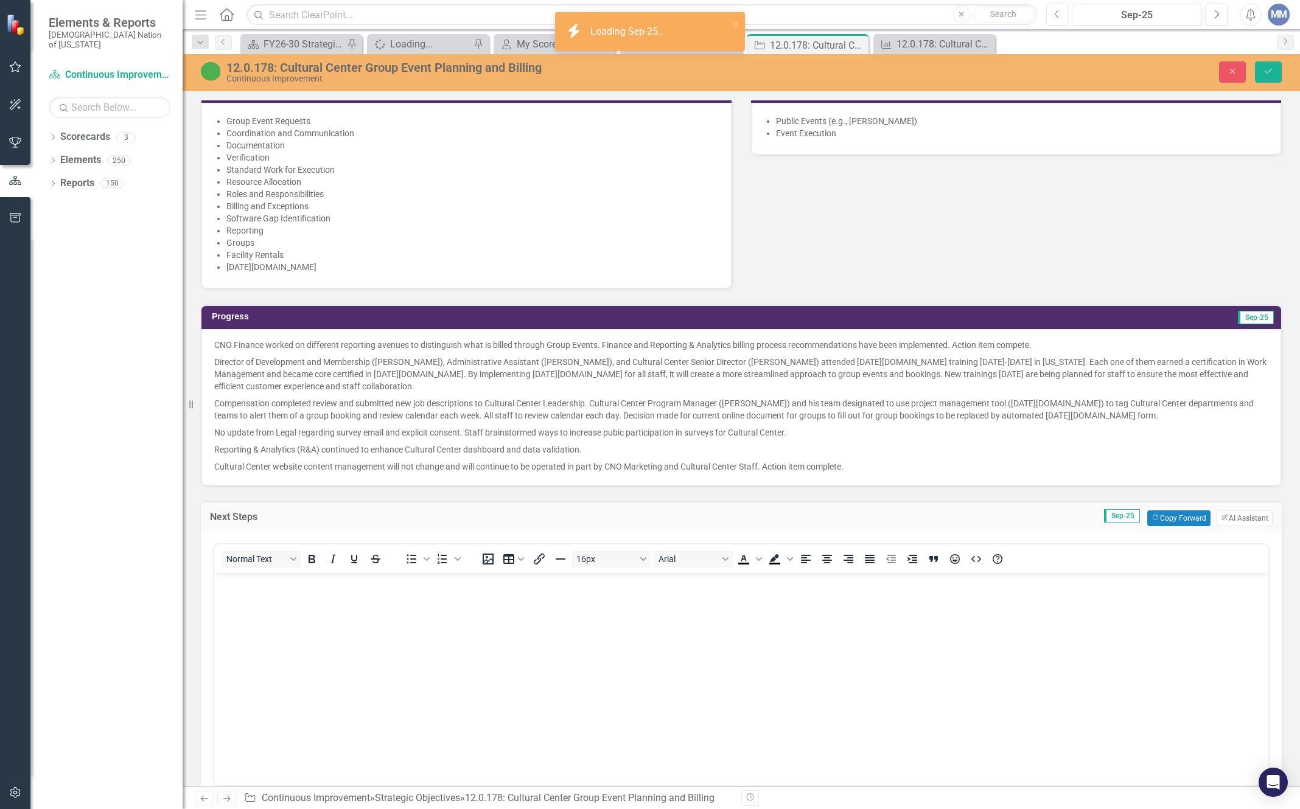
scroll to position [0, 0]
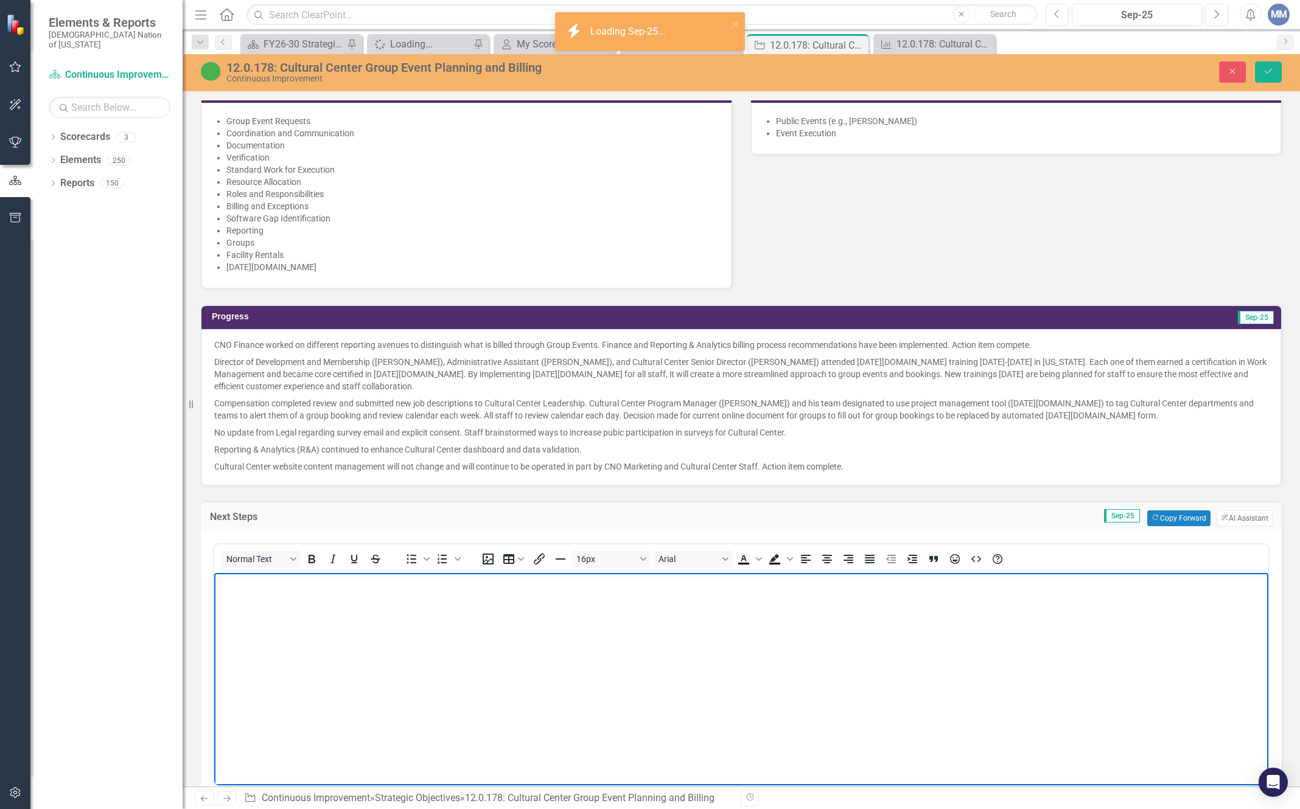
click at [371, 602] on body "Rich Text Area. Press ALT-0 for help." at bounding box center [741, 664] width 1054 height 183
paste body "Rich Text Area. Press ALT-0 for help."
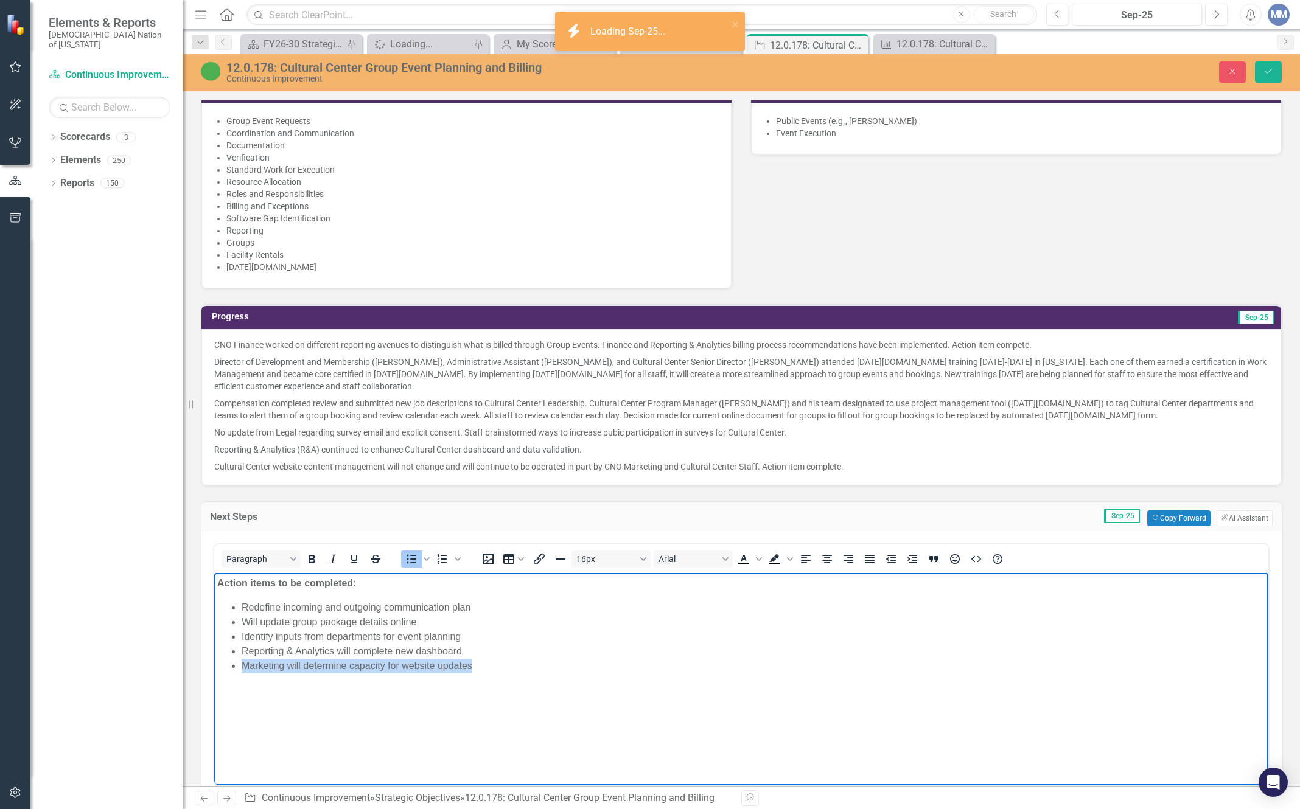
drag, startPoint x: 474, startPoint y: 667, endPoint x: 166, endPoint y: 681, distance: 308.9
click at [214, 681] on html "Action items to be completed: Redefine incoming and outgoing communication plan…" at bounding box center [741, 664] width 1054 height 183
click at [1273, 76] on button "Save" at bounding box center [1268, 71] width 27 height 21
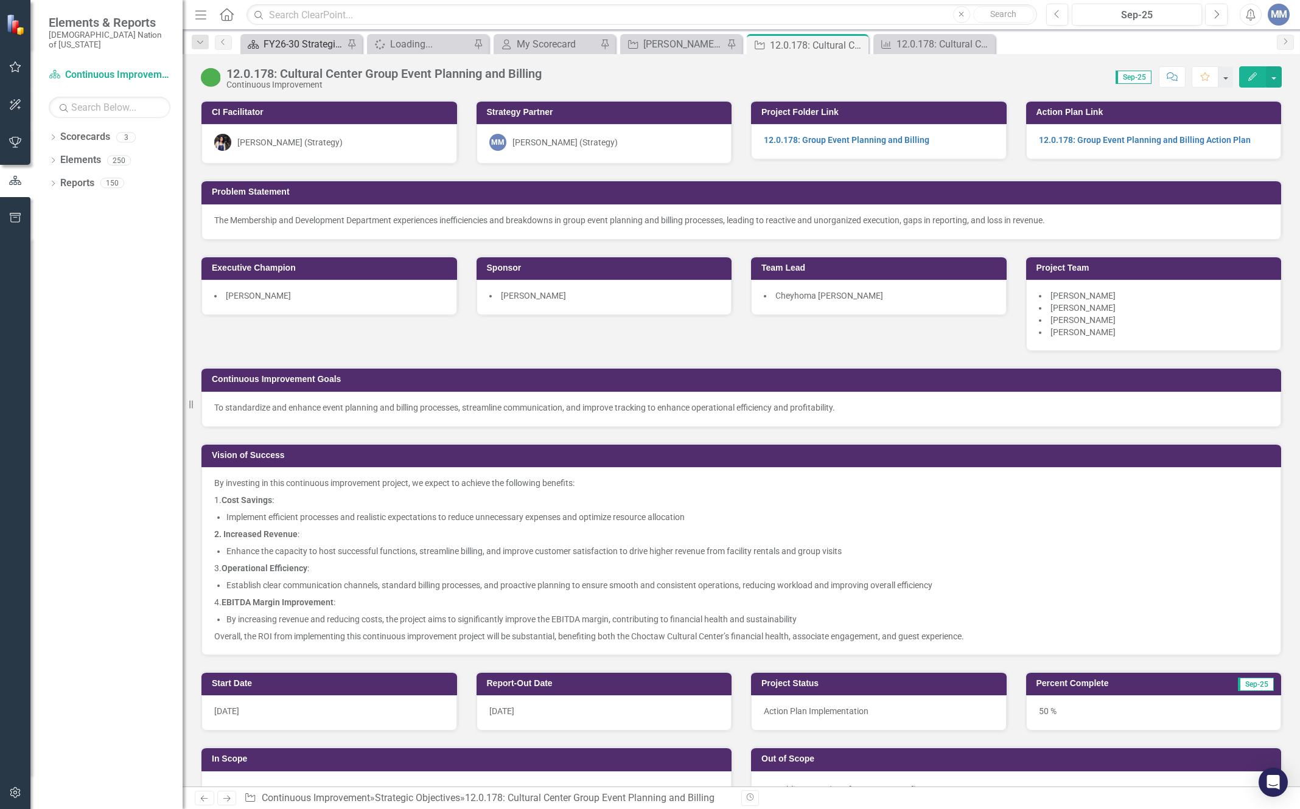
click at [298, 51] on div "FY26-30 Strategic Plan" at bounding box center [304, 44] width 80 height 15
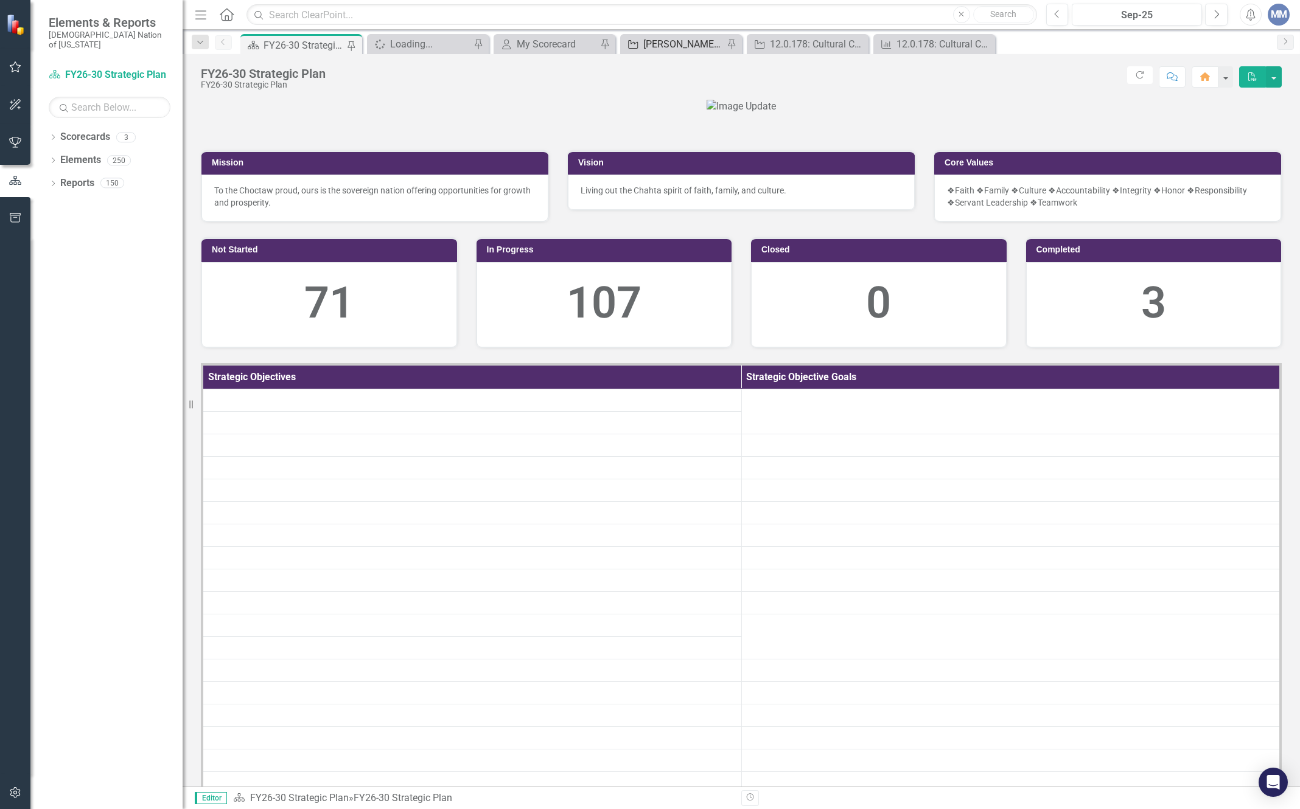
click at [697, 50] on div "[PERSON_NAME] SO's" at bounding box center [683, 44] width 80 height 15
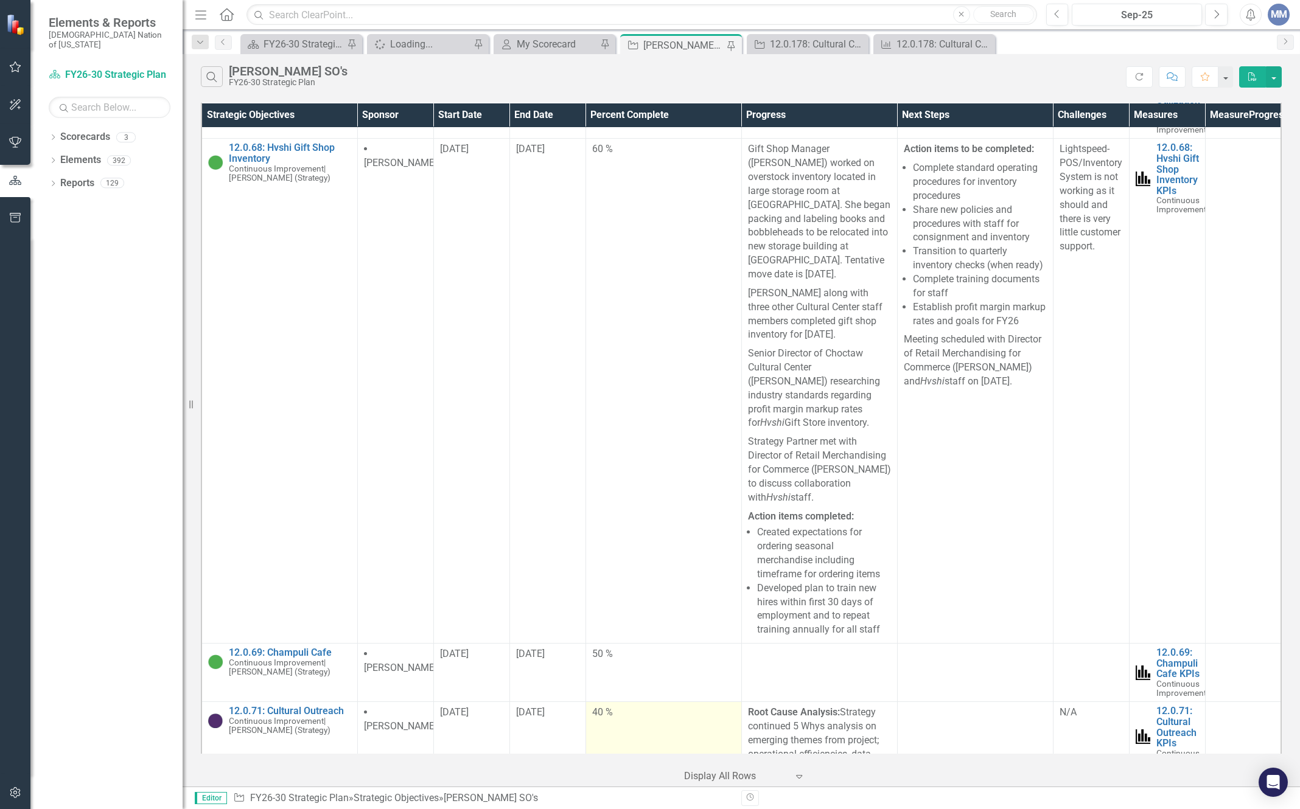
scroll to position [1339, 0]
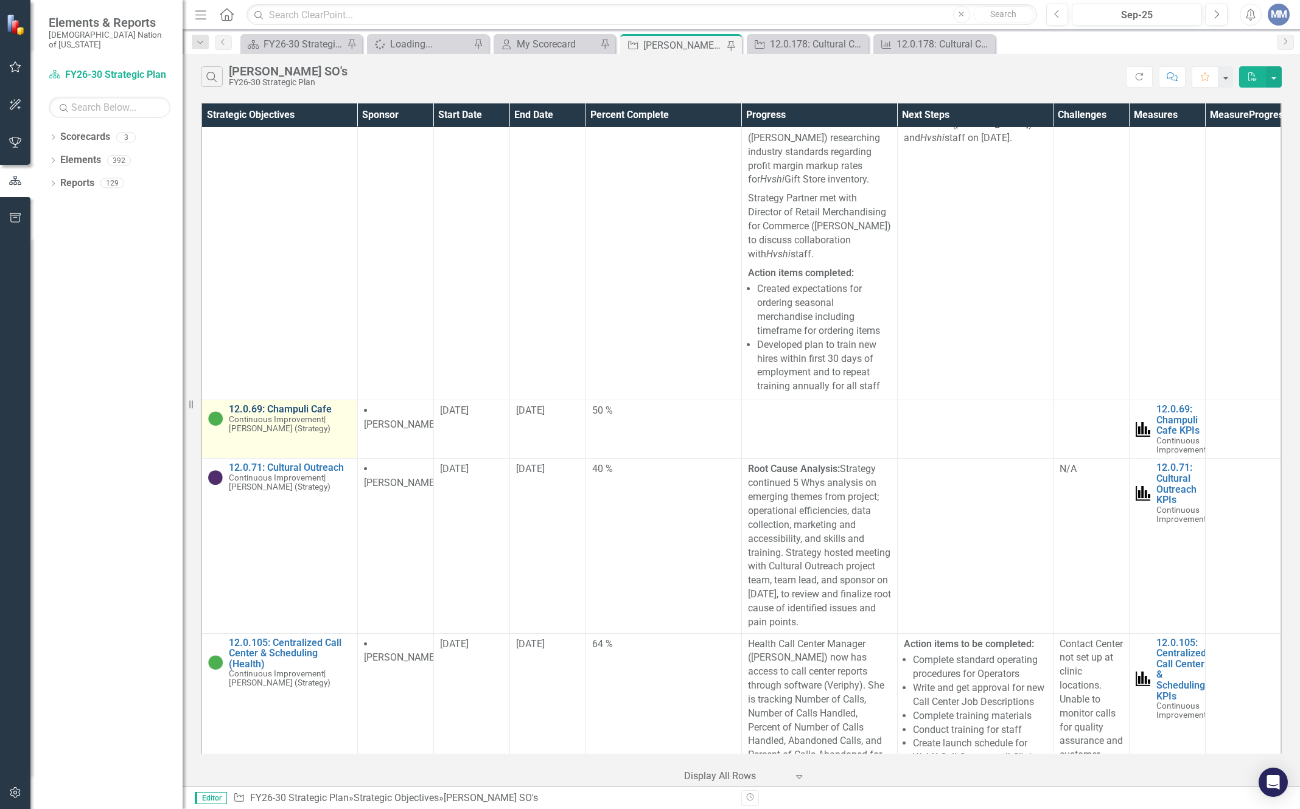
click at [322, 404] on link "12.0.69: Champuli Cafe" at bounding box center [290, 409] width 122 height 11
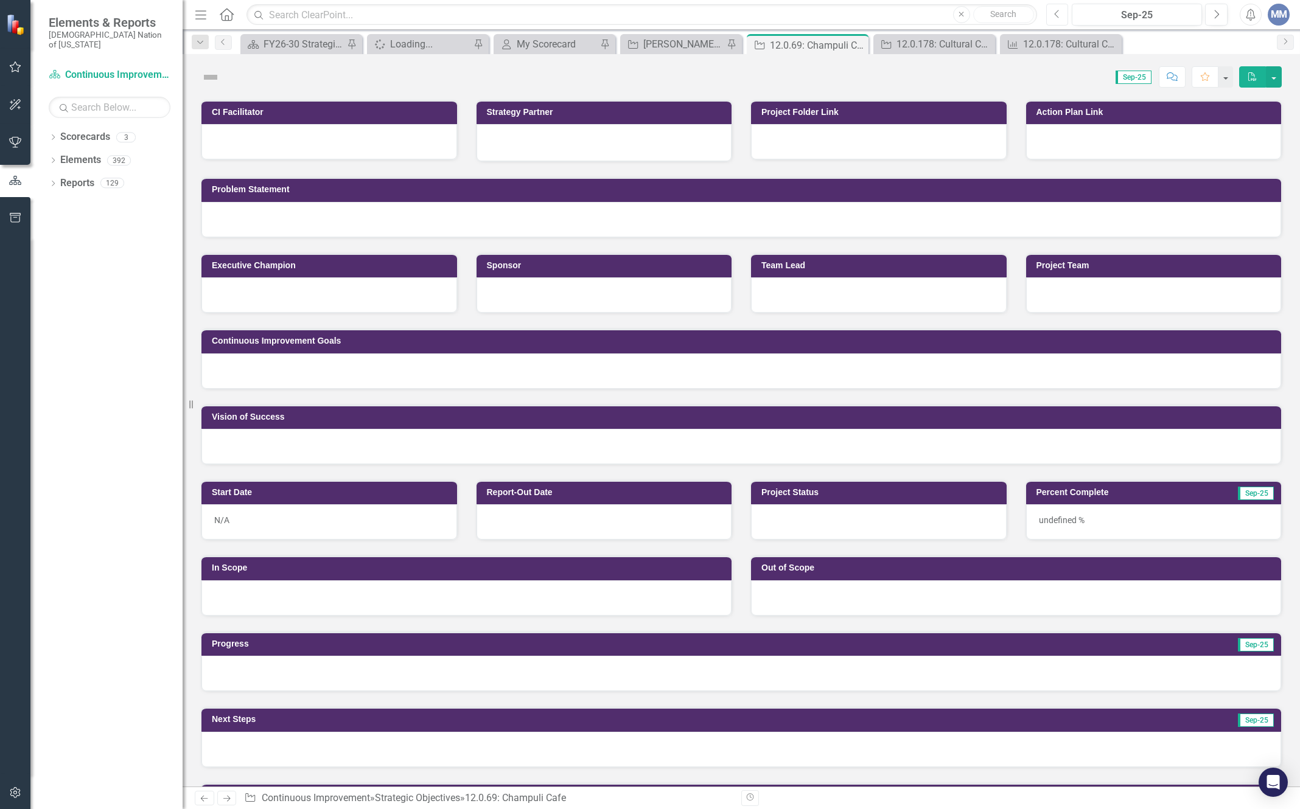
click at [1058, 16] on icon "Previous" at bounding box center [1057, 14] width 7 height 11
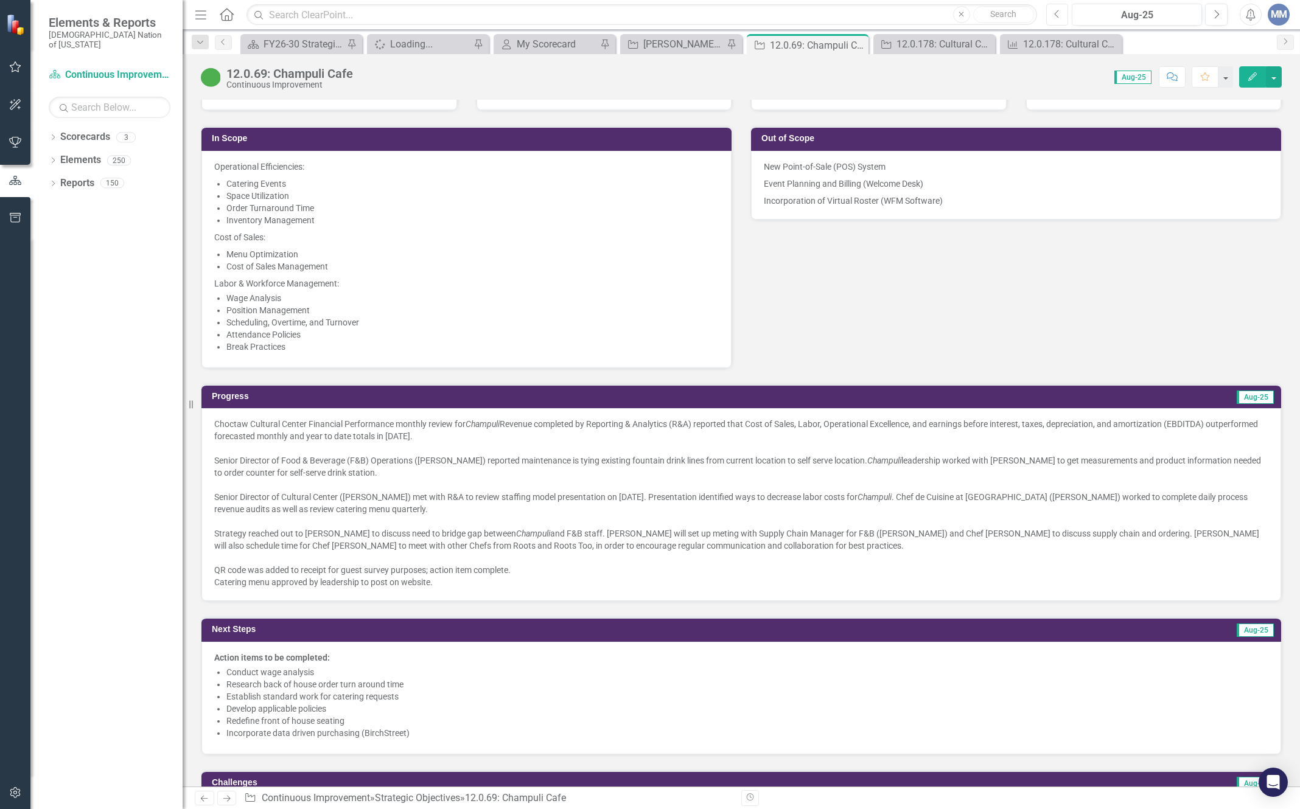
scroll to position [852, 0]
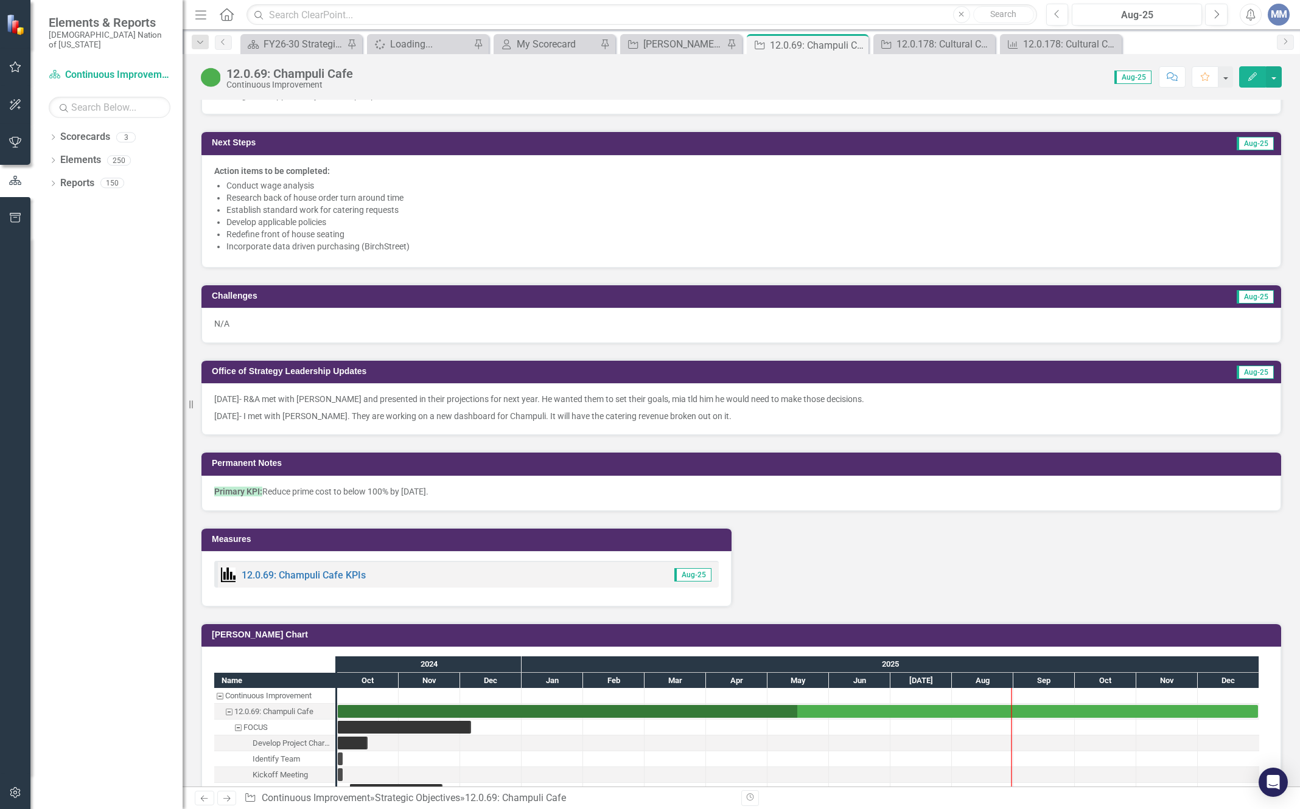
scroll to position [1521, 0]
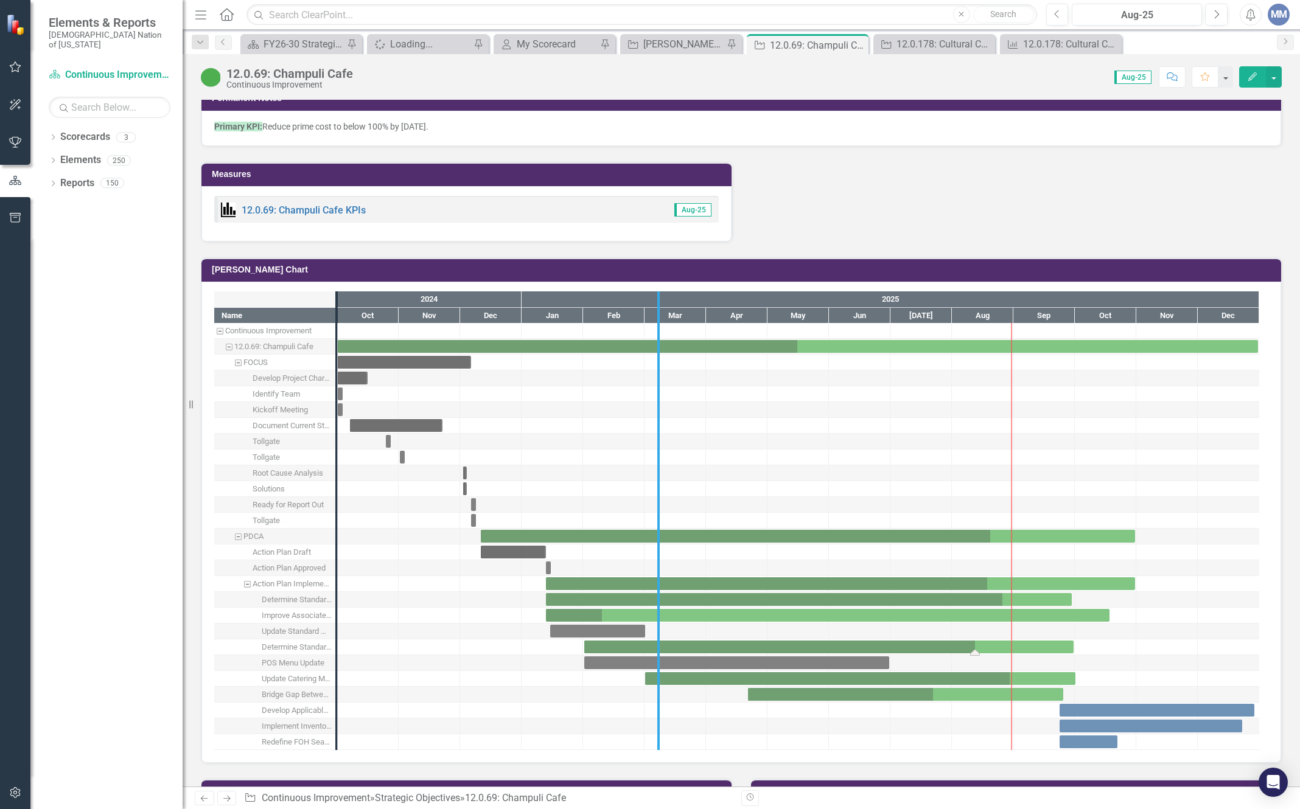
drag, startPoint x: 333, startPoint y: 602, endPoint x: 654, endPoint y: 651, distance: 325.0
